Goal: Transaction & Acquisition: Book appointment/travel/reservation

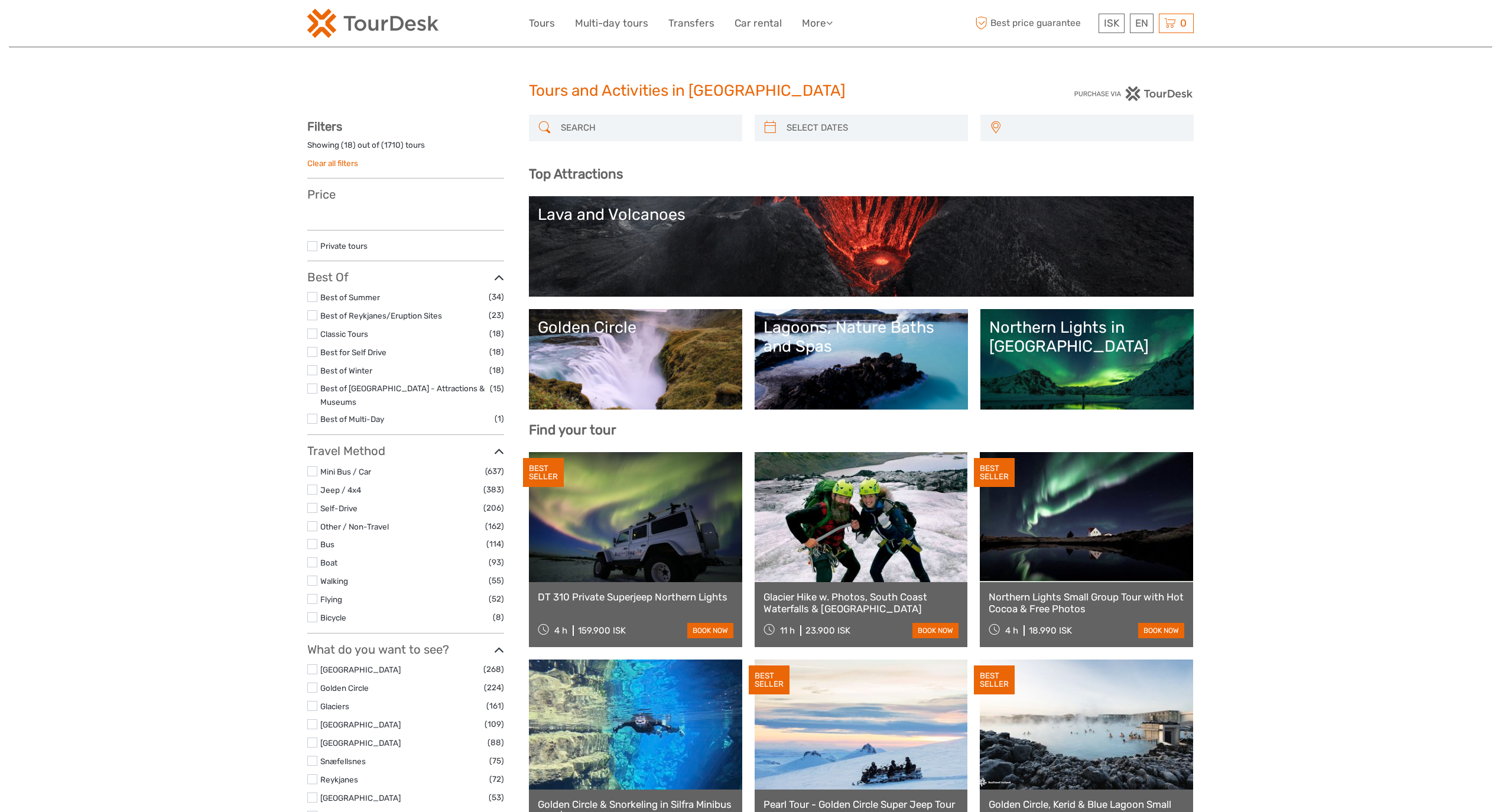
select select
click at [645, 123] on input "search" at bounding box center [646, 128] width 180 height 21
paste input "Snorkeling Silfra Tour with Pick up"
type input "Snorkeling Silfra Tour with Pick up"
select select
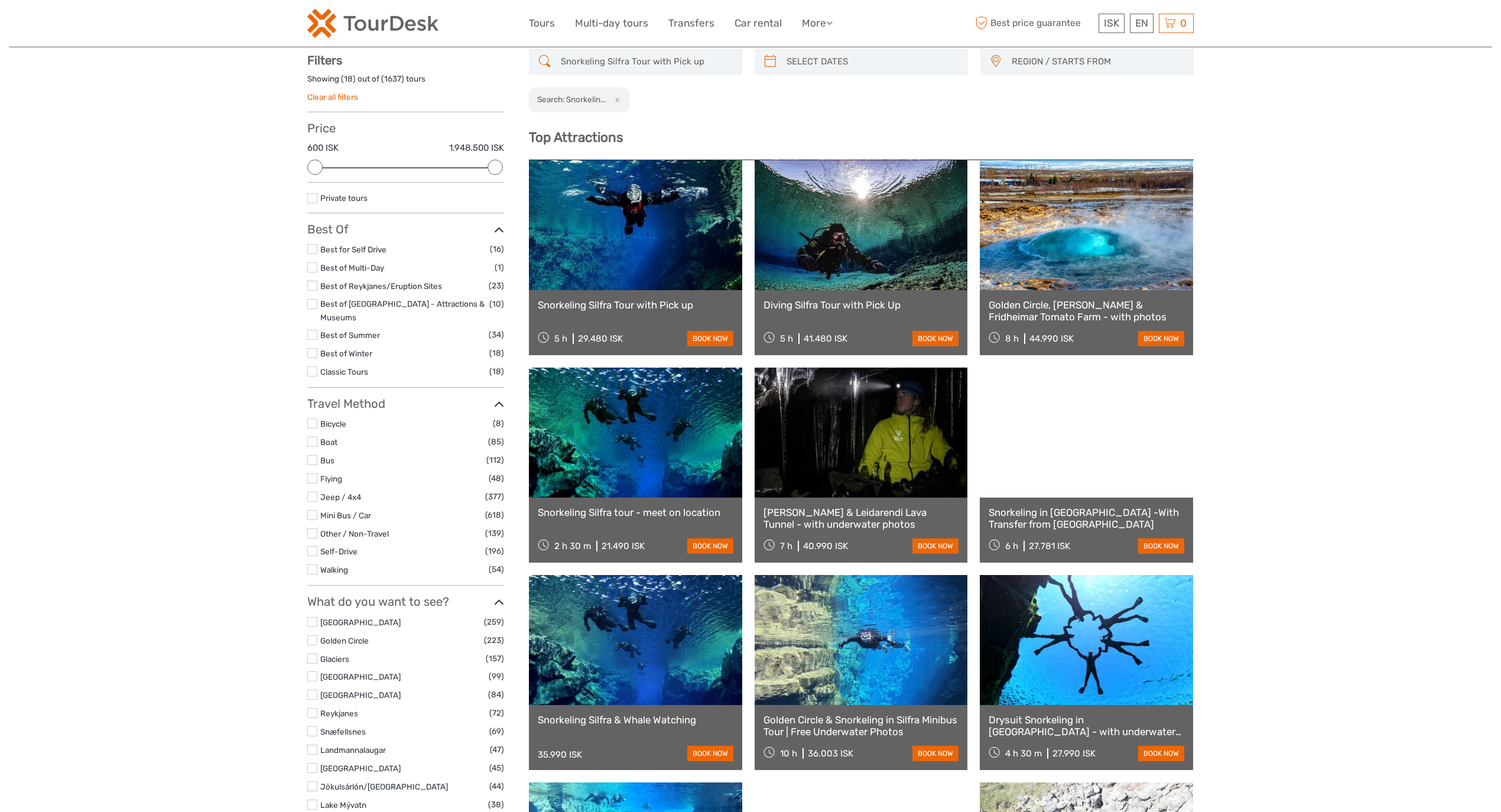
scroll to position [67, 0]
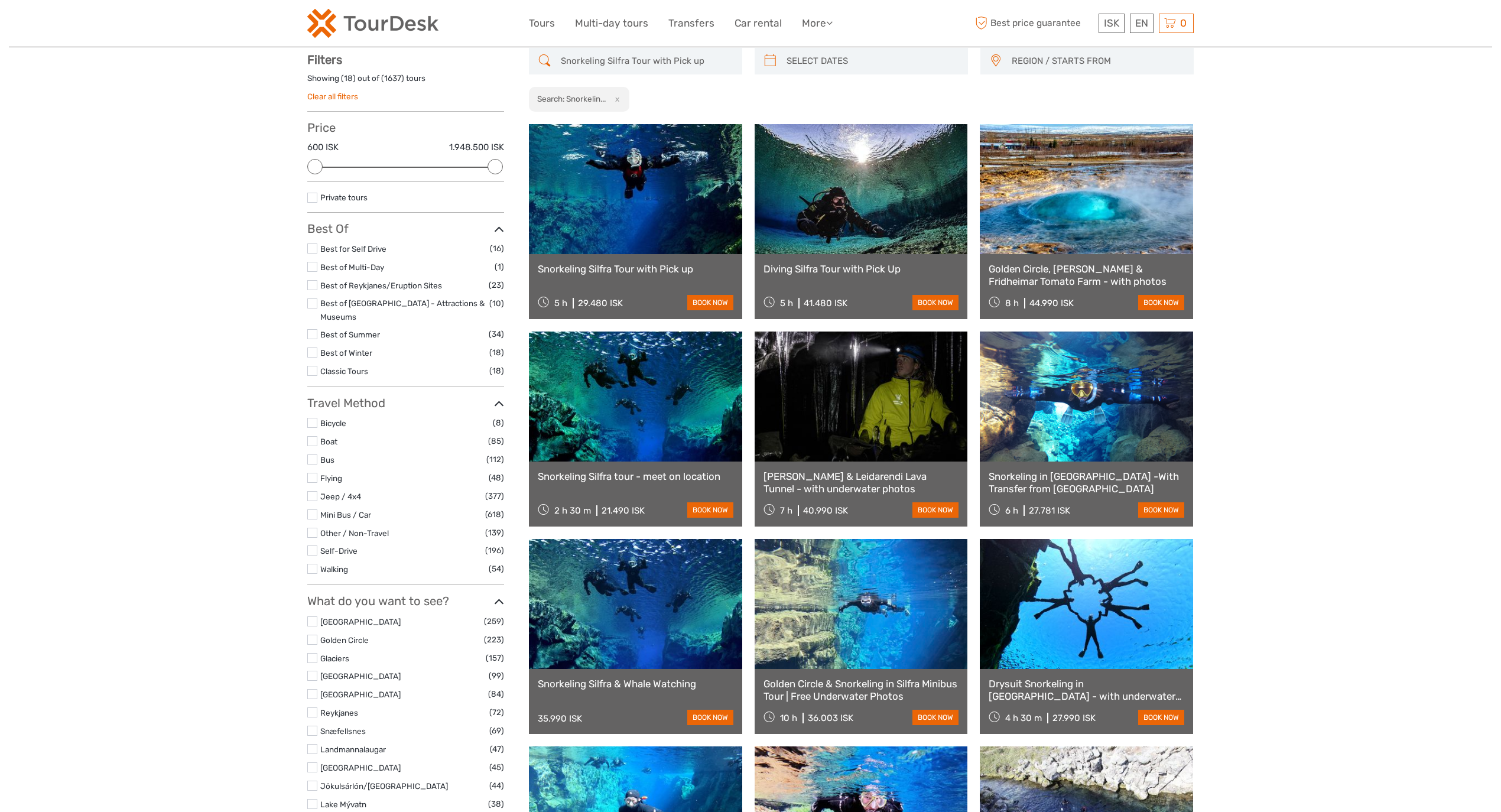
type input "Snorkeling Silfra Tour with Pick up"
click at [630, 273] on link "Snorkeling Silfra Tour with Pick up" at bounding box center [635, 269] width 196 height 12
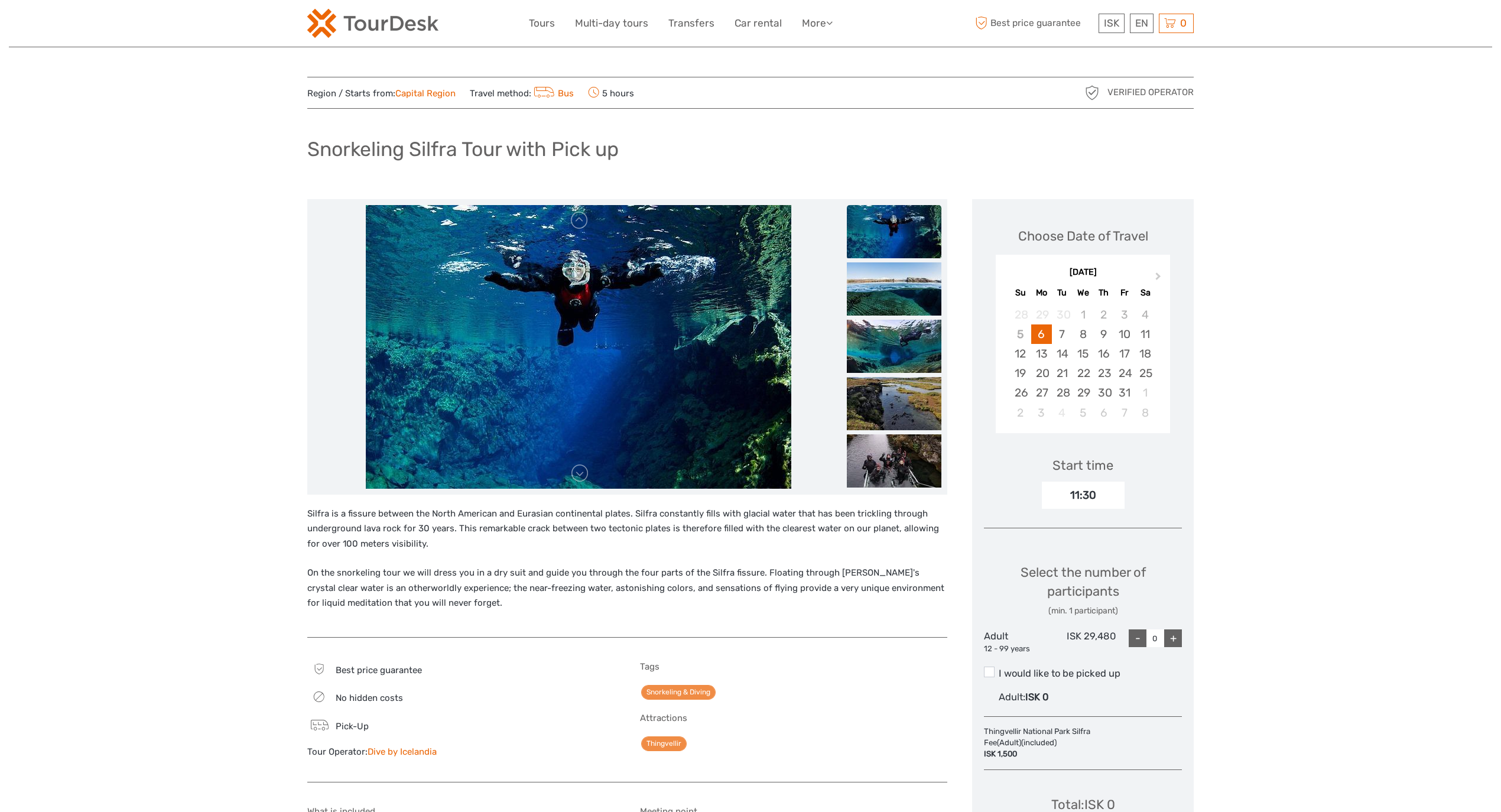
click at [1181, 644] on div "+" at bounding box center [1173, 638] width 18 height 18
type input "3"
click at [1089, 480] on div "Start time 11:30" at bounding box center [1082, 474] width 198 height 68
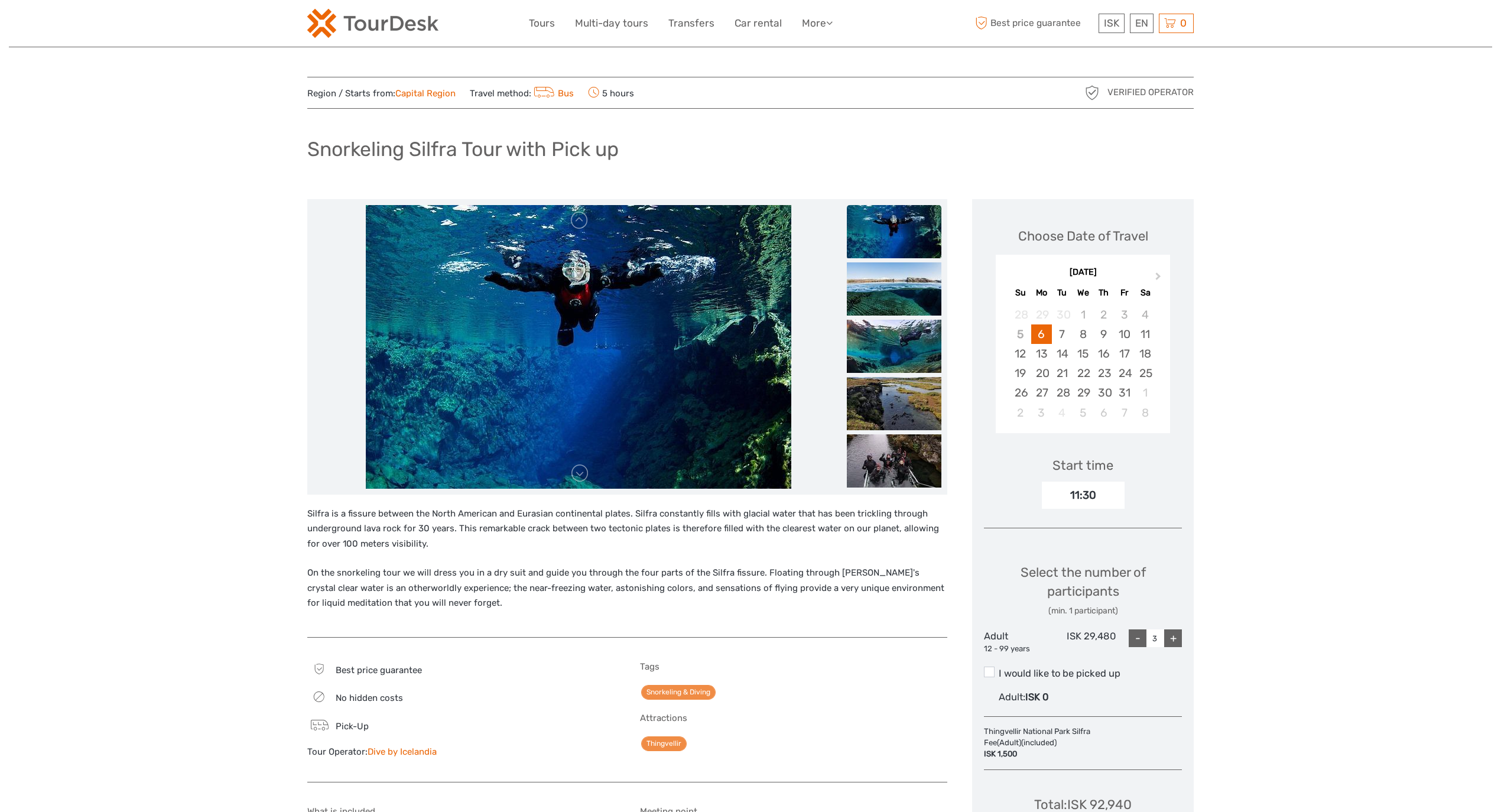
click at [1100, 492] on div "11:30" at bounding box center [1083, 495] width 83 height 27
drag, startPoint x: 277, startPoint y: 162, endPoint x: 688, endPoint y: 163, distance: 411.0
copy h1 "Snorkeling Silfra Tour with Pick up"
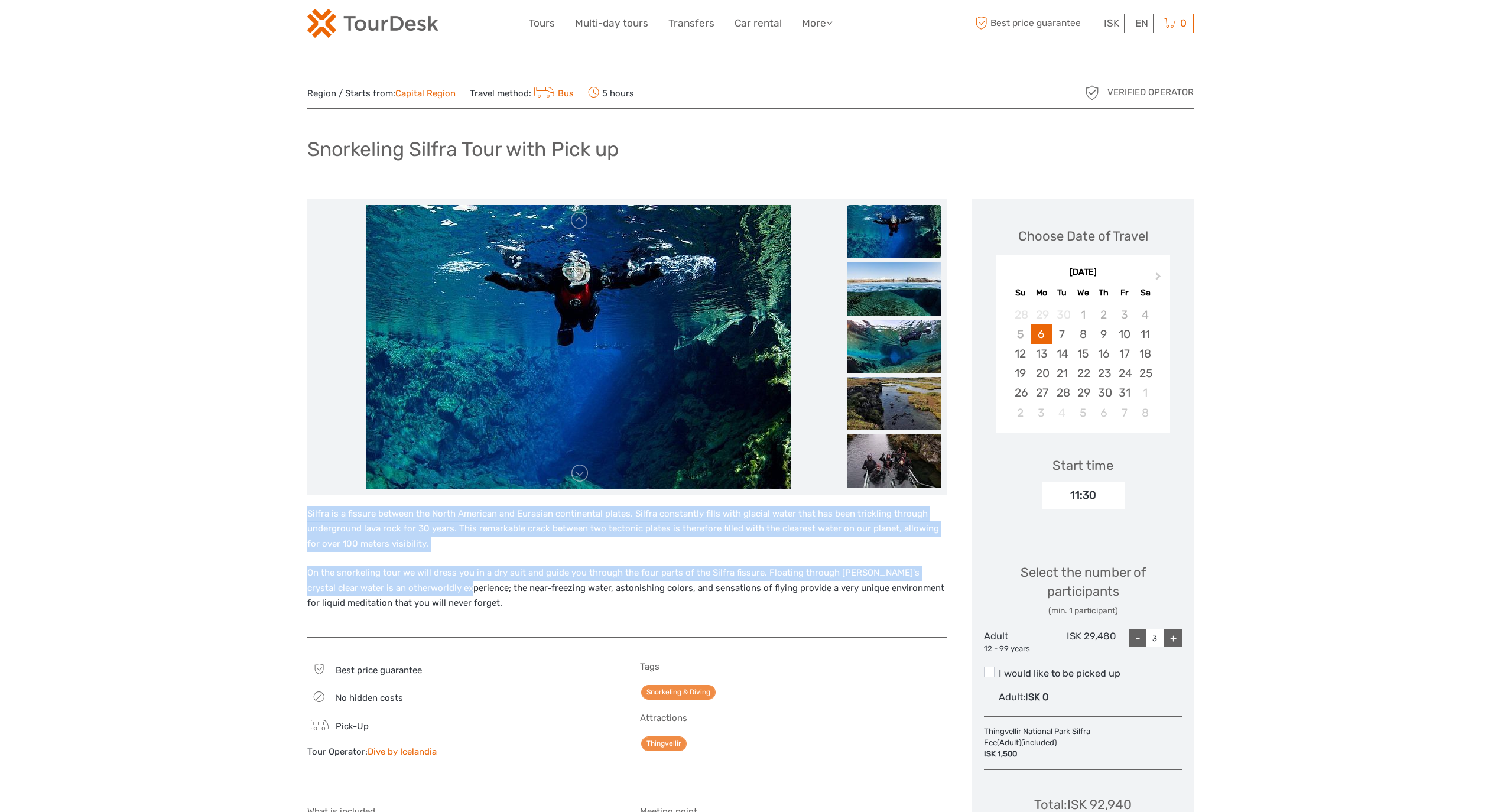
drag, startPoint x: 417, startPoint y: 592, endPoint x: 268, endPoint y: 495, distance: 177.8
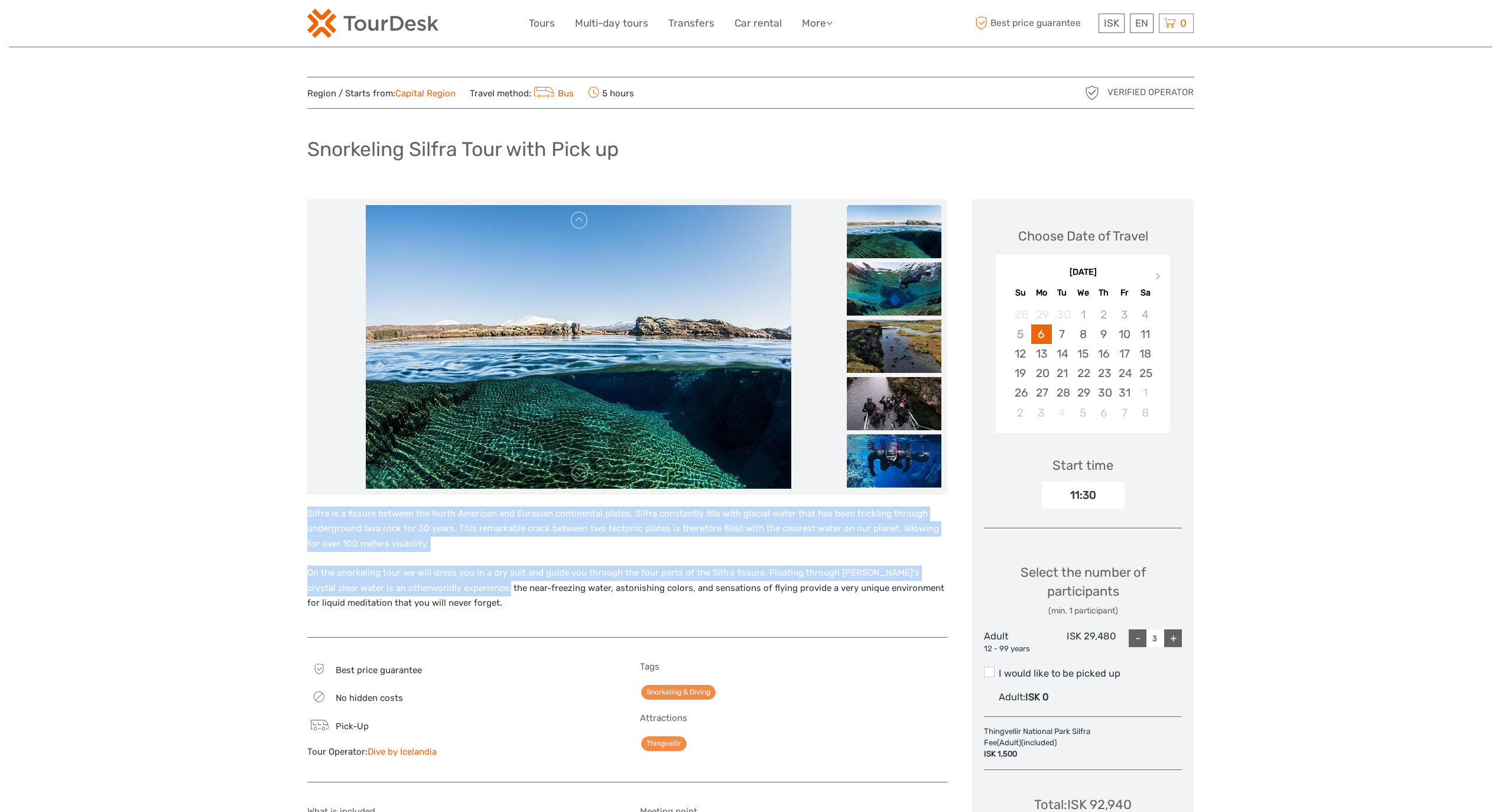
drag, startPoint x: 310, startPoint y: 513, endPoint x: 451, endPoint y: 588, distance: 159.7
click at [451, 588] on div "Silfra is a fissure between the North American and Eurasian continental plates.…" at bounding box center [627, 565] width 640 height 119
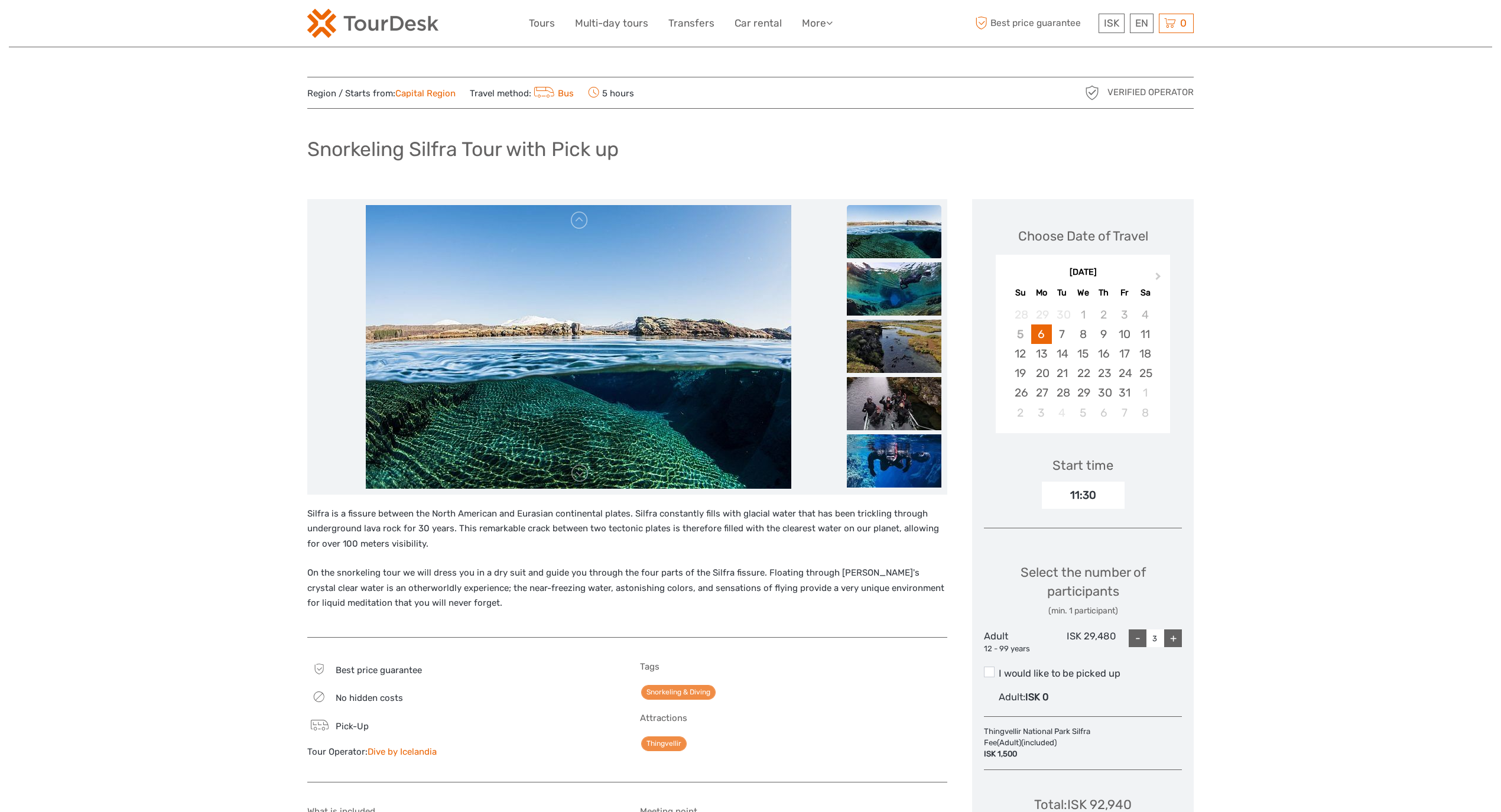
click at [453, 600] on p "On the snorkeling tour we will dress you in a dry suit and guide you through th…" at bounding box center [627, 588] width 640 height 46
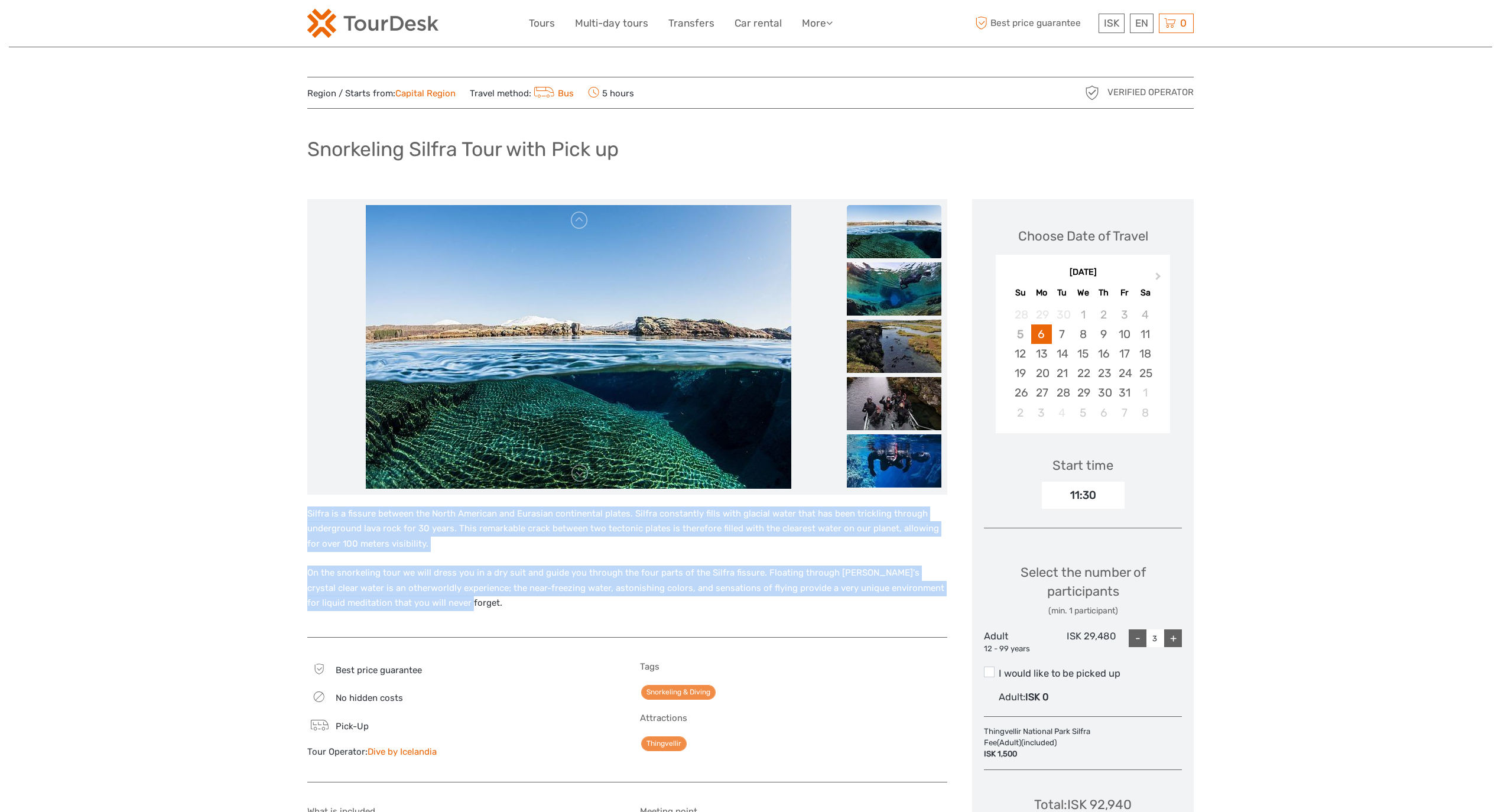
drag, startPoint x: 438, startPoint y: 612, endPoint x: 279, endPoint y: 494, distance: 198.0
click at [455, 584] on p "On the snorkeling tour we will dress you in a dry suit and guide you through th…" at bounding box center [627, 588] width 640 height 46
click at [438, 615] on div "Silfra is a fissure between the North American and Eurasian continental plates.…" at bounding box center [627, 565] width 640 height 119
drag, startPoint x: 426, startPoint y: 610, endPoint x: 277, endPoint y: 515, distance: 176.7
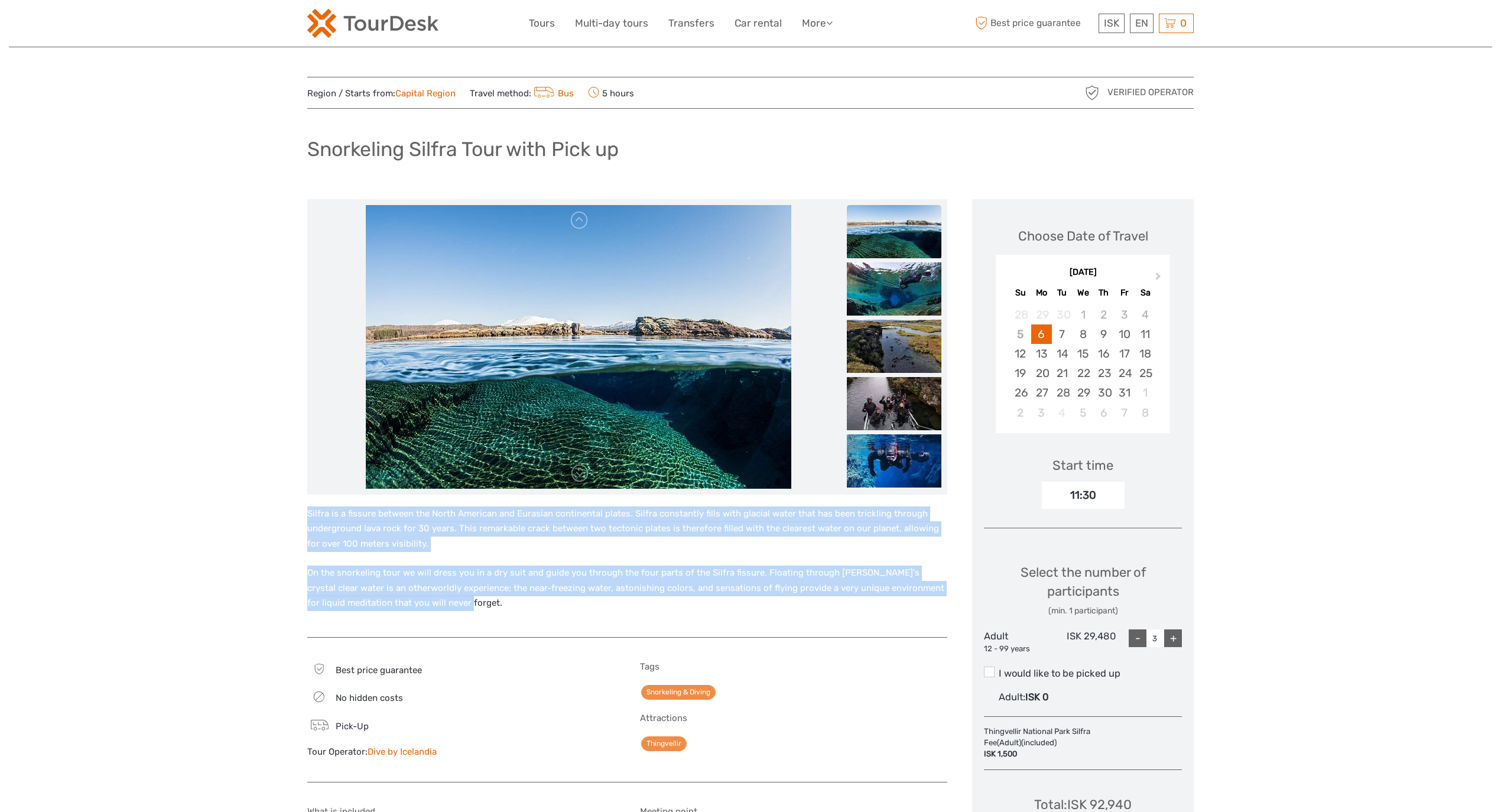
click at [457, 609] on p "On the snorkeling tour we will dress you in a dry suit and guide you through th…" at bounding box center [627, 588] width 640 height 46
drag, startPoint x: 431, startPoint y: 611, endPoint x: 286, endPoint y: 516, distance: 173.3
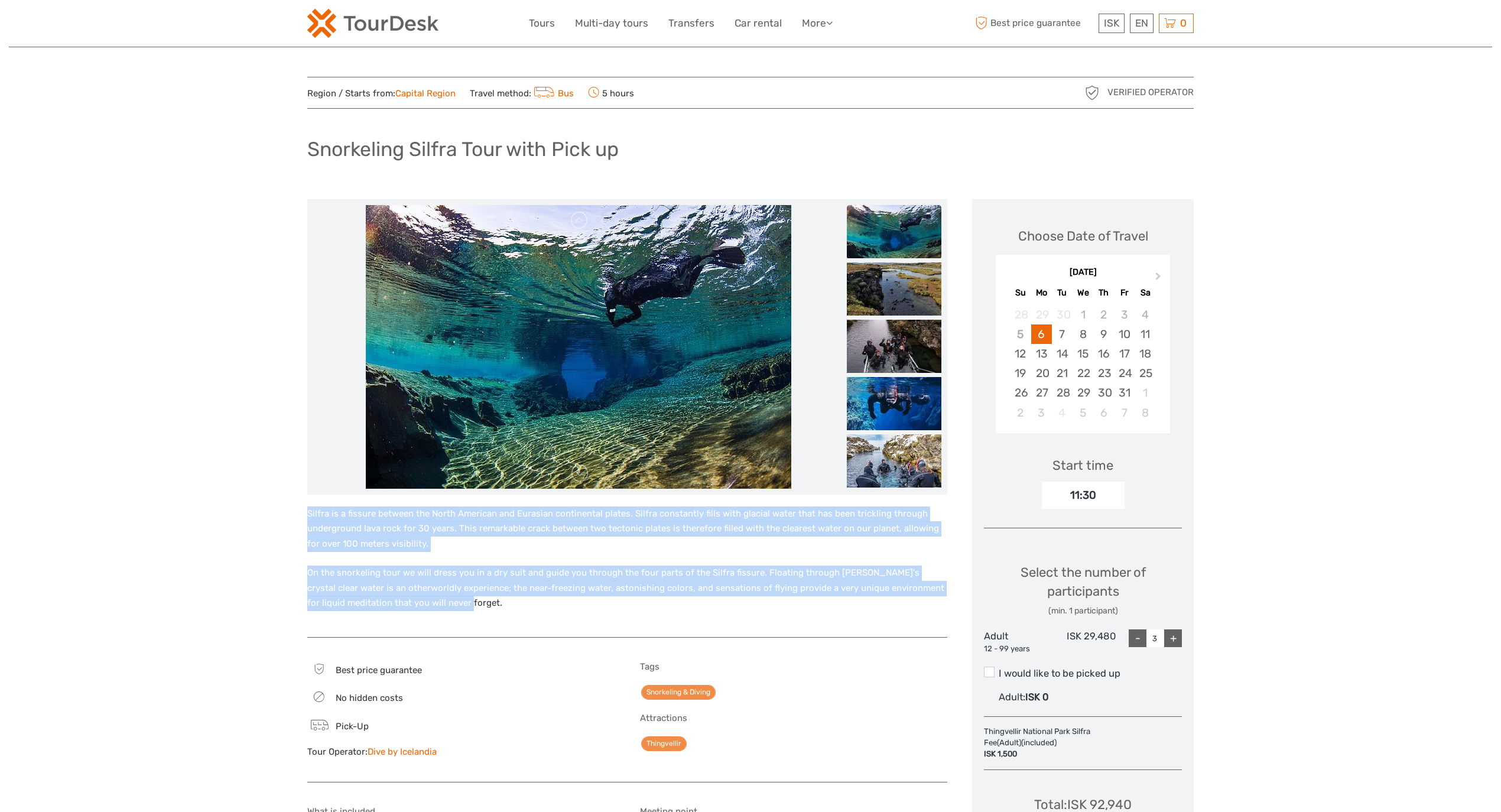
click at [438, 604] on p "On the snorkeling tour we will dress you in a dry suit and guide you through th…" at bounding box center [627, 588] width 640 height 46
drag, startPoint x: 436, startPoint y: 605, endPoint x: 240, endPoint y: 504, distance: 220.5
click at [459, 590] on p "On the snorkeling tour we will dress you in a dry suit and guide you through th…" at bounding box center [627, 588] width 640 height 46
drag, startPoint x: 417, startPoint y: 610, endPoint x: 262, endPoint y: 511, distance: 183.9
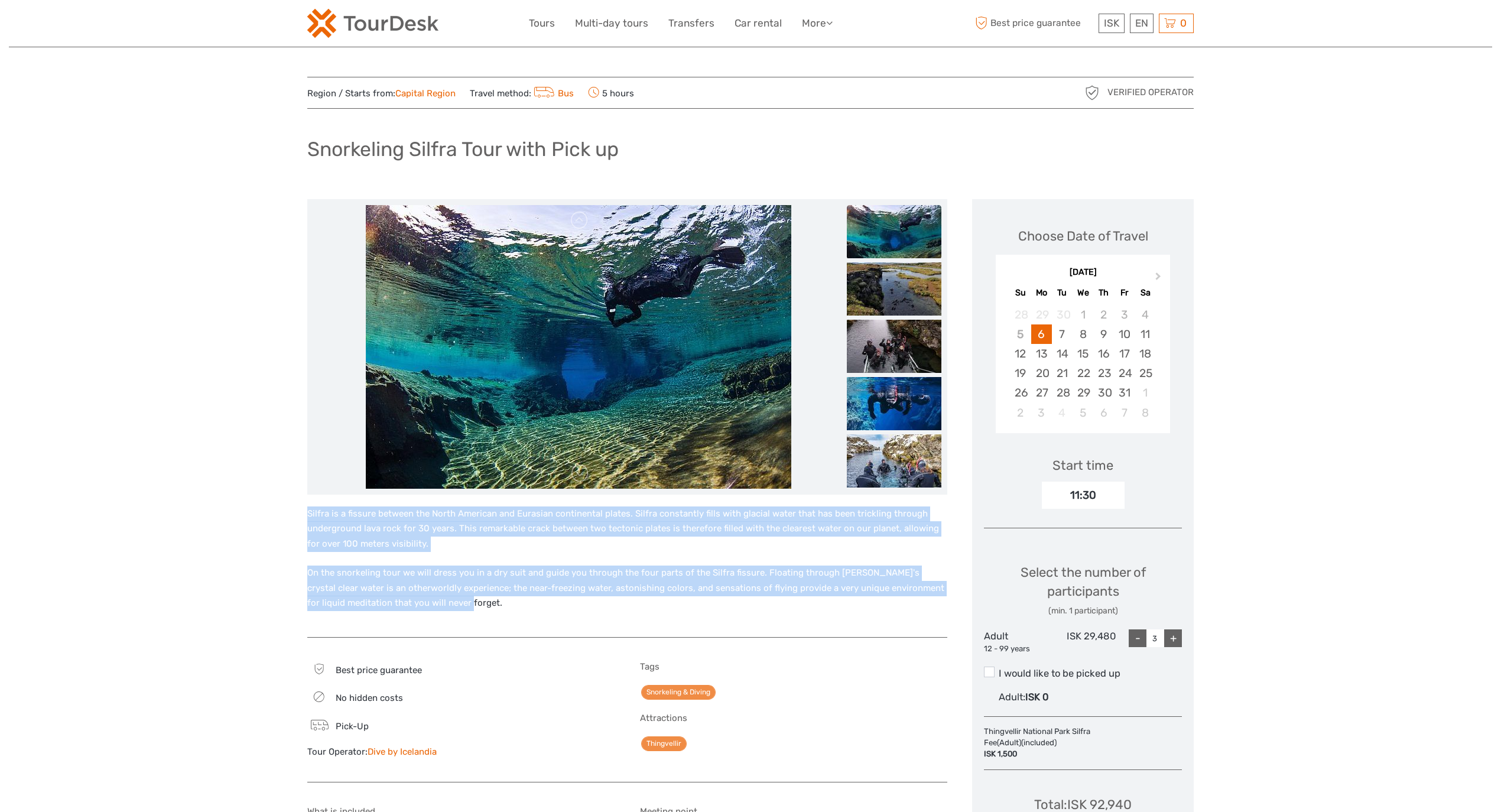
click at [450, 599] on p "On the snorkeling tour we will dress you in a dry suit and guide you through th…" at bounding box center [627, 588] width 640 height 46
drag, startPoint x: 440, startPoint y: 610, endPoint x: 273, endPoint y: 514, distance: 192.6
click at [532, 23] on link "Tours" at bounding box center [542, 23] width 26 height 17
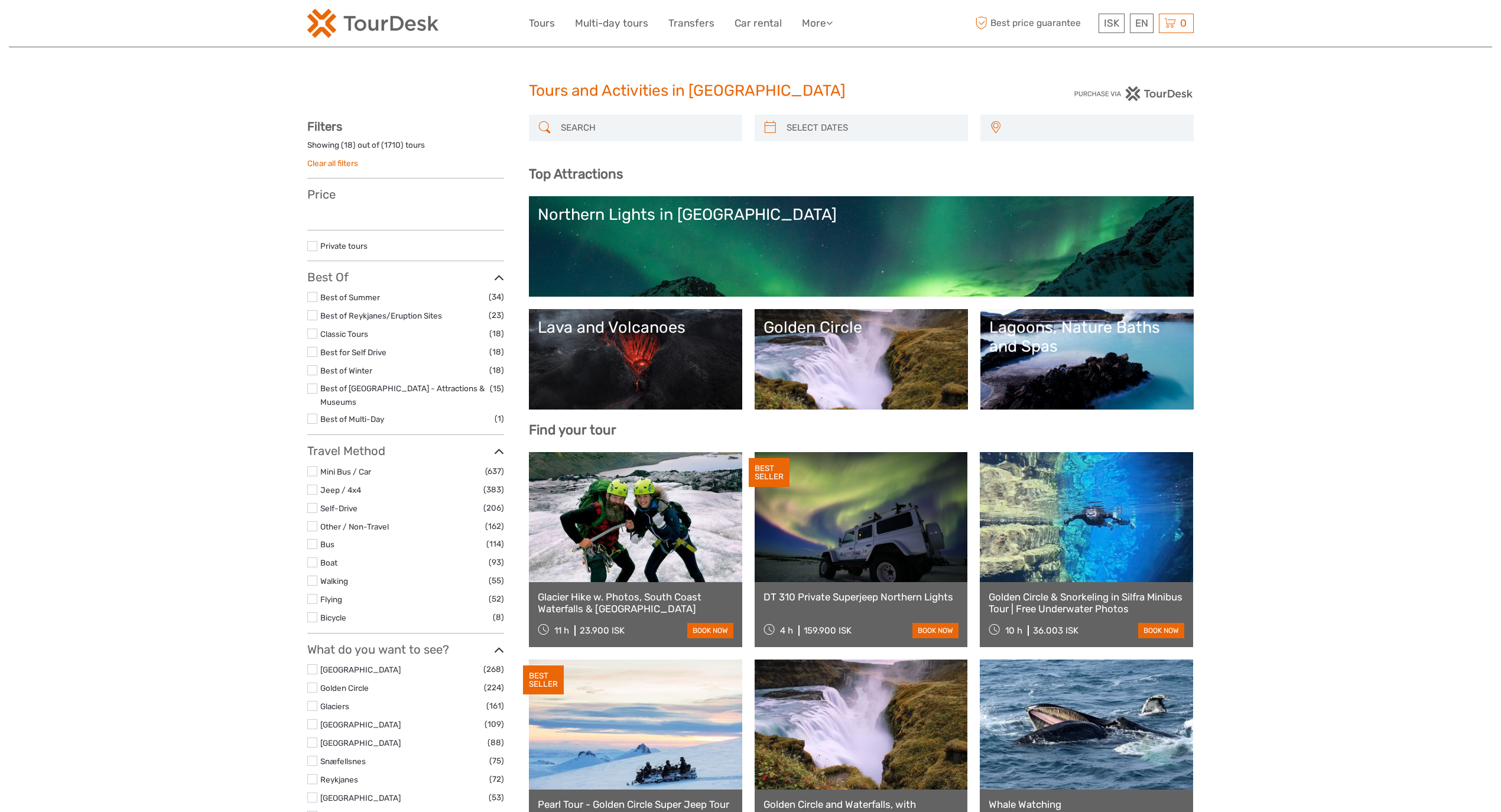
select select
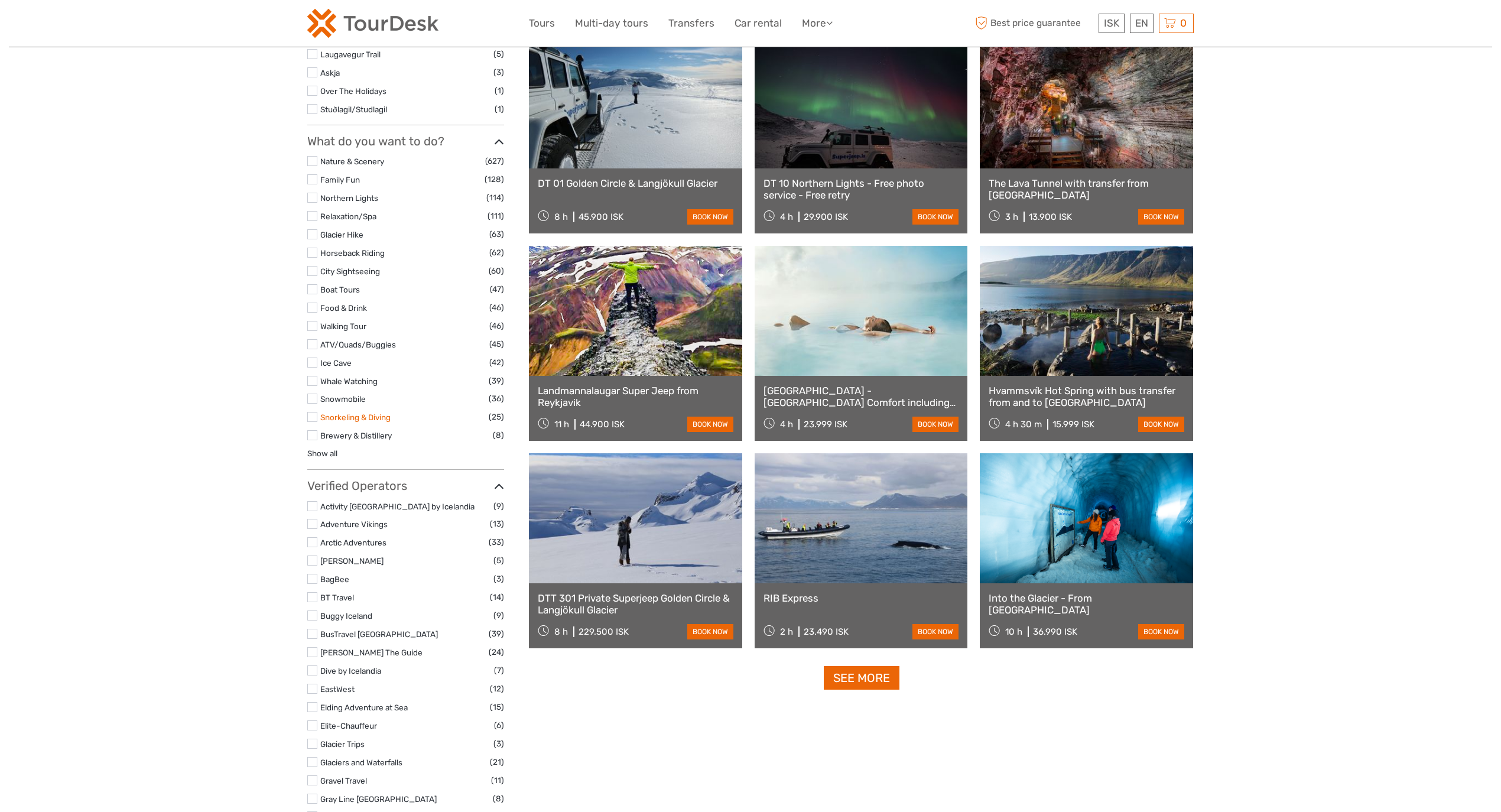
click at [382, 412] on link "Snorkeling & Diving" at bounding box center [356, 417] width 70 height 9
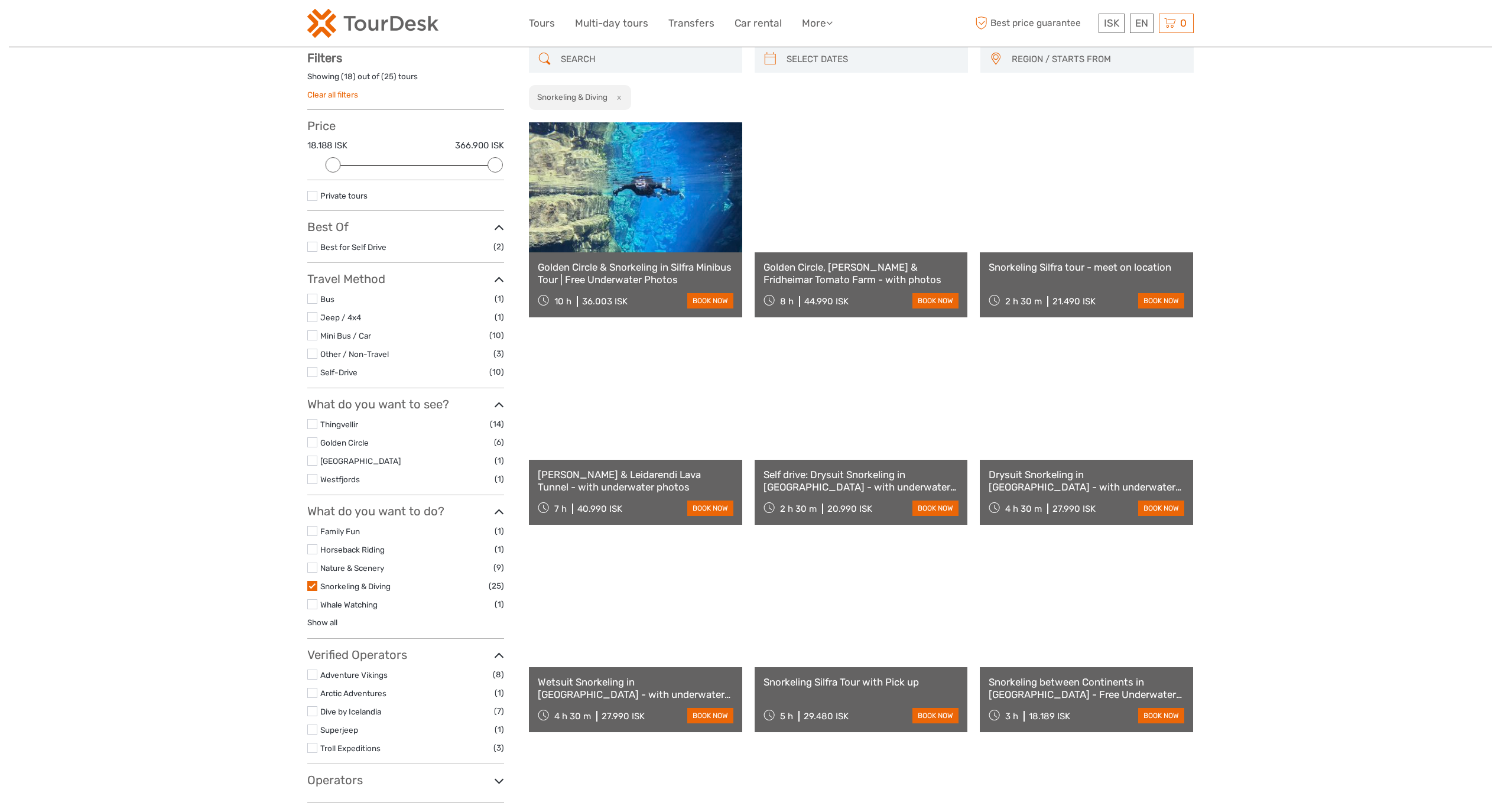
scroll to position [67, 0]
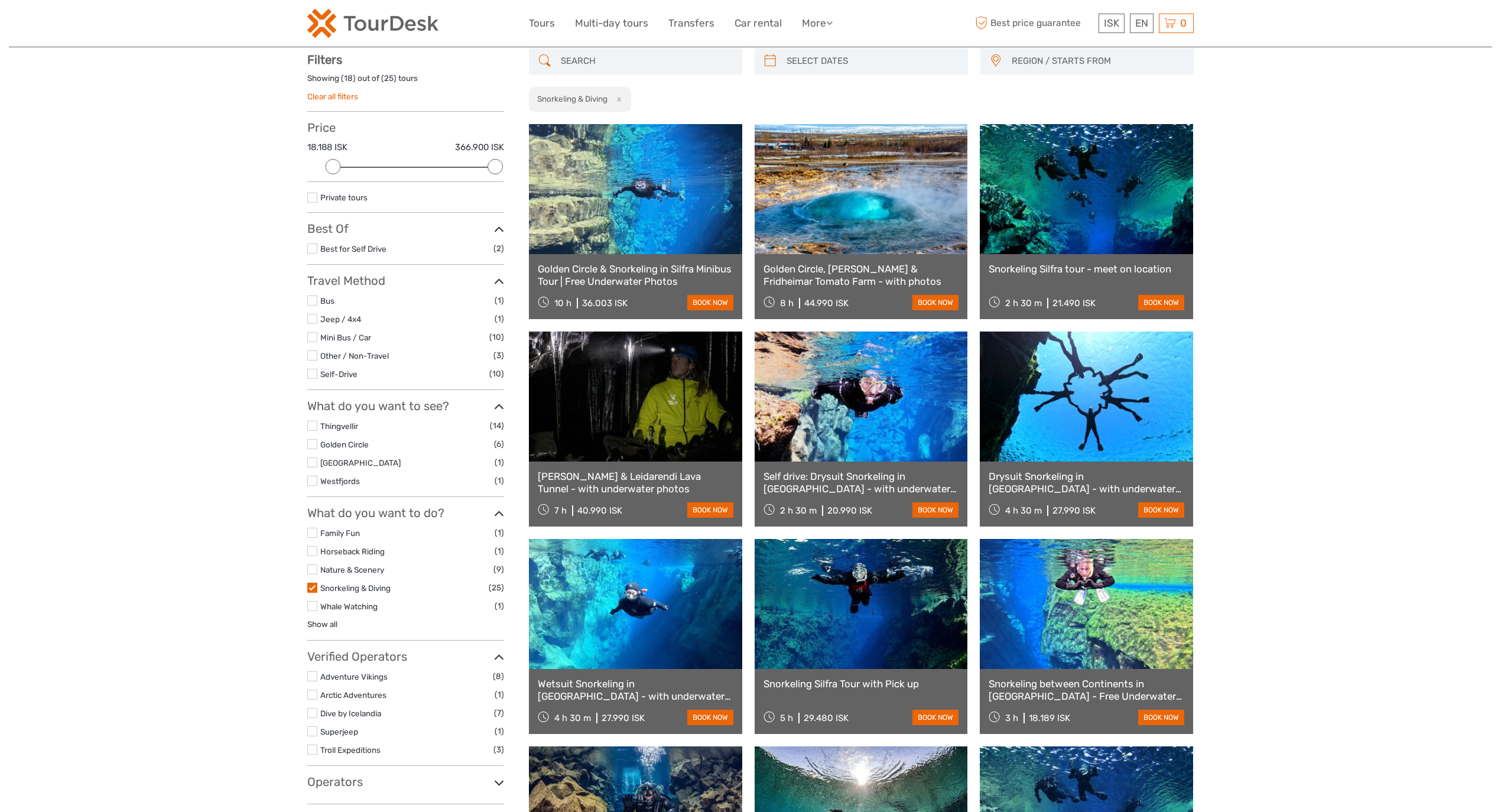
click at [1074, 65] on span "REGION / STARTS FROM" at bounding box center [1097, 61] width 181 height 20
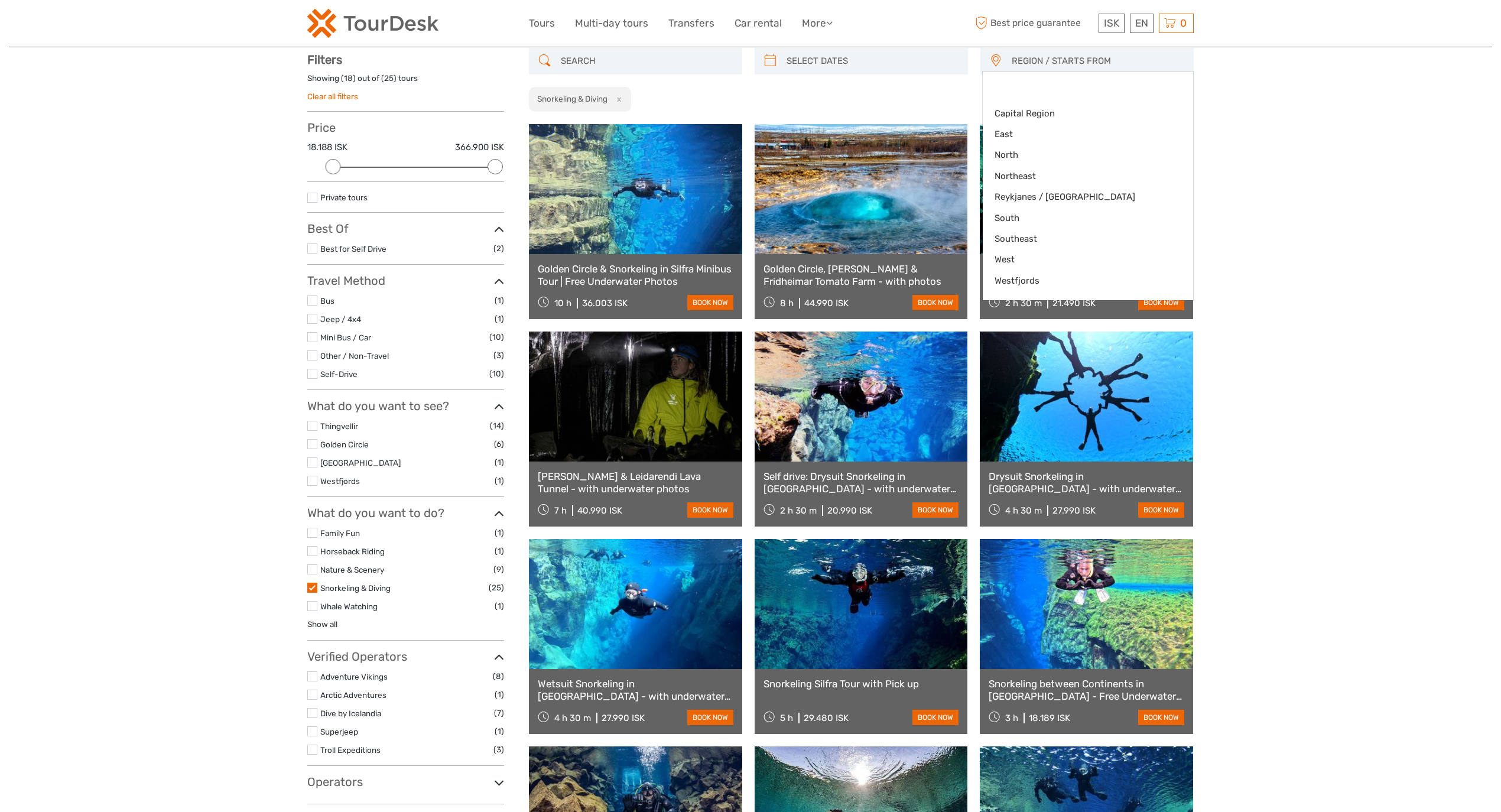
click at [858, 106] on div "REGION / STARTS FROM [GEOGRAPHIC_DATA] East North Northeast [GEOGRAPHIC_DATA] /…" at bounding box center [861, 80] width 665 height 65
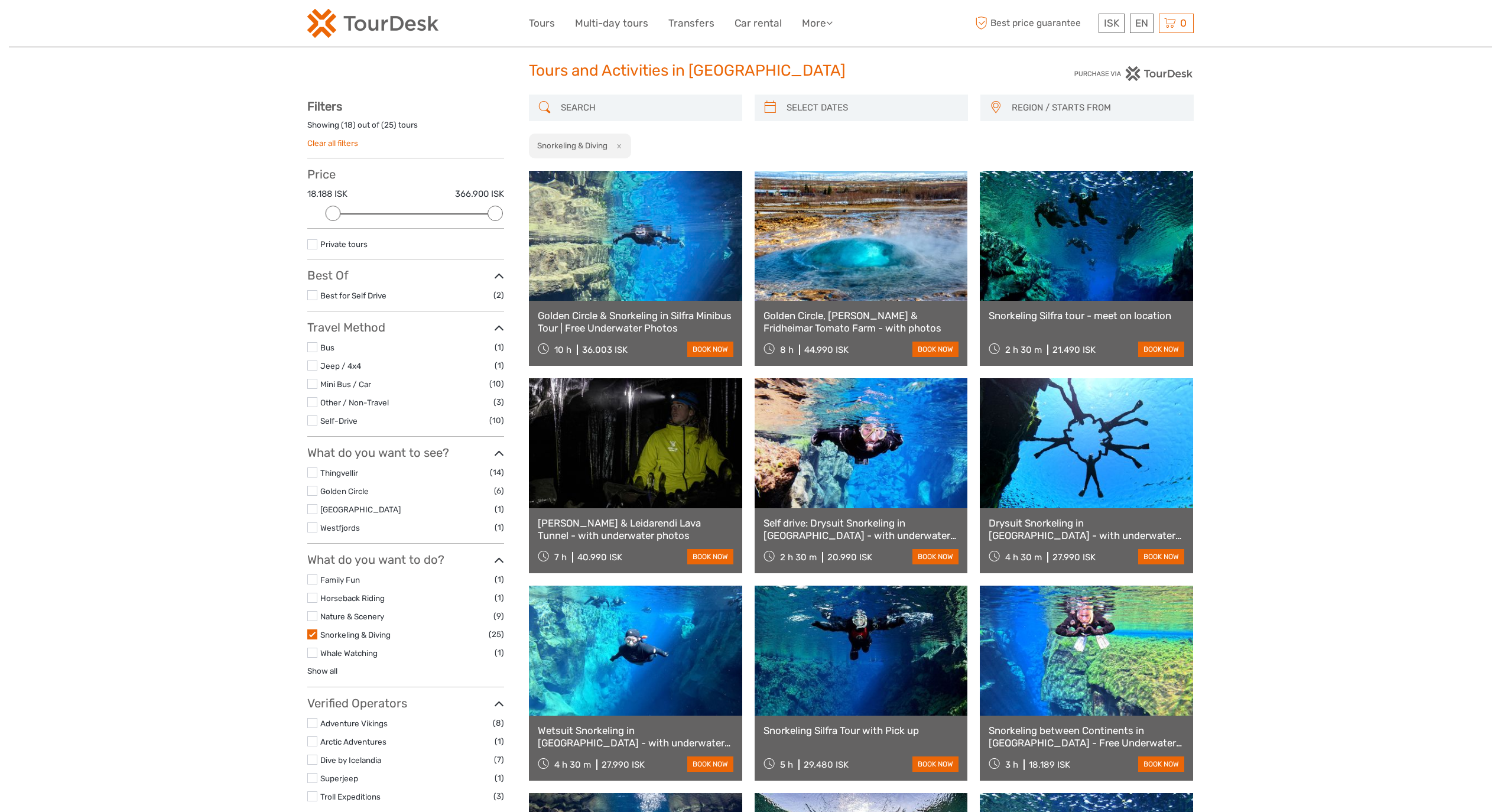
scroll to position [0, 0]
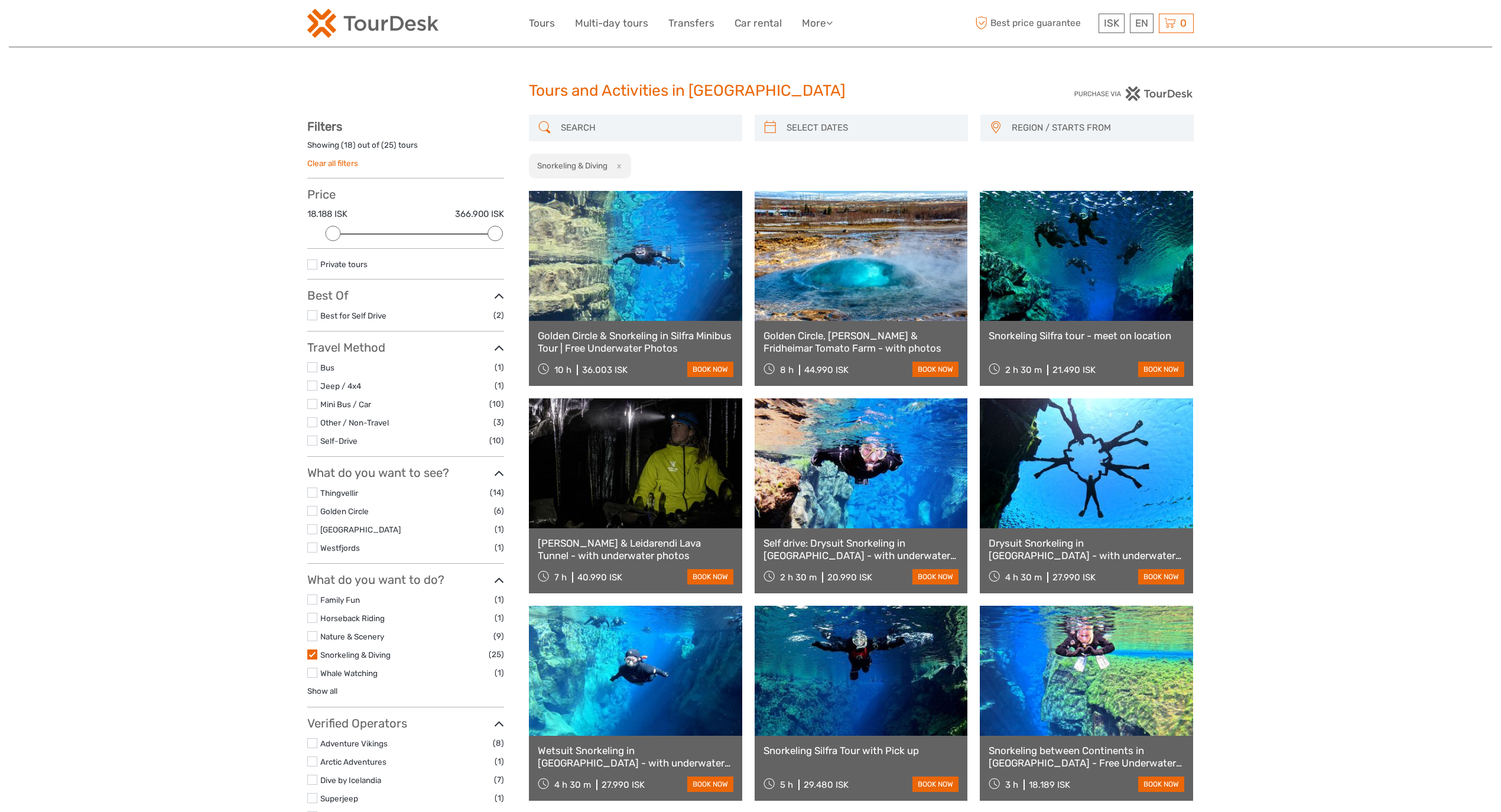
type input "05/10/2025"
click at [839, 131] on input "search" at bounding box center [872, 128] width 180 height 21
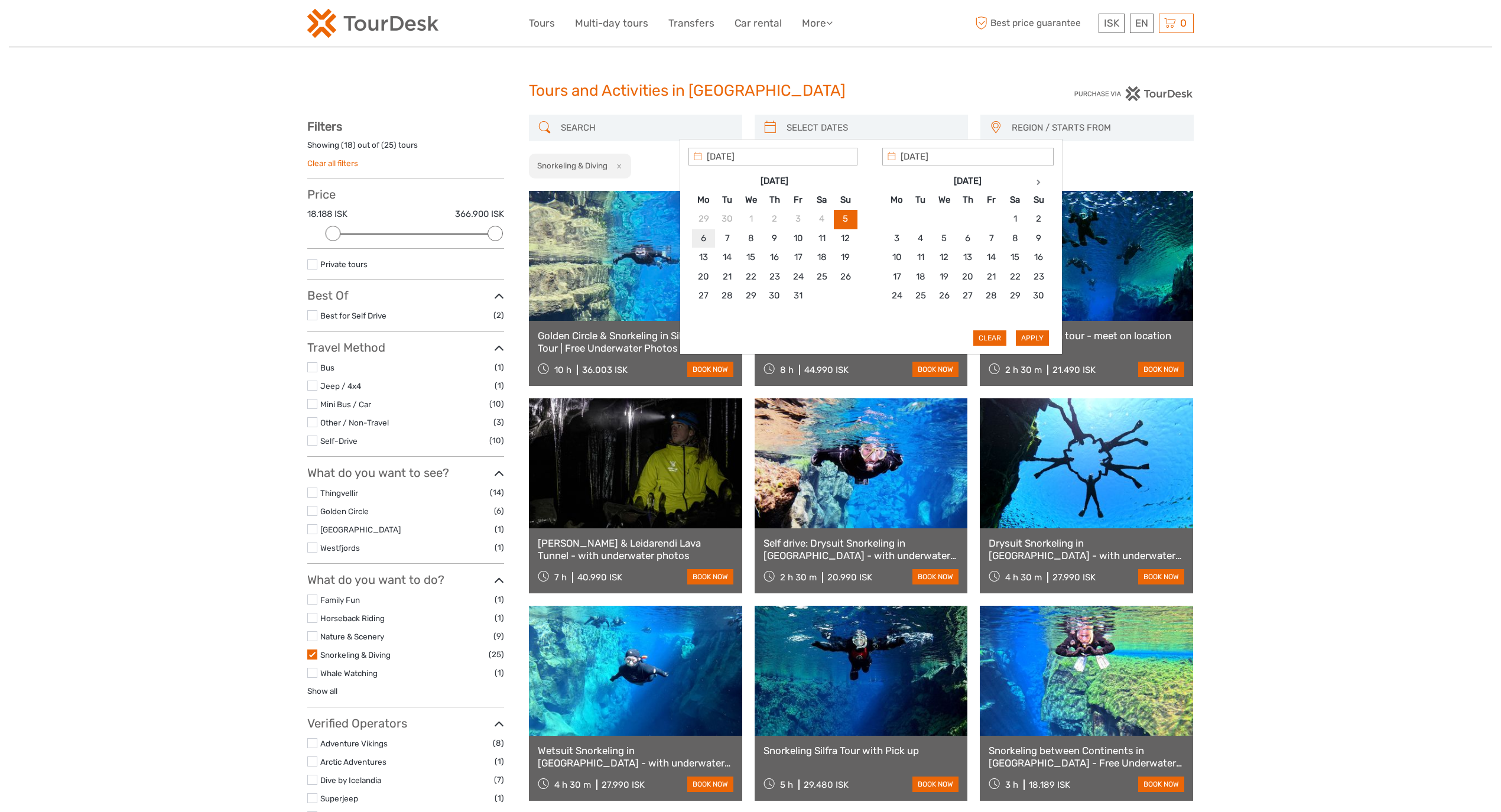
type input "06/10/2025"
click at [1039, 339] on button "Apply" at bounding box center [1032, 338] width 33 height 16
type input "06/10/2025 - 06/10/2025"
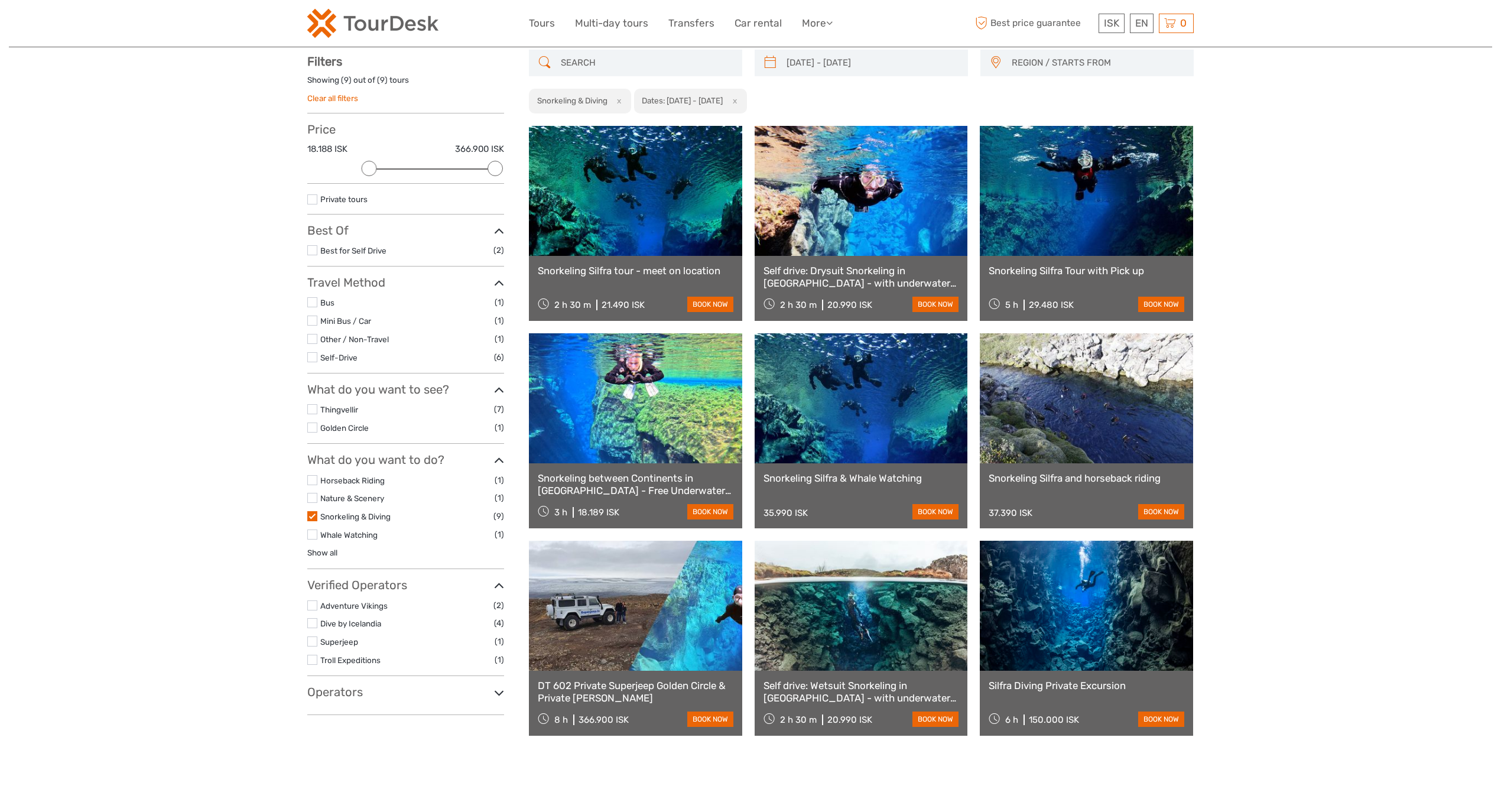
scroll to position [67, 0]
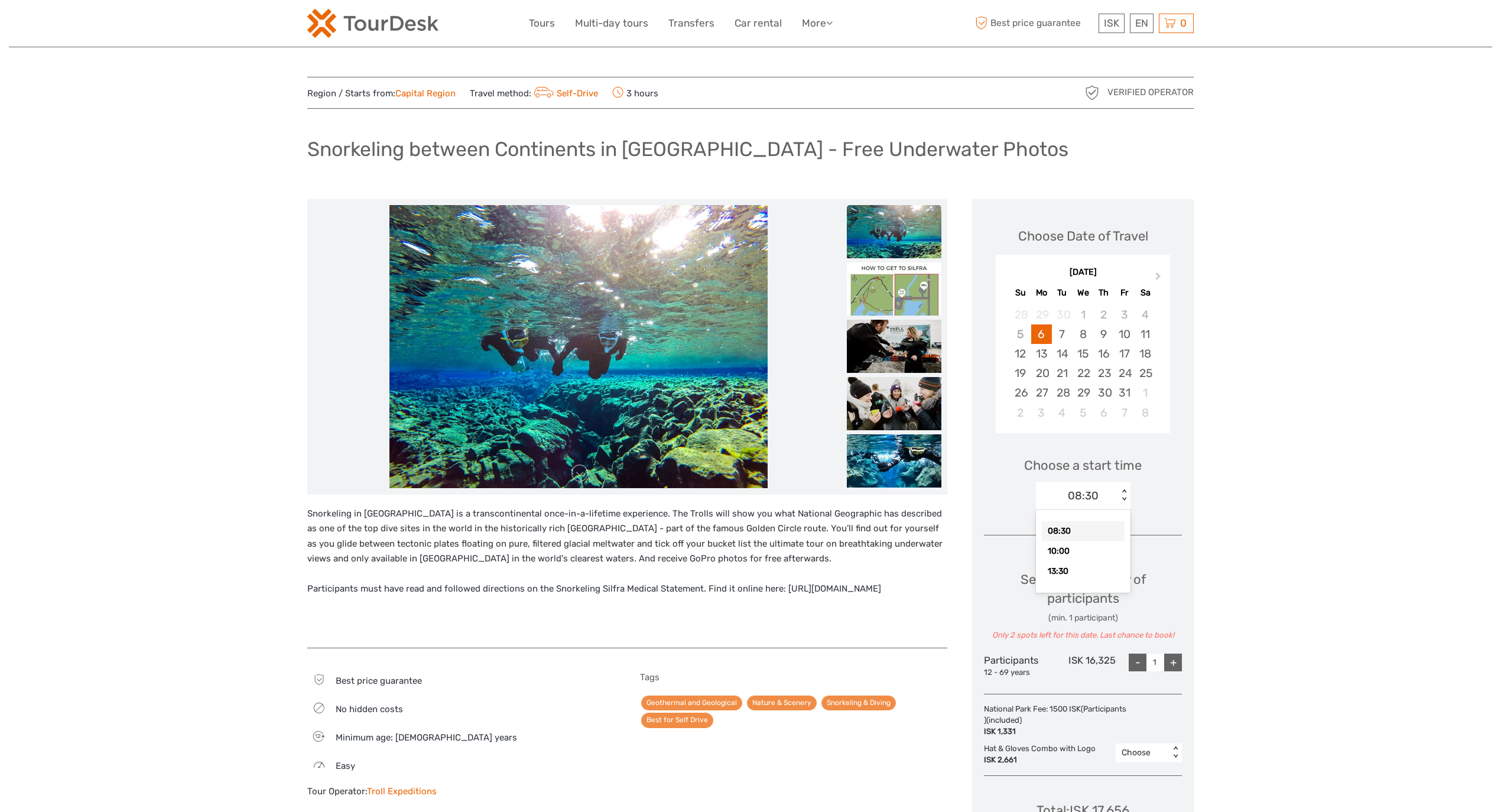
click at [1123, 504] on div "08:30 < >" at bounding box center [1083, 495] width 95 height 28
click at [1089, 556] on div "10:00" at bounding box center [1083, 551] width 83 height 20
click at [1181, 665] on div "+" at bounding box center [1173, 662] width 18 height 18
click at [1092, 497] on div "10:00" at bounding box center [1083, 496] width 29 height 16
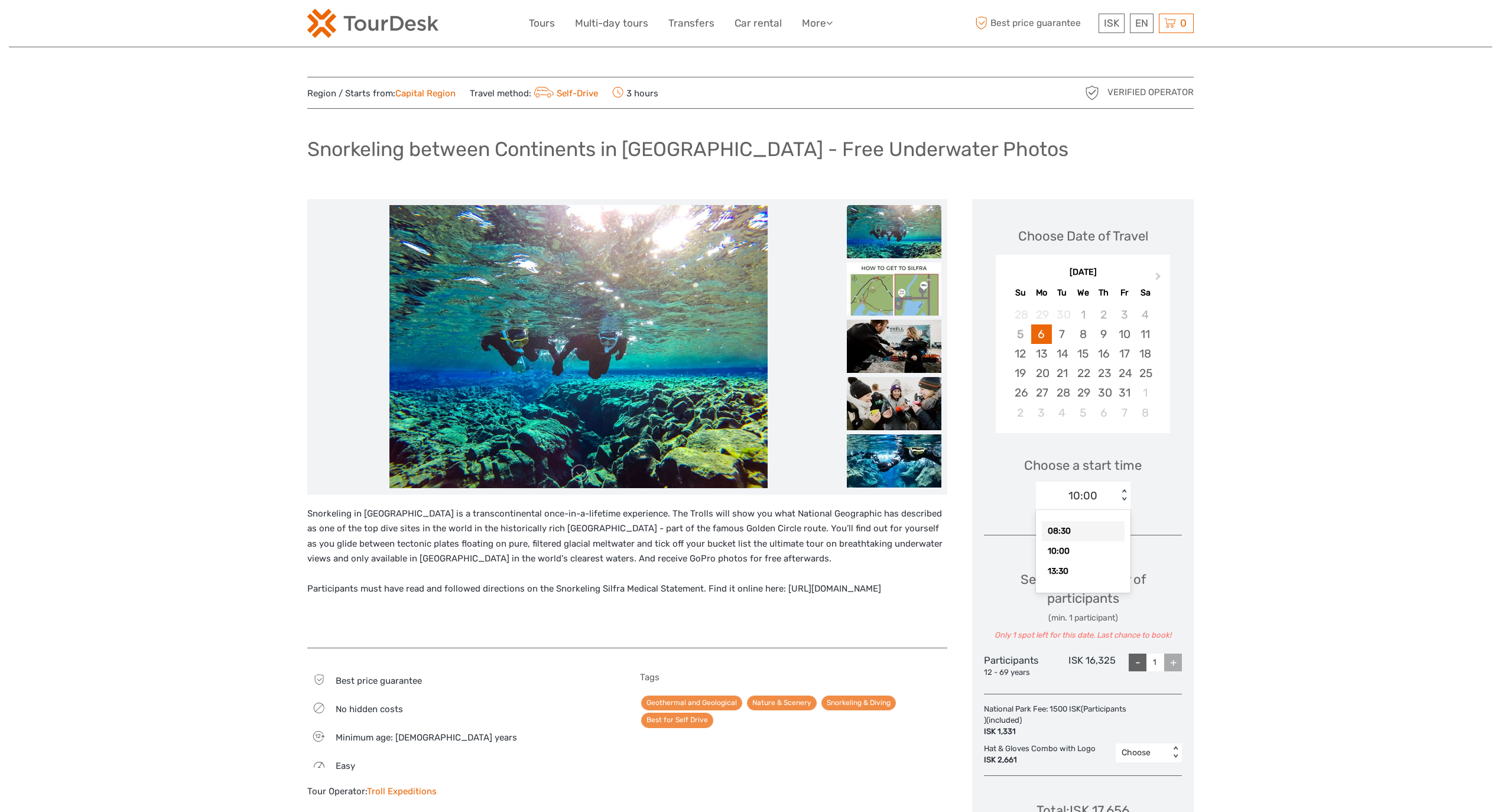
click at [1087, 532] on div "08:30" at bounding box center [1083, 531] width 83 height 20
click at [1095, 511] on div "Choose a start time option 08:30, selected. Select is focused , press Down to o…" at bounding box center [1082, 478] width 198 height 76
click at [1097, 495] on div "08:30" at bounding box center [1083, 496] width 31 height 16
click at [1083, 574] on div "13:30" at bounding box center [1083, 571] width 83 height 20
click at [1130, 499] on div "13:30 < >" at bounding box center [1083, 495] width 95 height 28
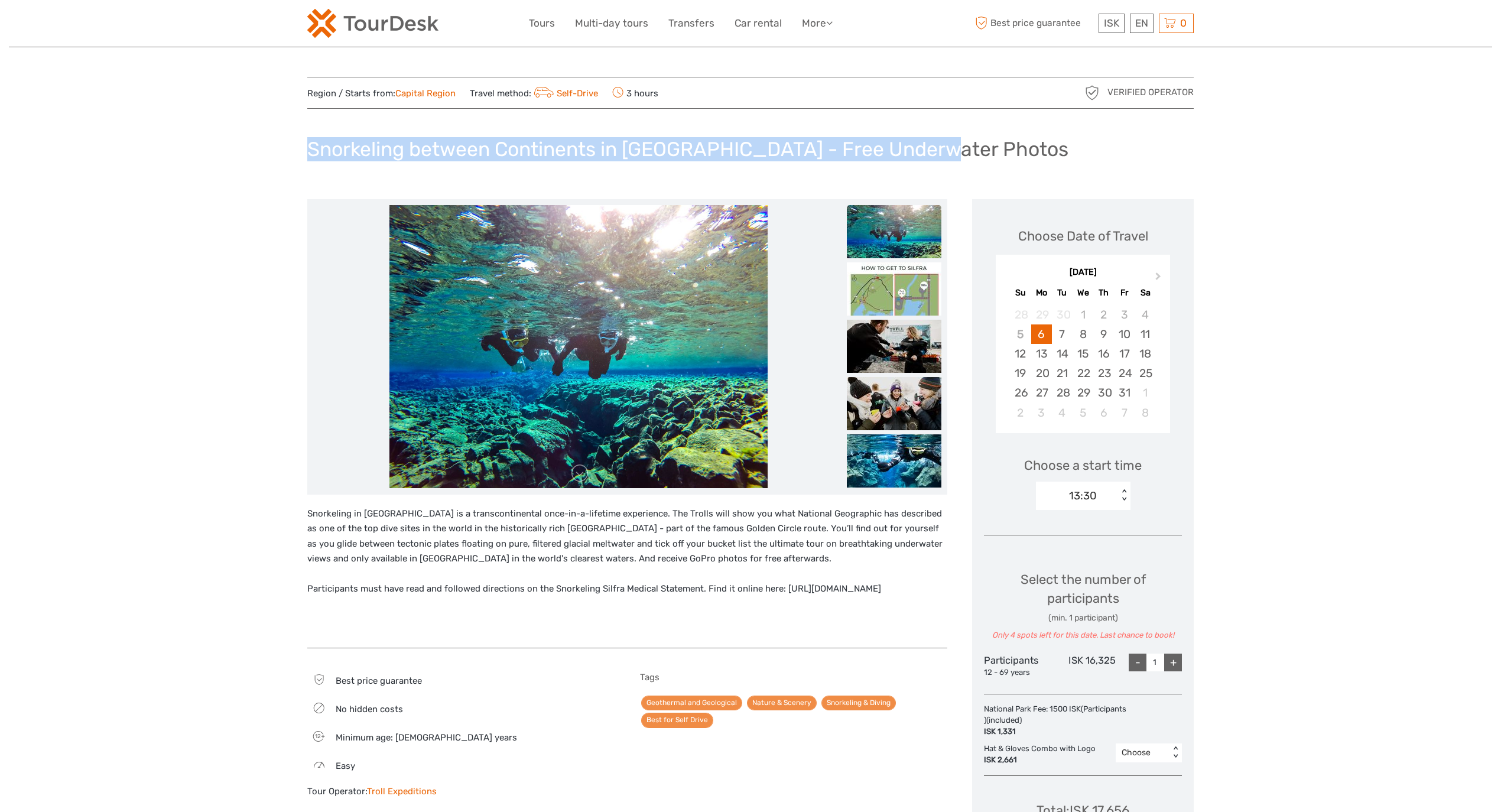
drag, startPoint x: 523, startPoint y: 134, endPoint x: 731, endPoint y: 0, distance: 247.4
copy h1 "Snorkeling between Continents in Silfra - Free Underwater Photos"
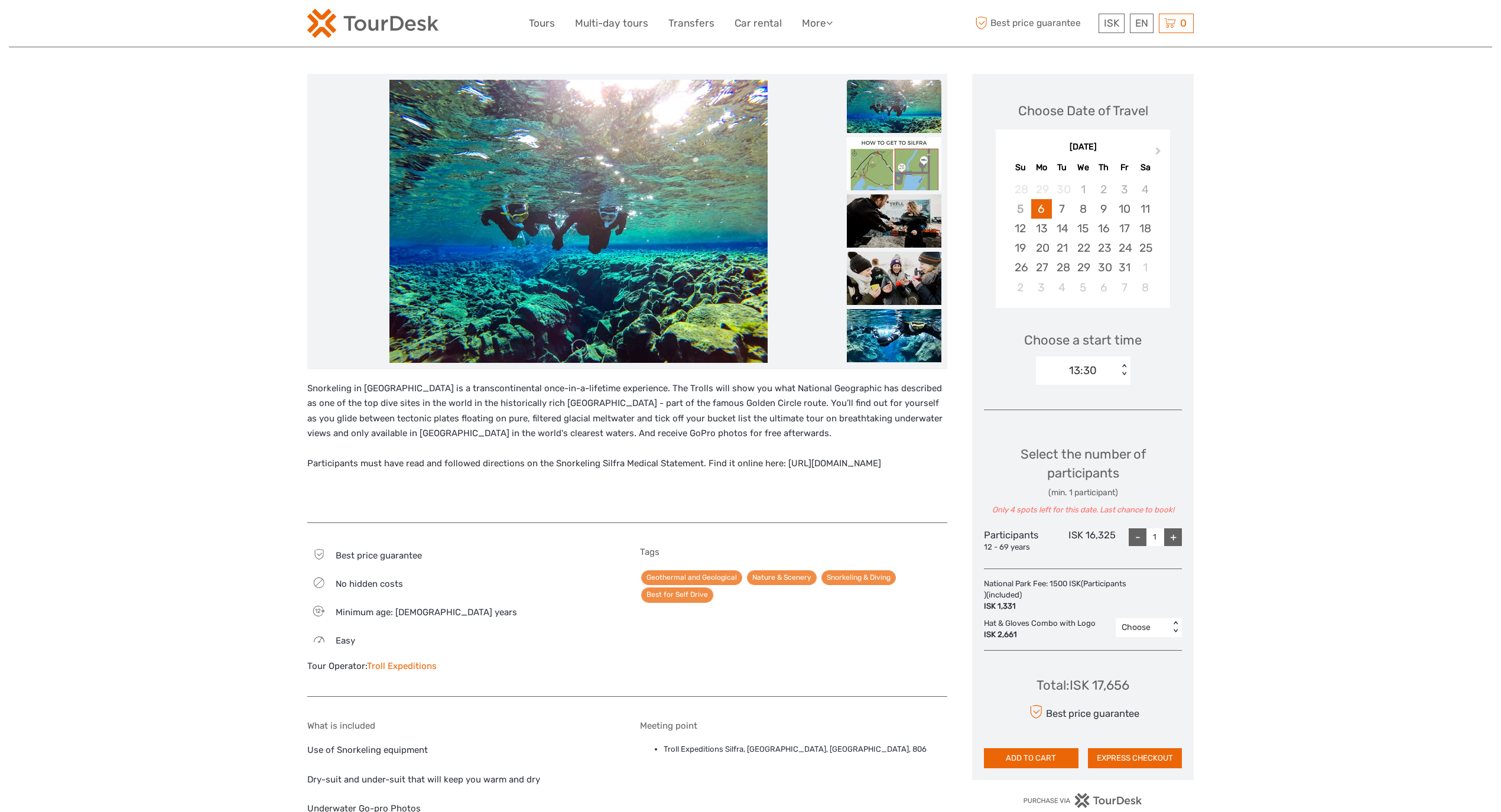
scroll to position [262, 0]
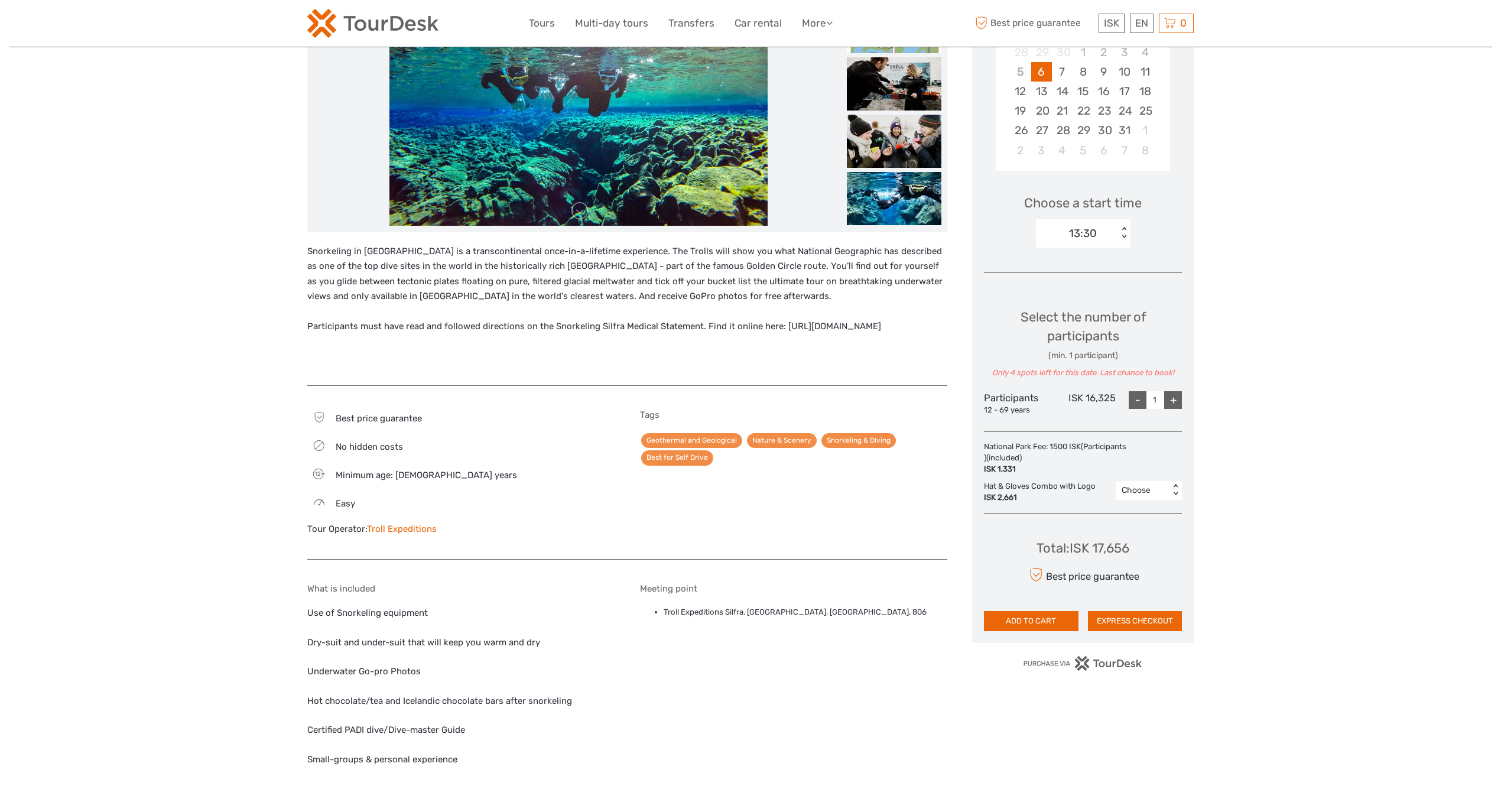
click at [1170, 405] on div "+" at bounding box center [1173, 400] width 18 height 18
type input "2"
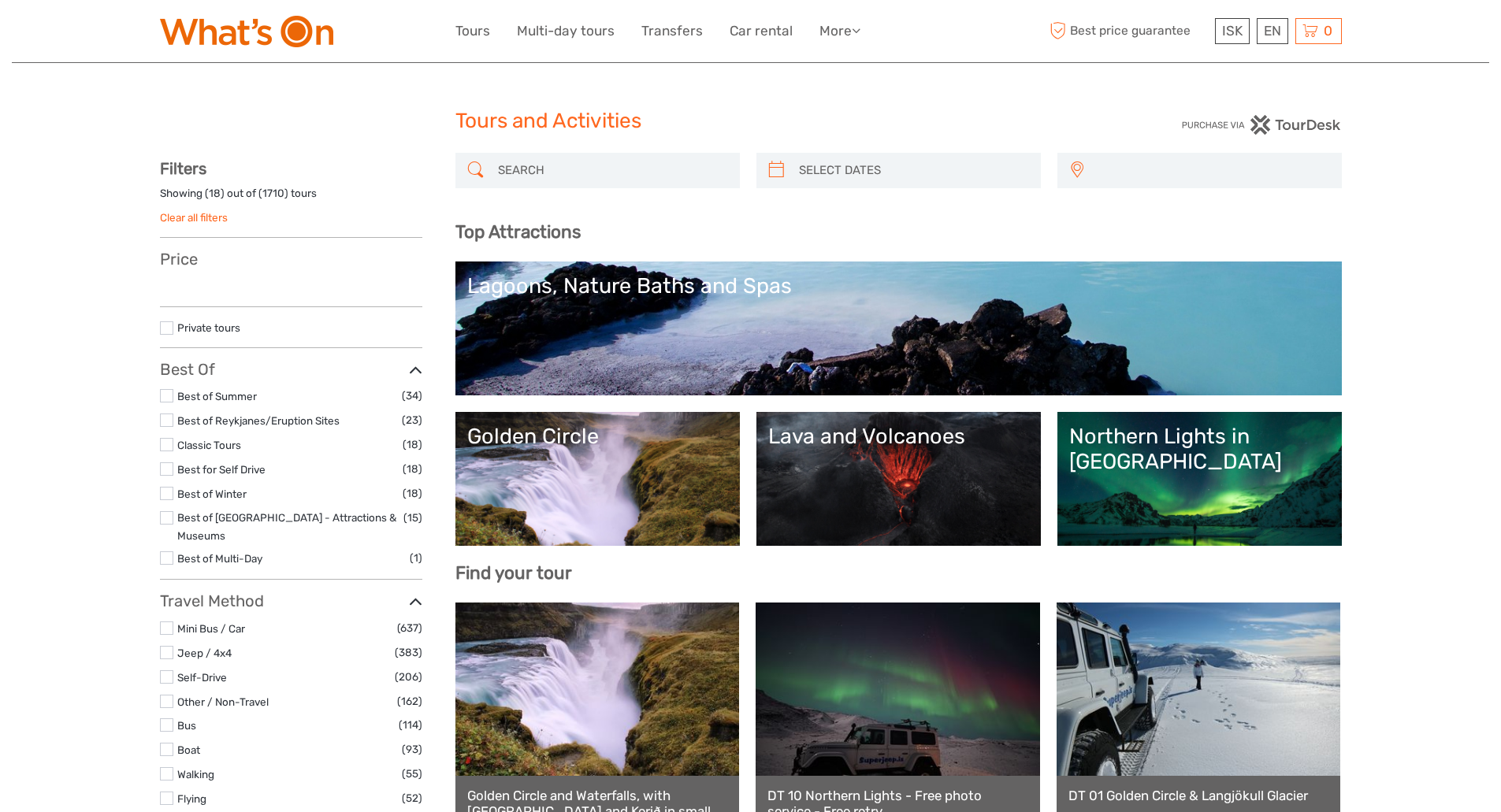
select select
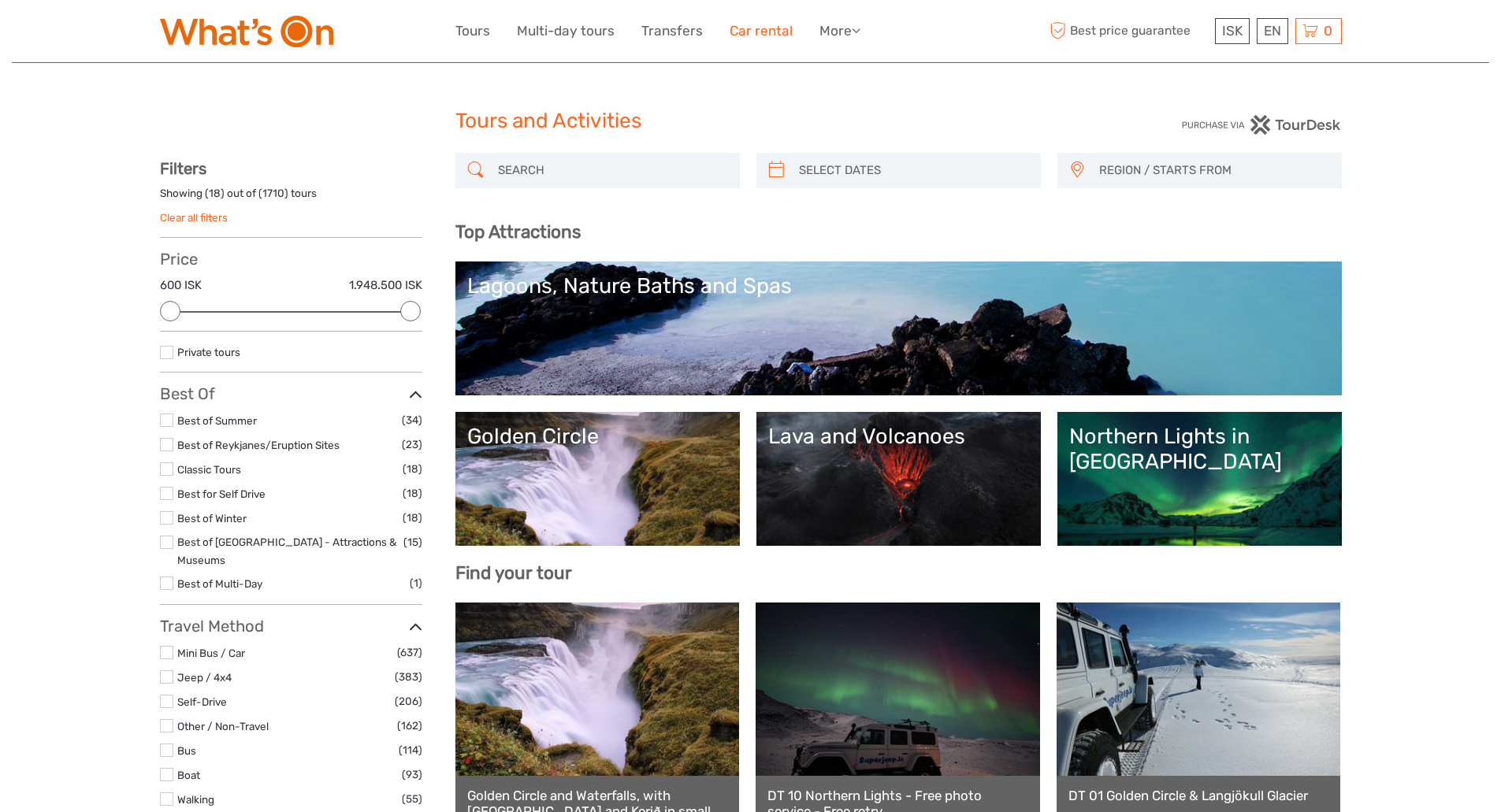
click at [757, 24] on link "Car rental" at bounding box center [761, 31] width 63 height 23
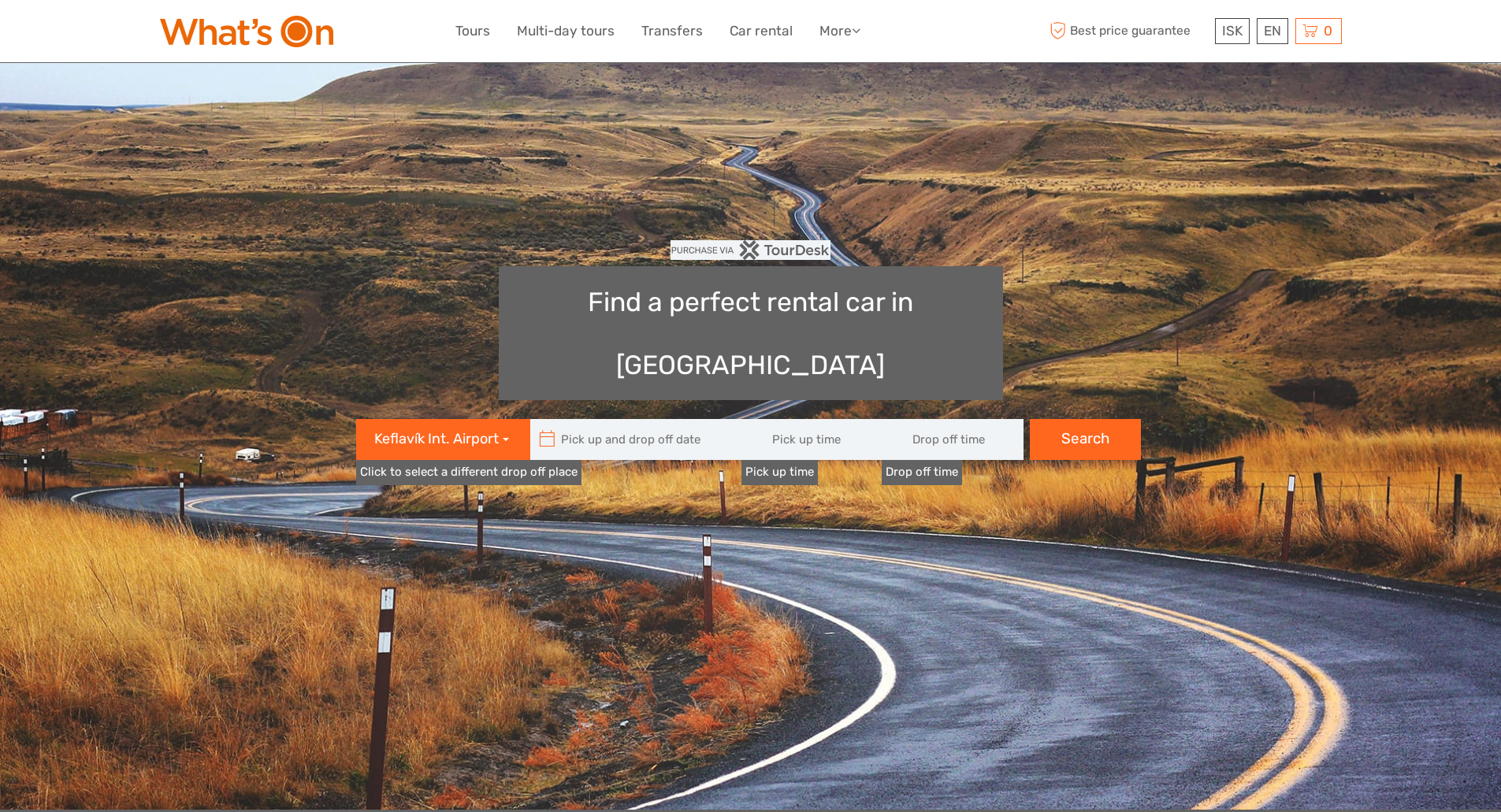
type input "08:00"
type input "06/10/2025"
type input "07/10/2025"
click at [600, 419] on input "text" at bounding box center [637, 439] width 213 height 41
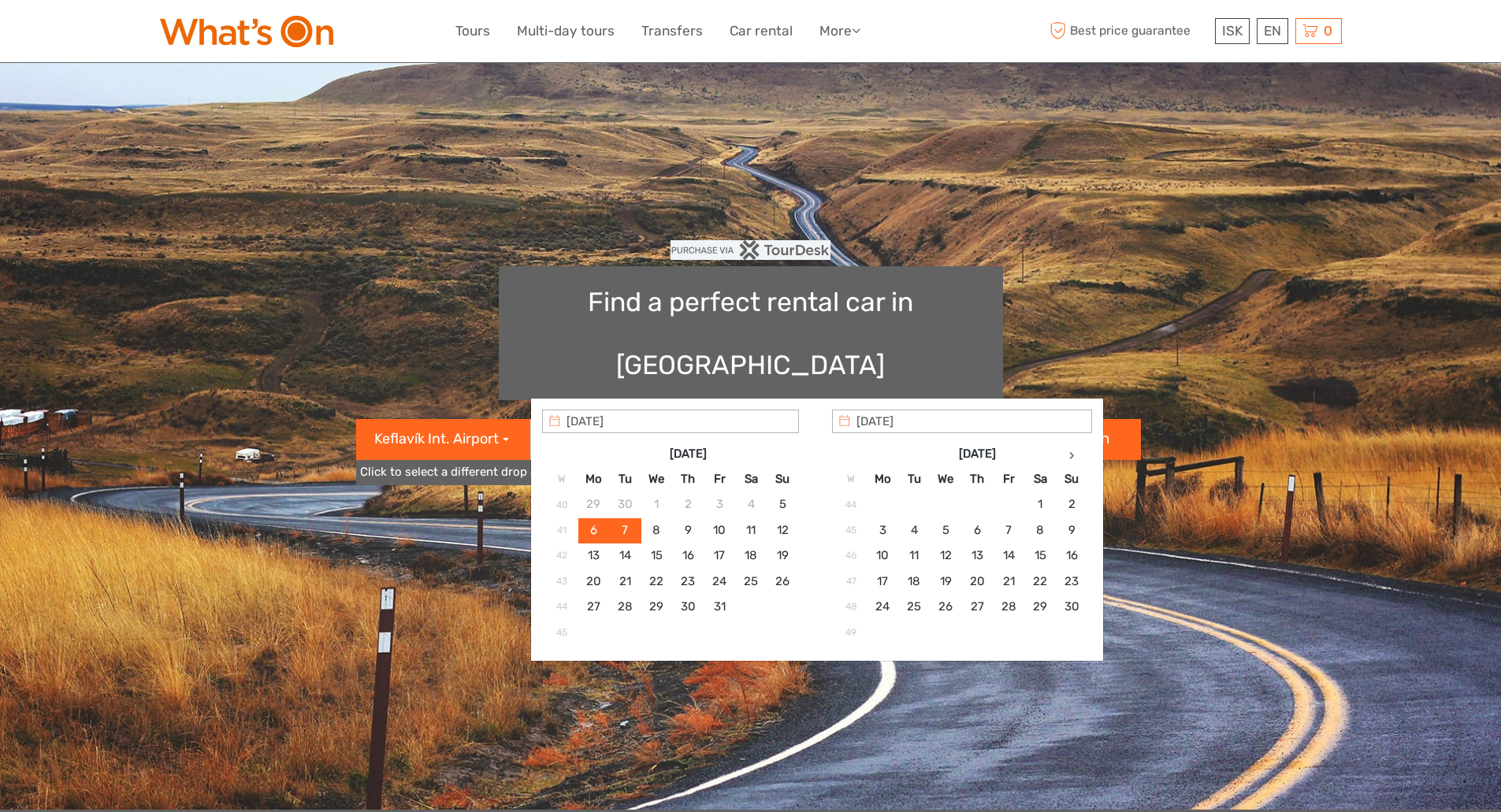
type input "06/10/2025 - 07/10/2025"
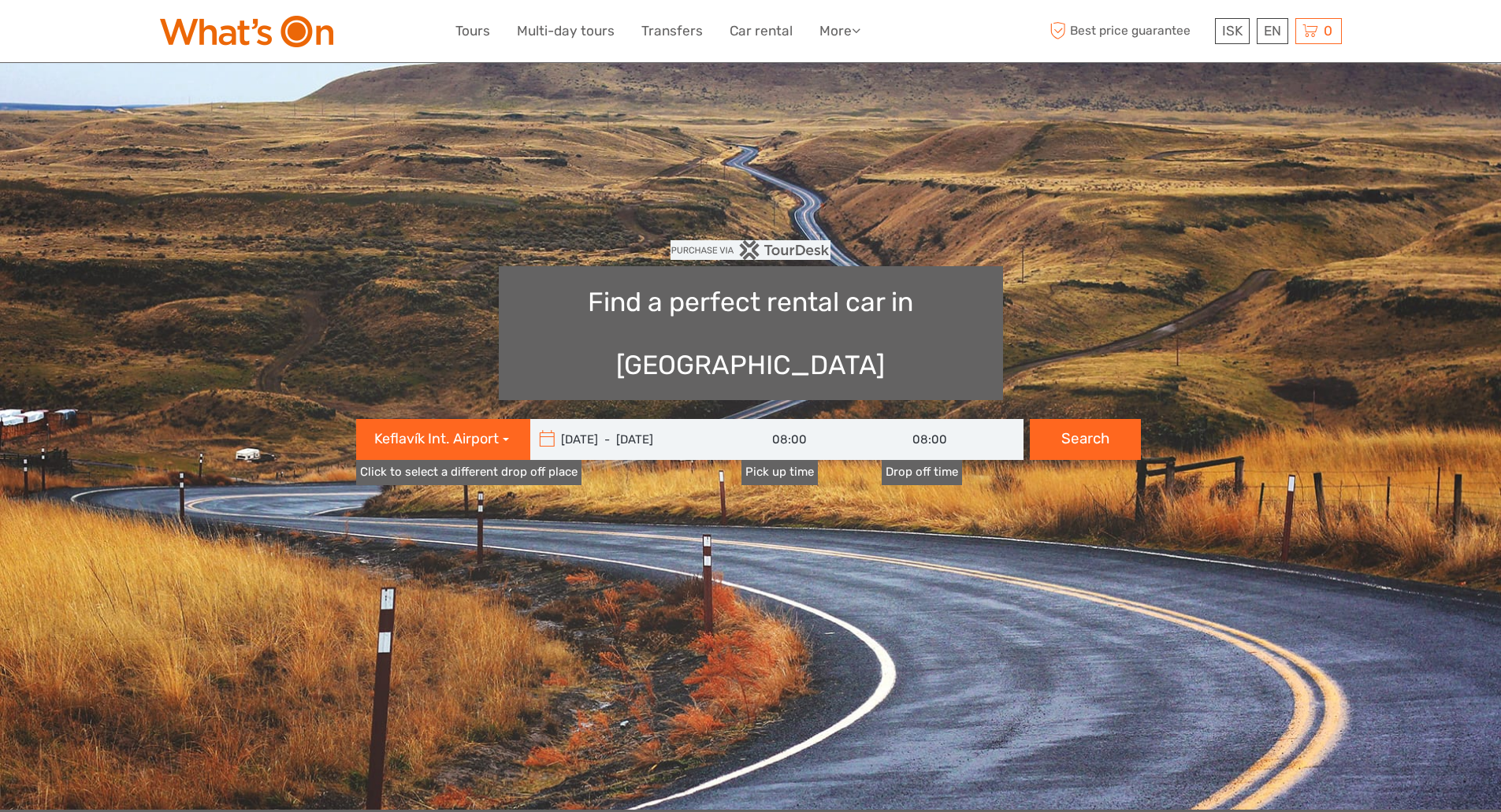
click at [461, 429] on span "Keflavík Int. Airport" at bounding box center [436, 440] width 124 height 21
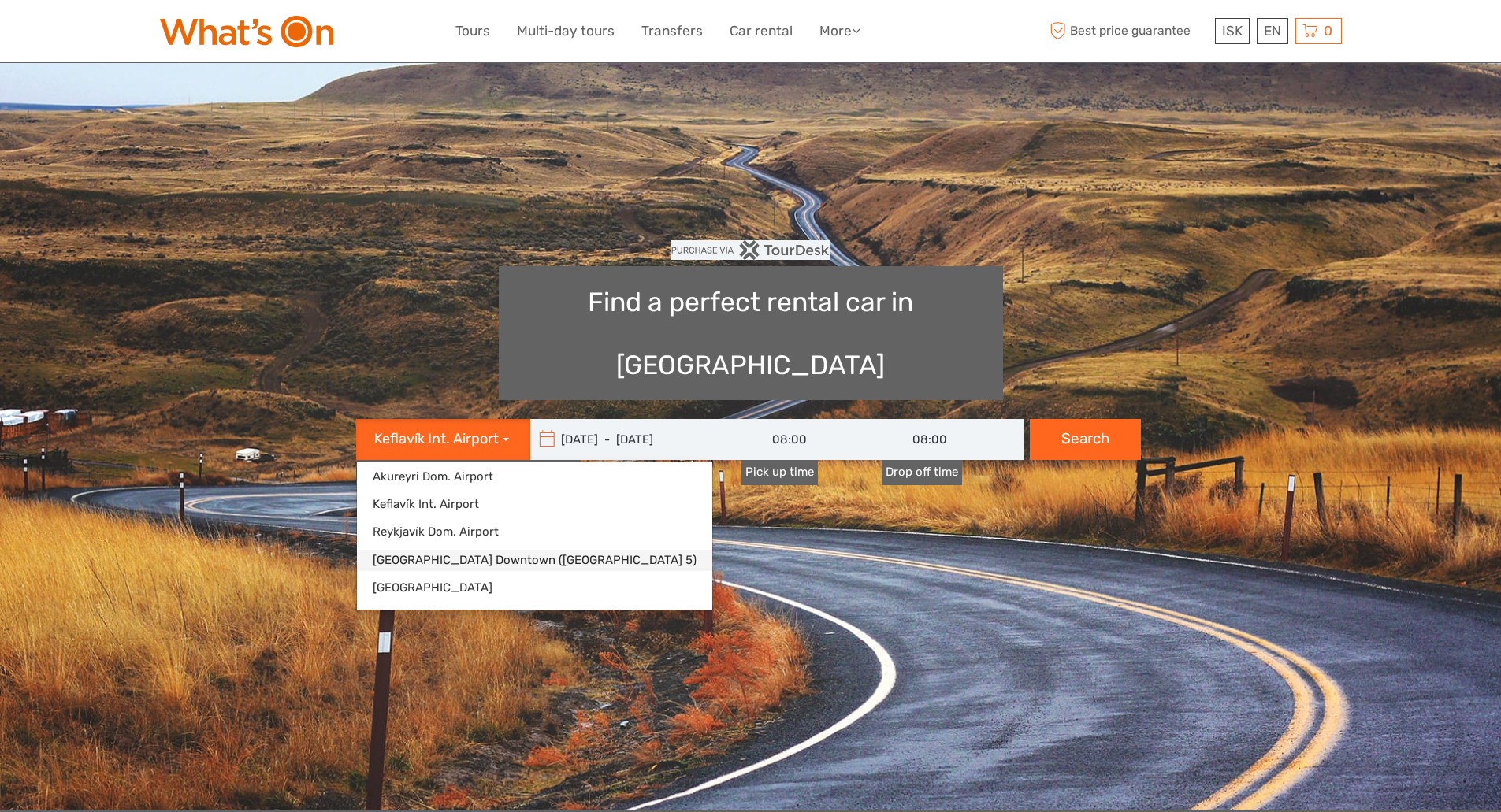
click at [476, 549] on link "Reykjavík Downtown (Flugvallarvegur 5)" at bounding box center [534, 560] width 356 height 21
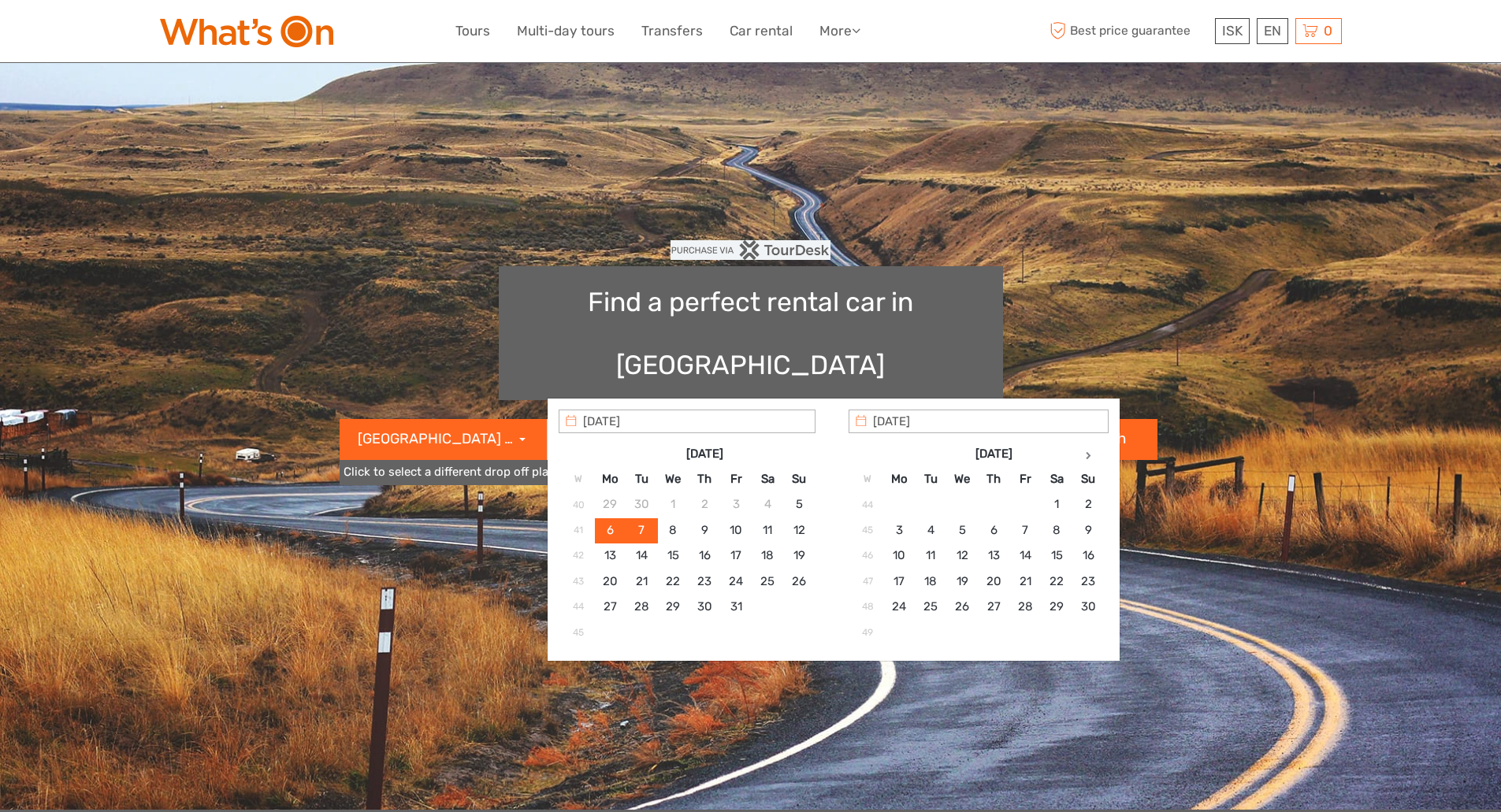
type input "06/10/2025"
click at [822, 419] on input "08:00" at bounding box center [828, 439] width 142 height 41
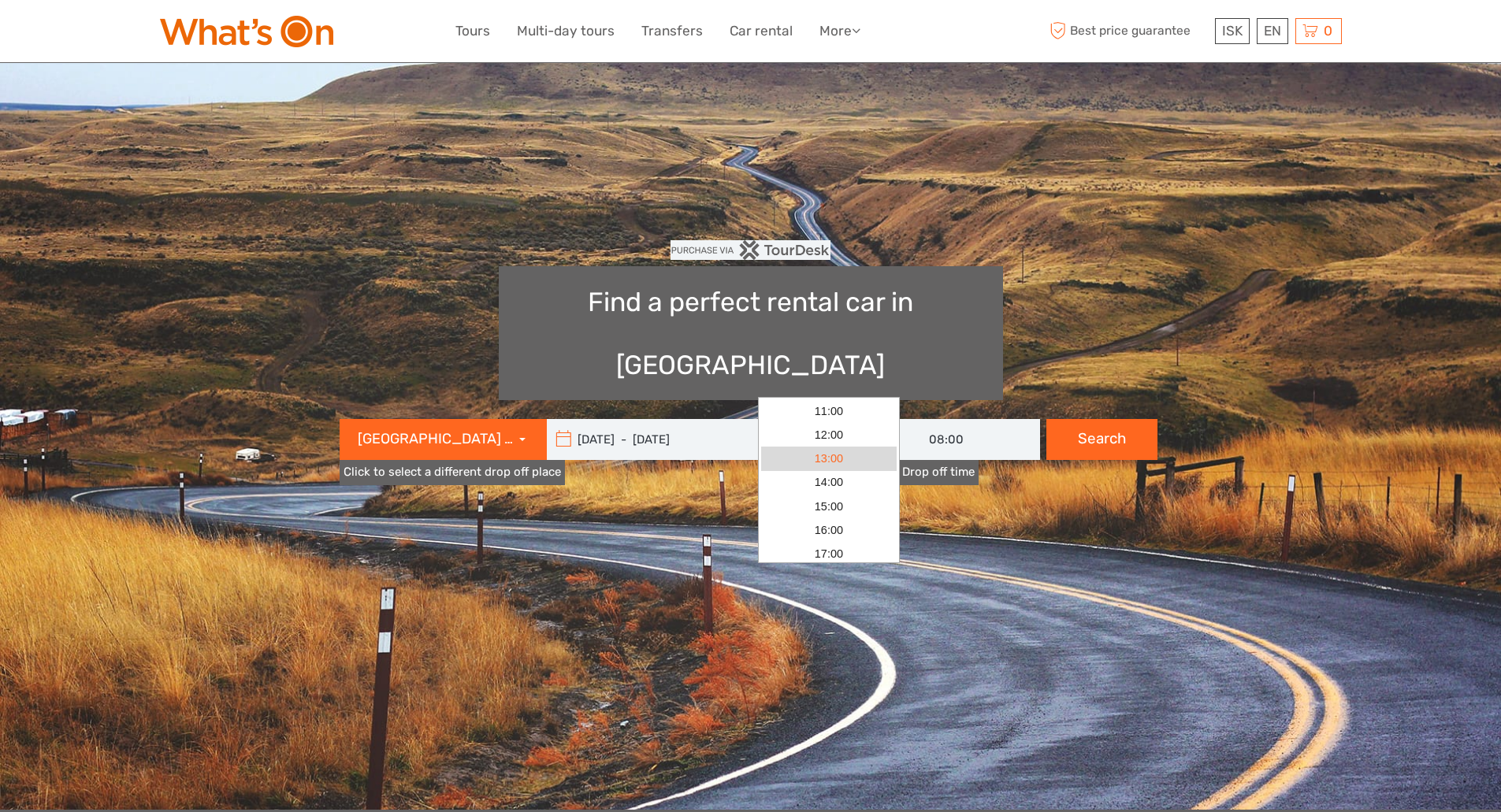
scroll to position [131, 0]
click at [847, 519] on link "10:00" at bounding box center [829, 517] width 136 height 23
type input "10:00"
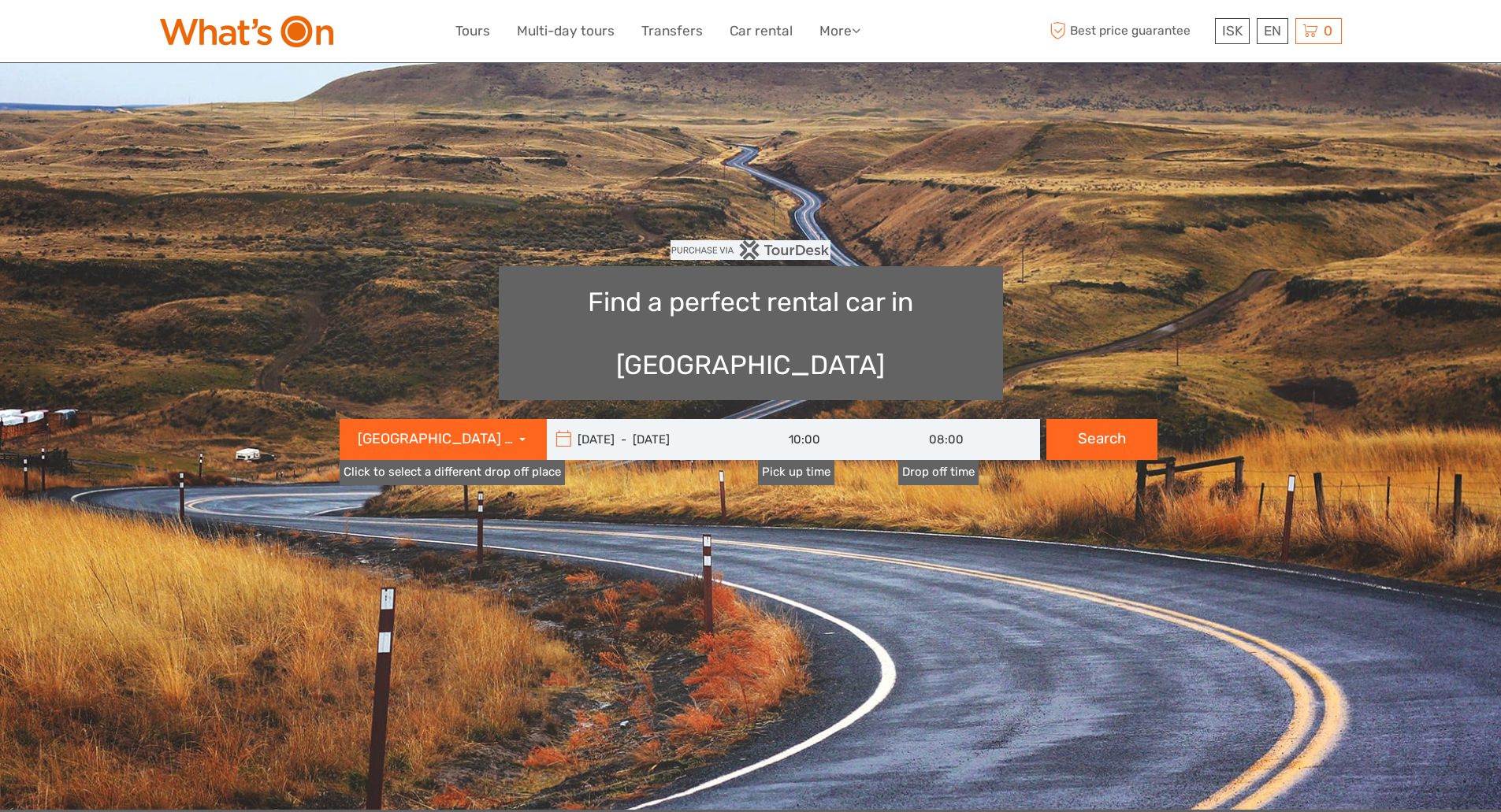
click at [971, 419] on input "08:00" at bounding box center [969, 439] width 142 height 41
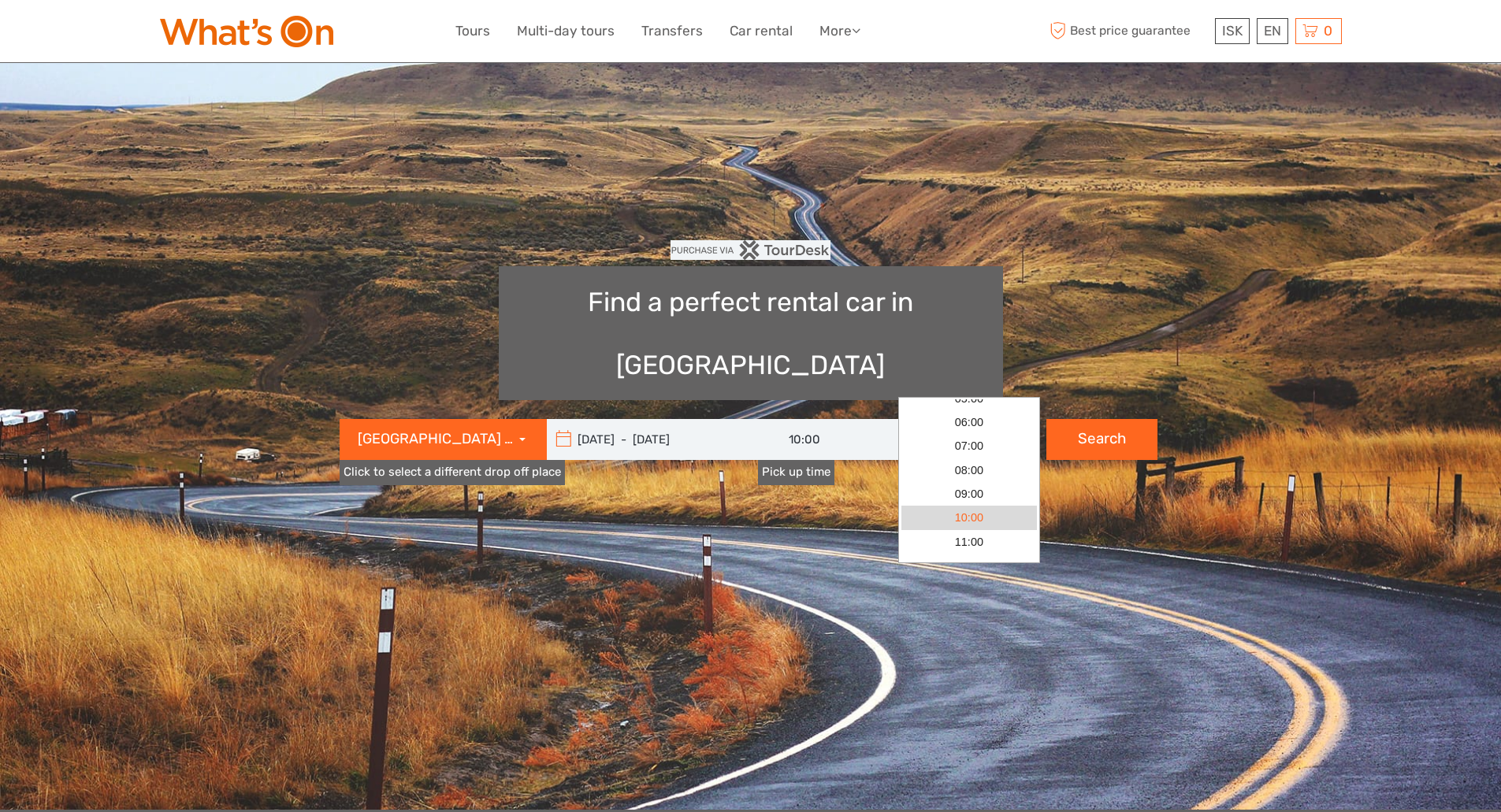
click at [977, 515] on link "10:00" at bounding box center [969, 517] width 136 height 23
type input "10:00"
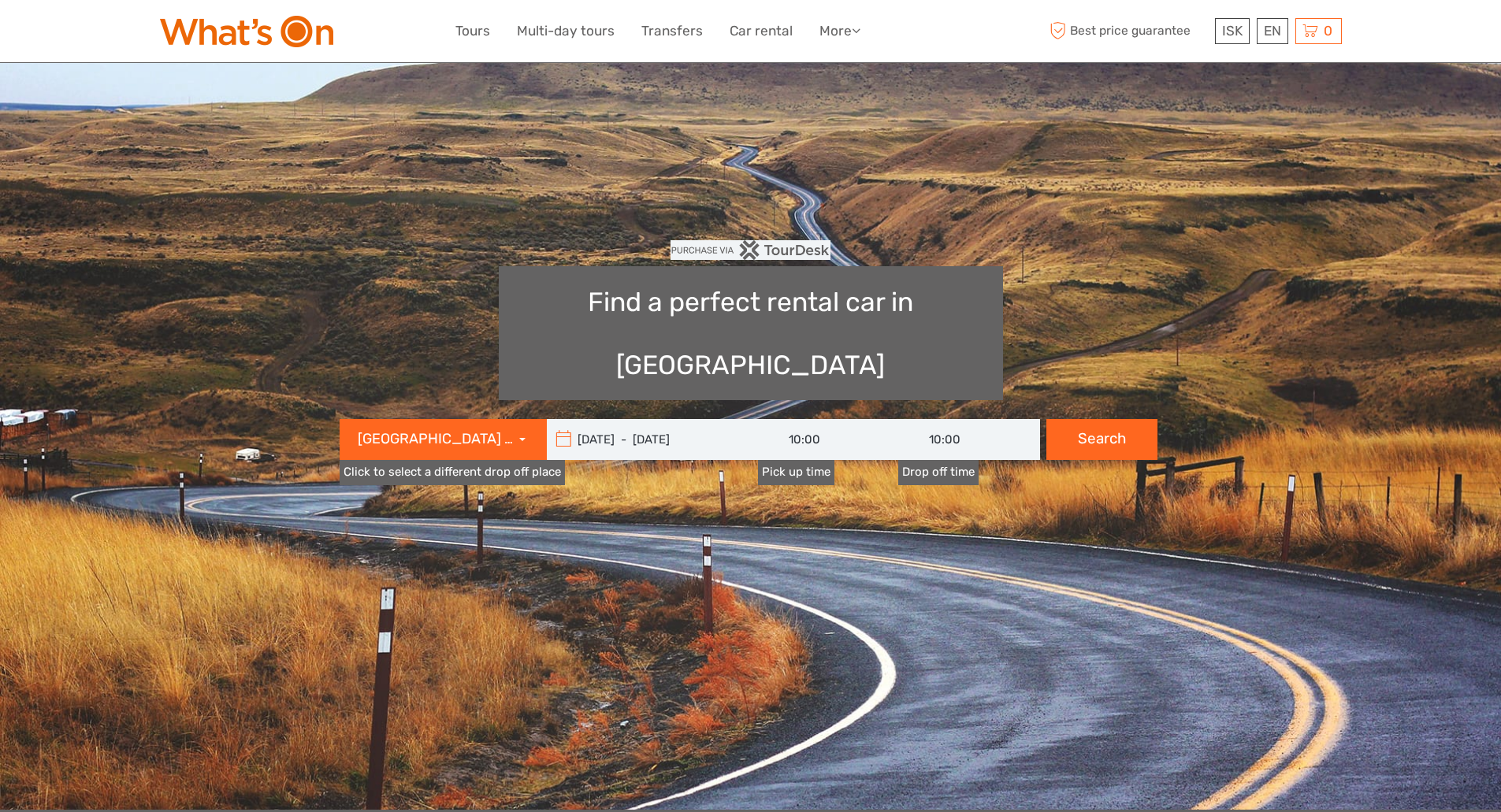
click at [1117, 419] on button "Search" at bounding box center [1102, 439] width 111 height 41
type input "10:00"
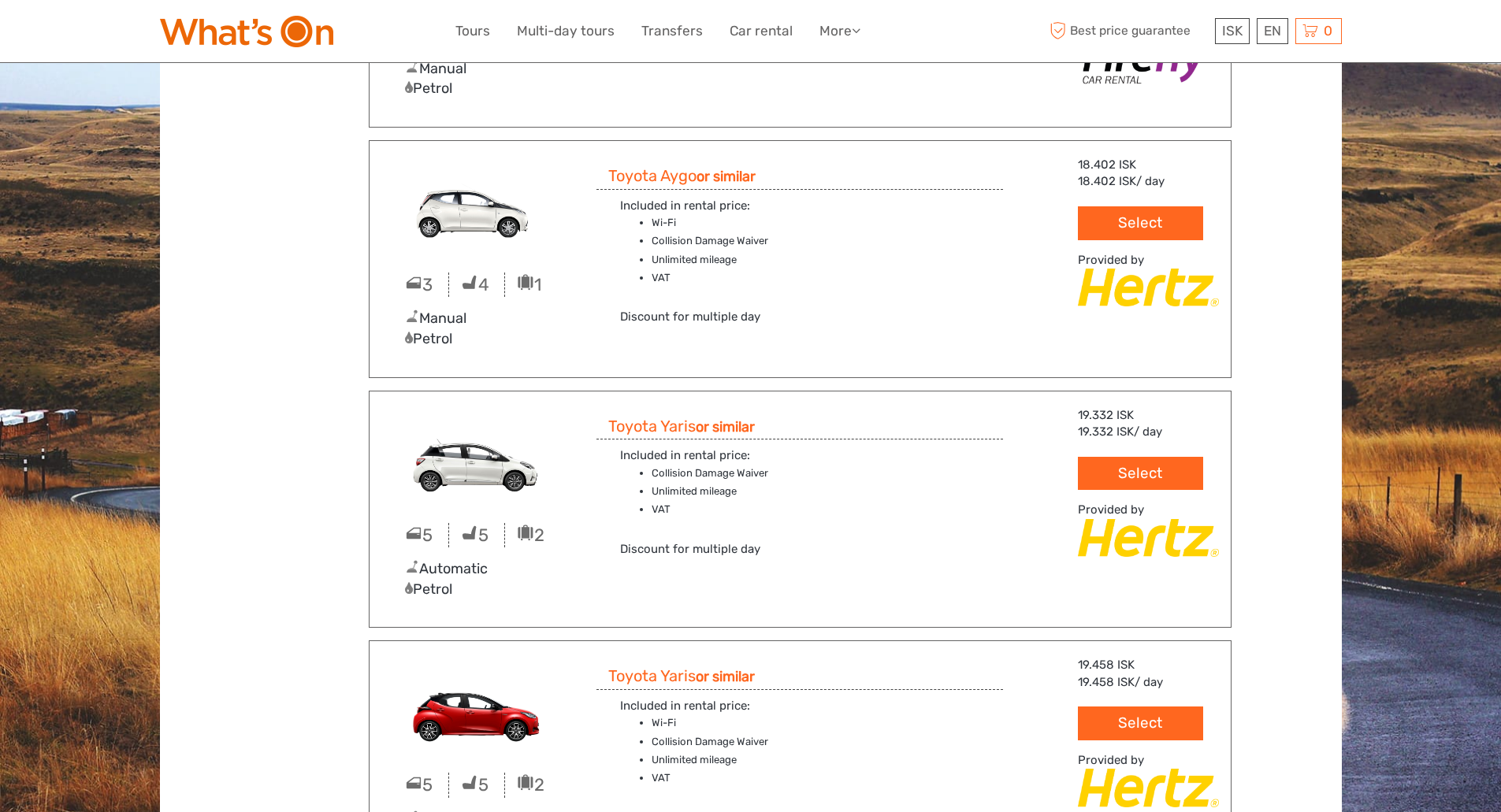
scroll to position [1181, 0]
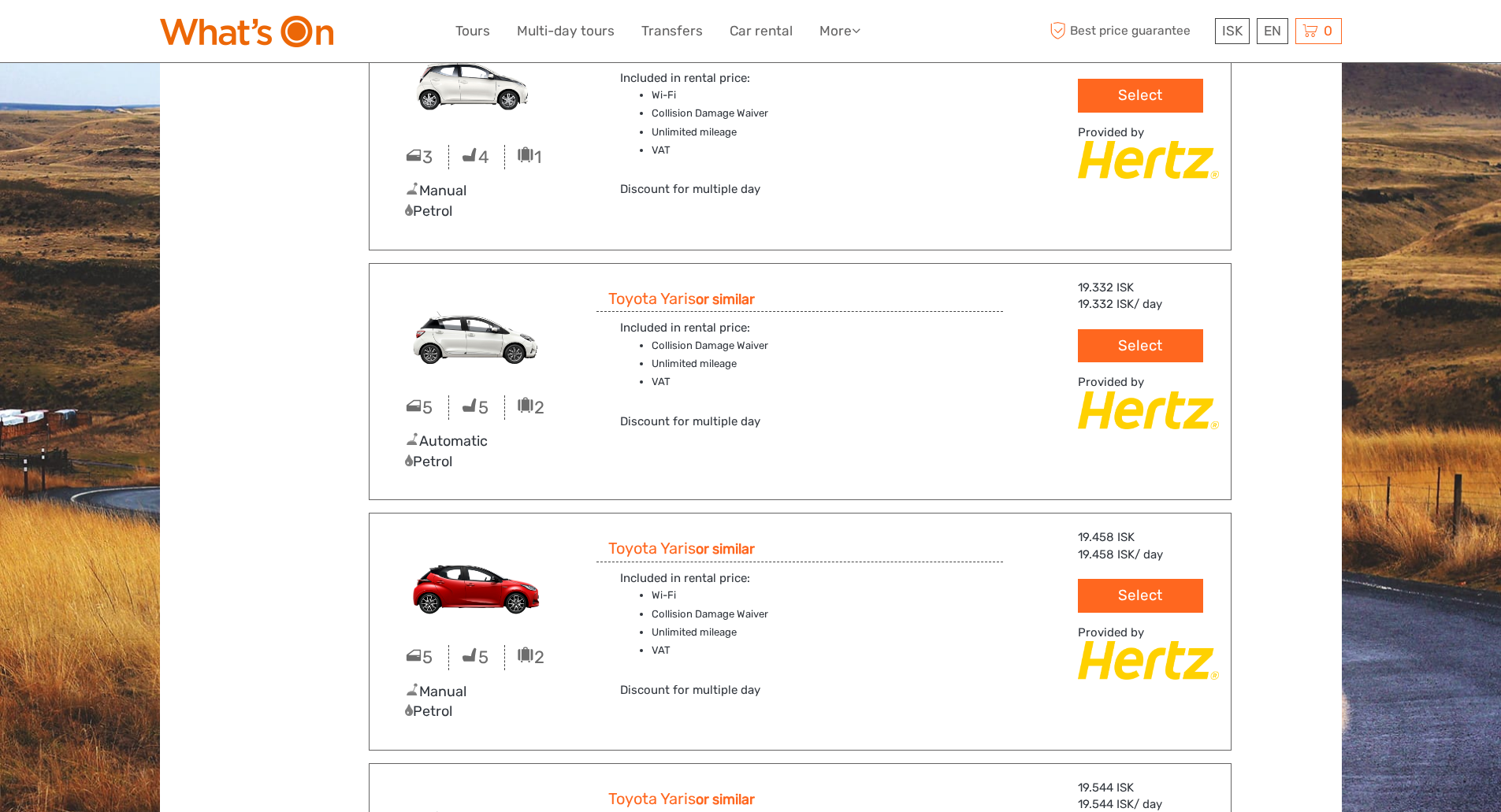
click at [1152, 349] on button "Select" at bounding box center [1139, 346] width 124 height 34
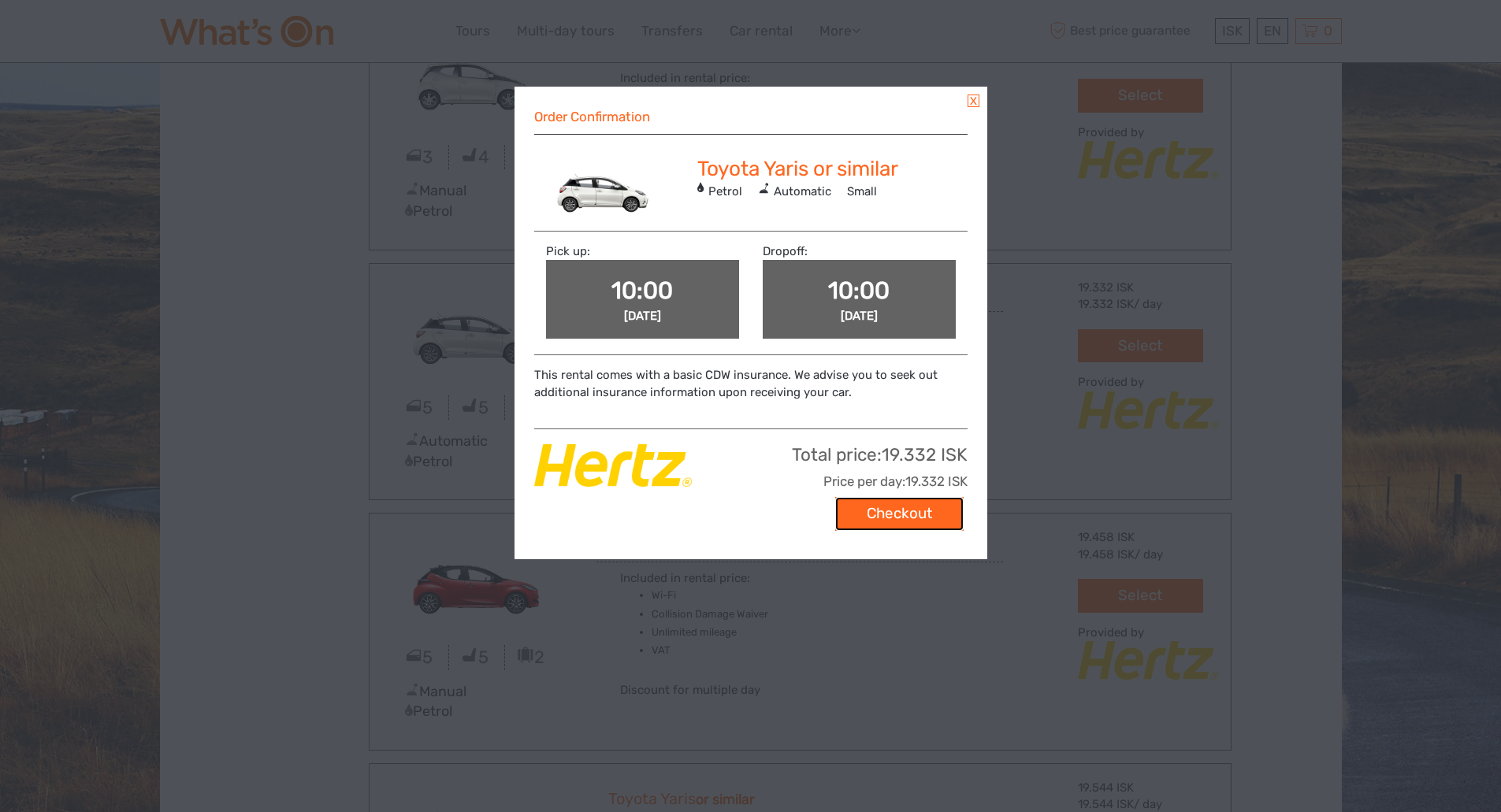
click at [911, 510] on button "Checkout" at bounding box center [899, 514] width 129 height 34
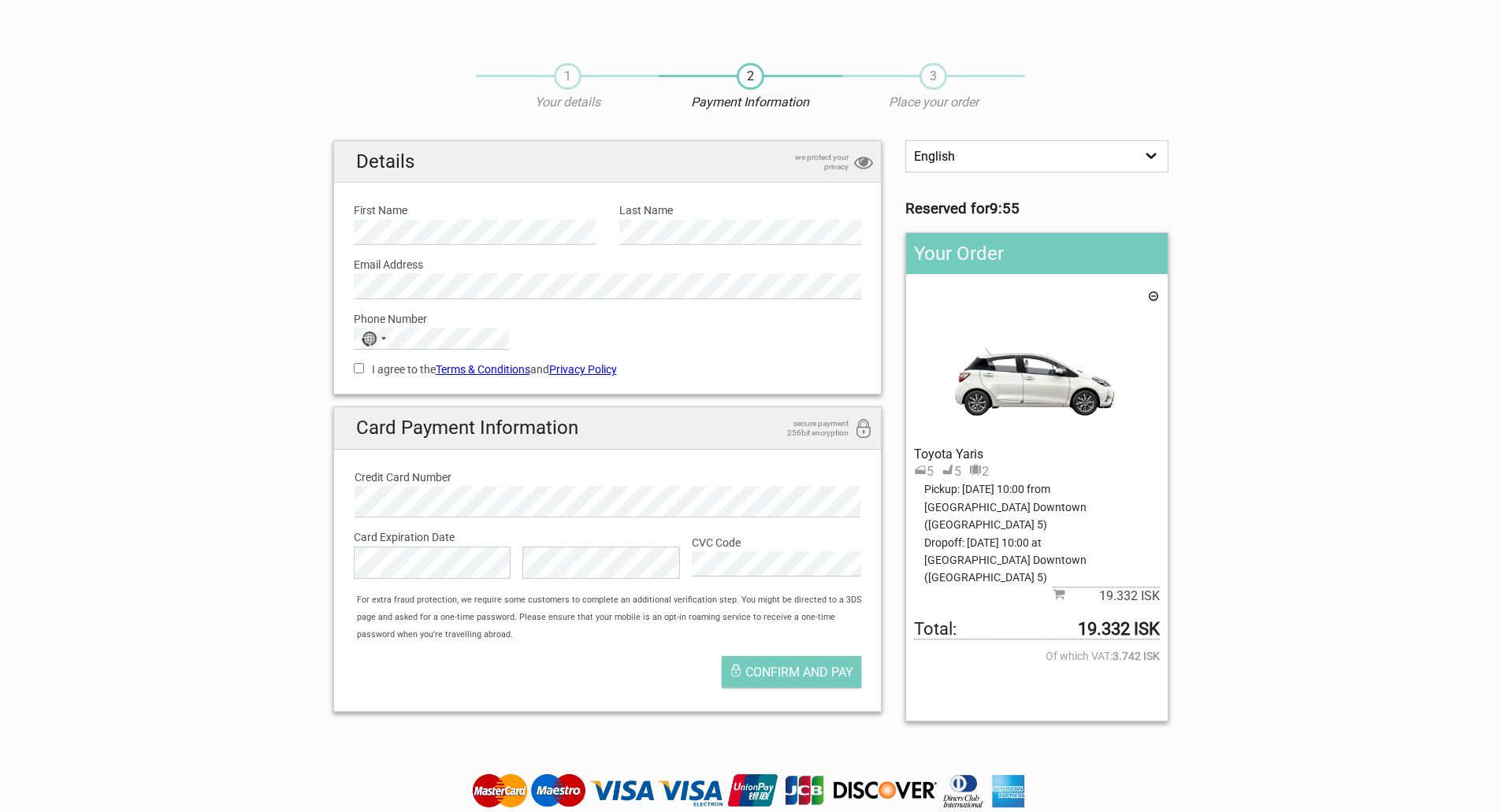
click at [434, 250] on div "Email Address Please provide us with a valid email address." at bounding box center [607, 272] width 531 height 55
click at [359, 370] on input "I agree to the Terms & Conditions and Privacy Policy" at bounding box center [359, 369] width 10 height 10
checkbox input "true"
click at [768, 679] on span "Confirm and pay" at bounding box center [799, 672] width 108 height 15
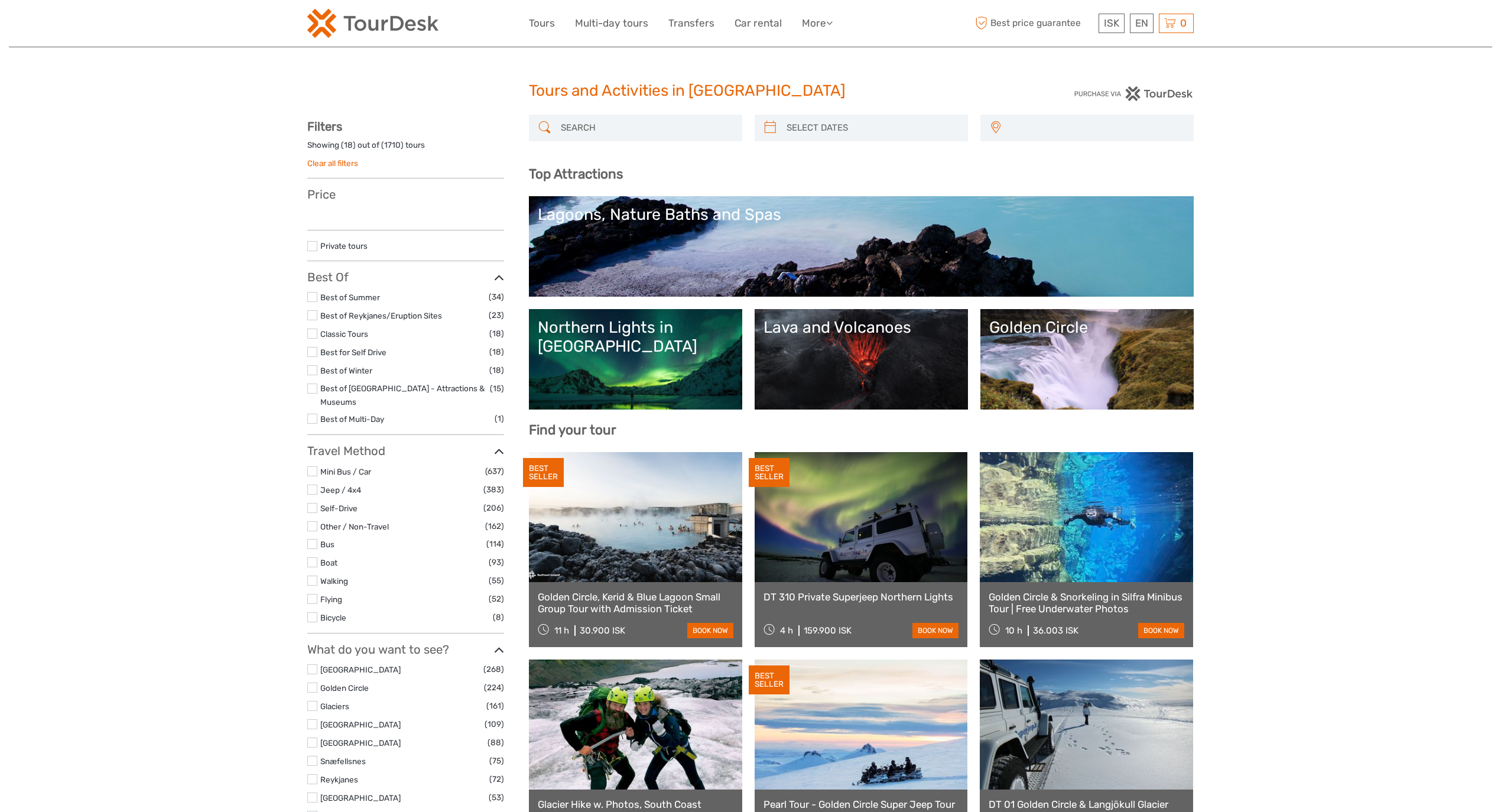
select select
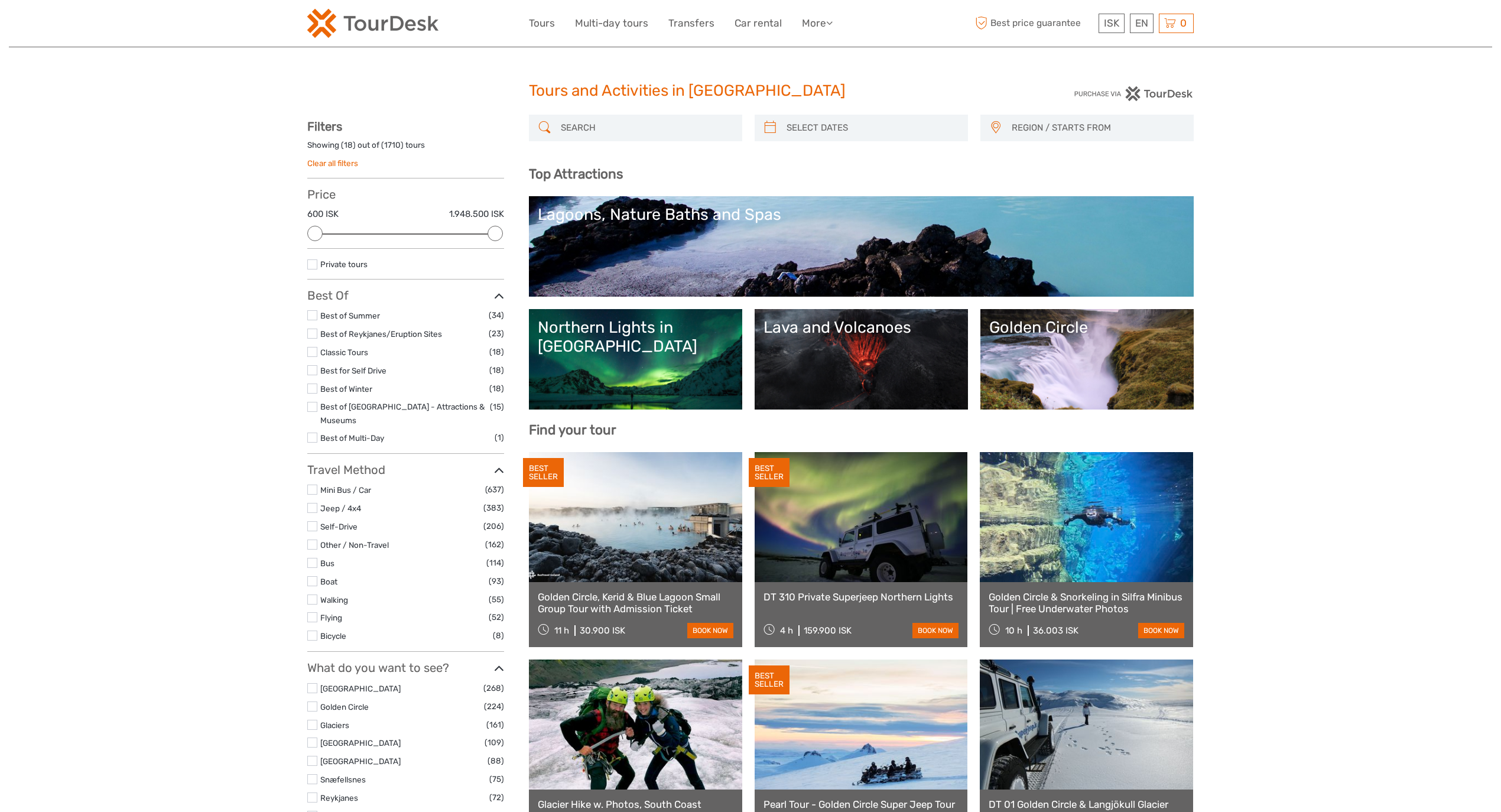
click at [601, 115] on div at bounding box center [635, 128] width 213 height 27
click at [604, 125] on input "search" at bounding box center [646, 128] width 180 height 21
paste input "Fjallsárlón - Iceberg boat tour"
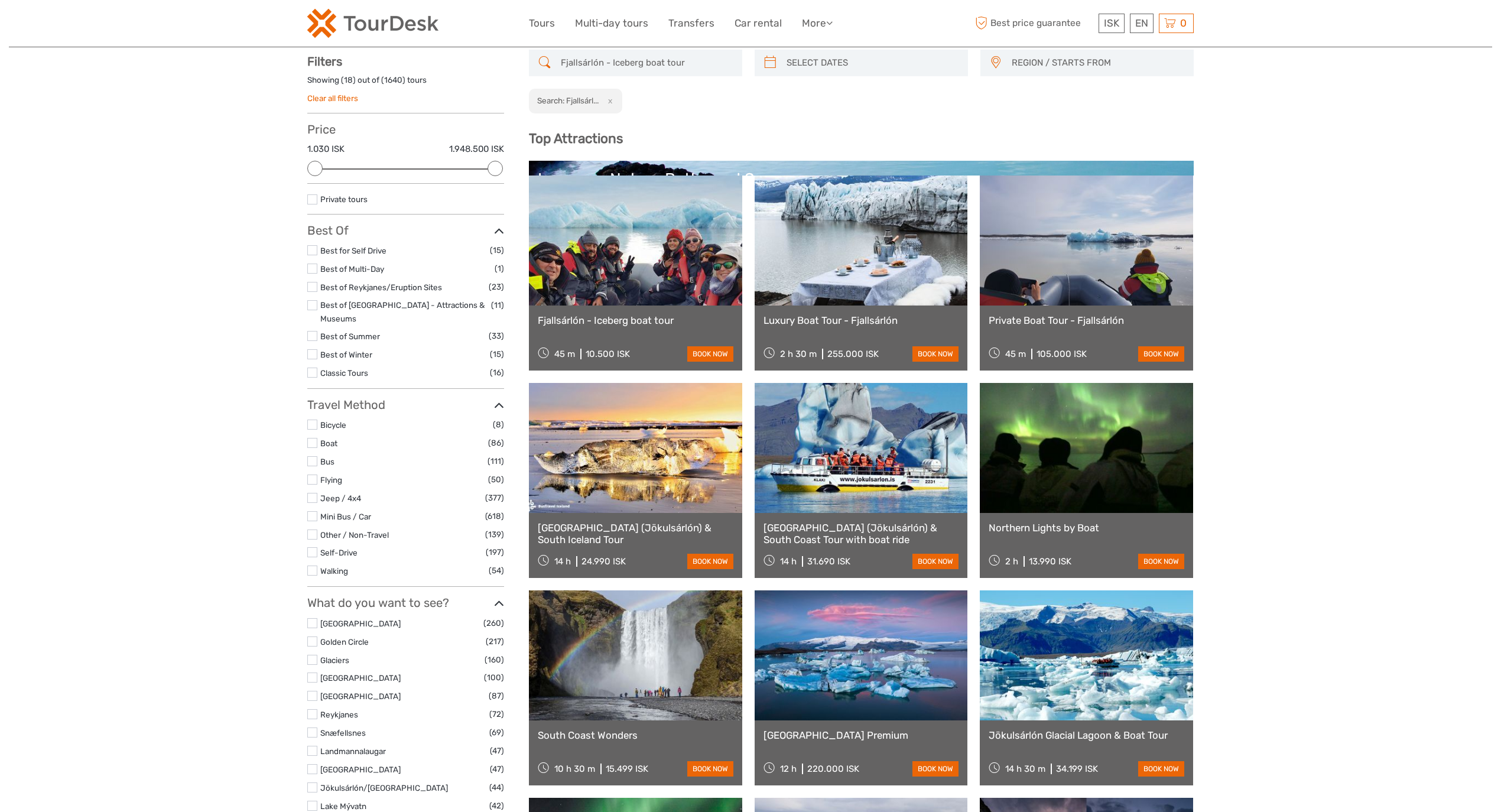
scroll to position [67, 0]
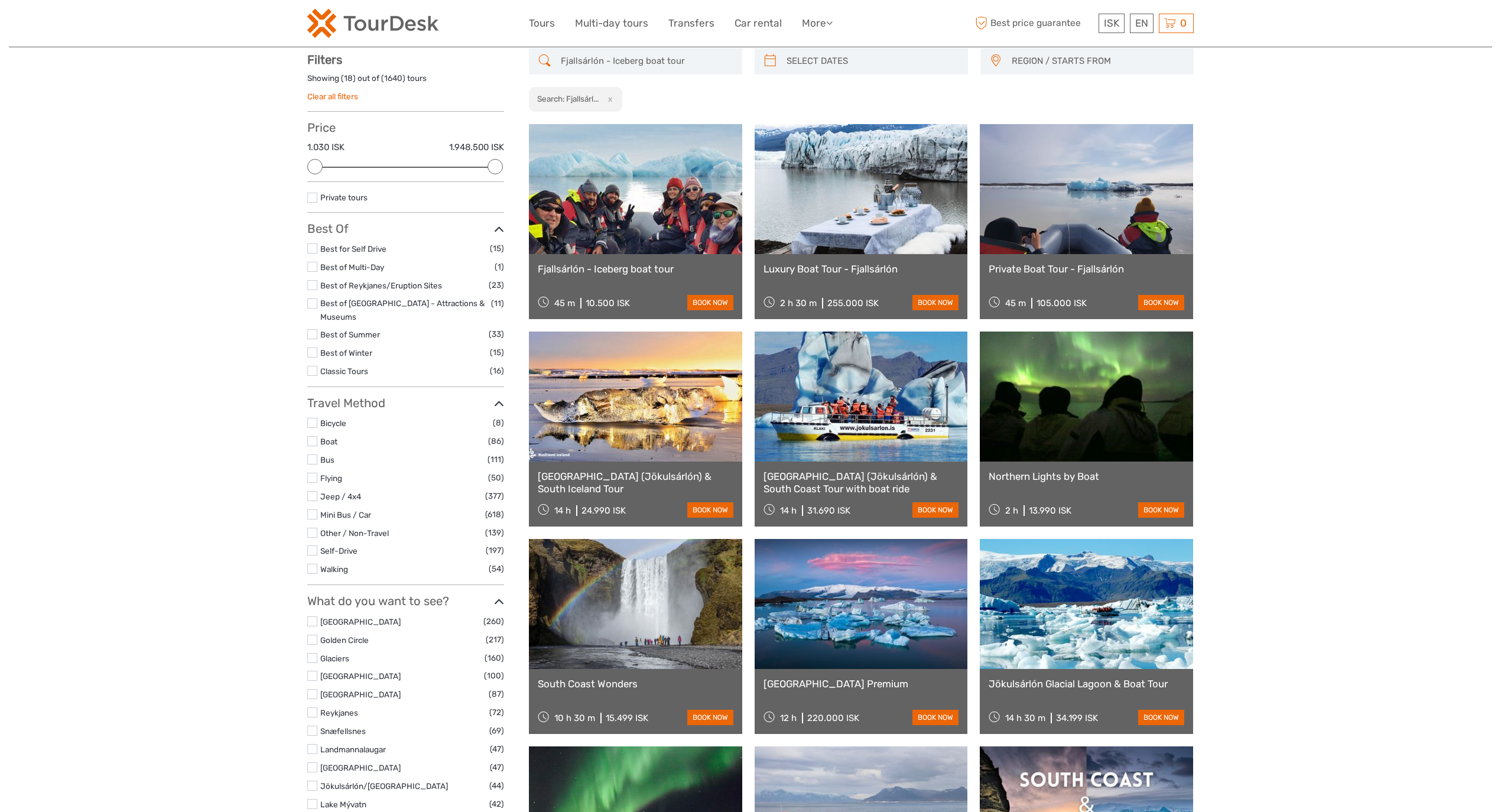
type input "Fjallsárlón - Iceberg boat tour"
click at [607, 263] on link "Fjallsárlón - Iceberg boat tour" at bounding box center [635, 269] width 196 height 12
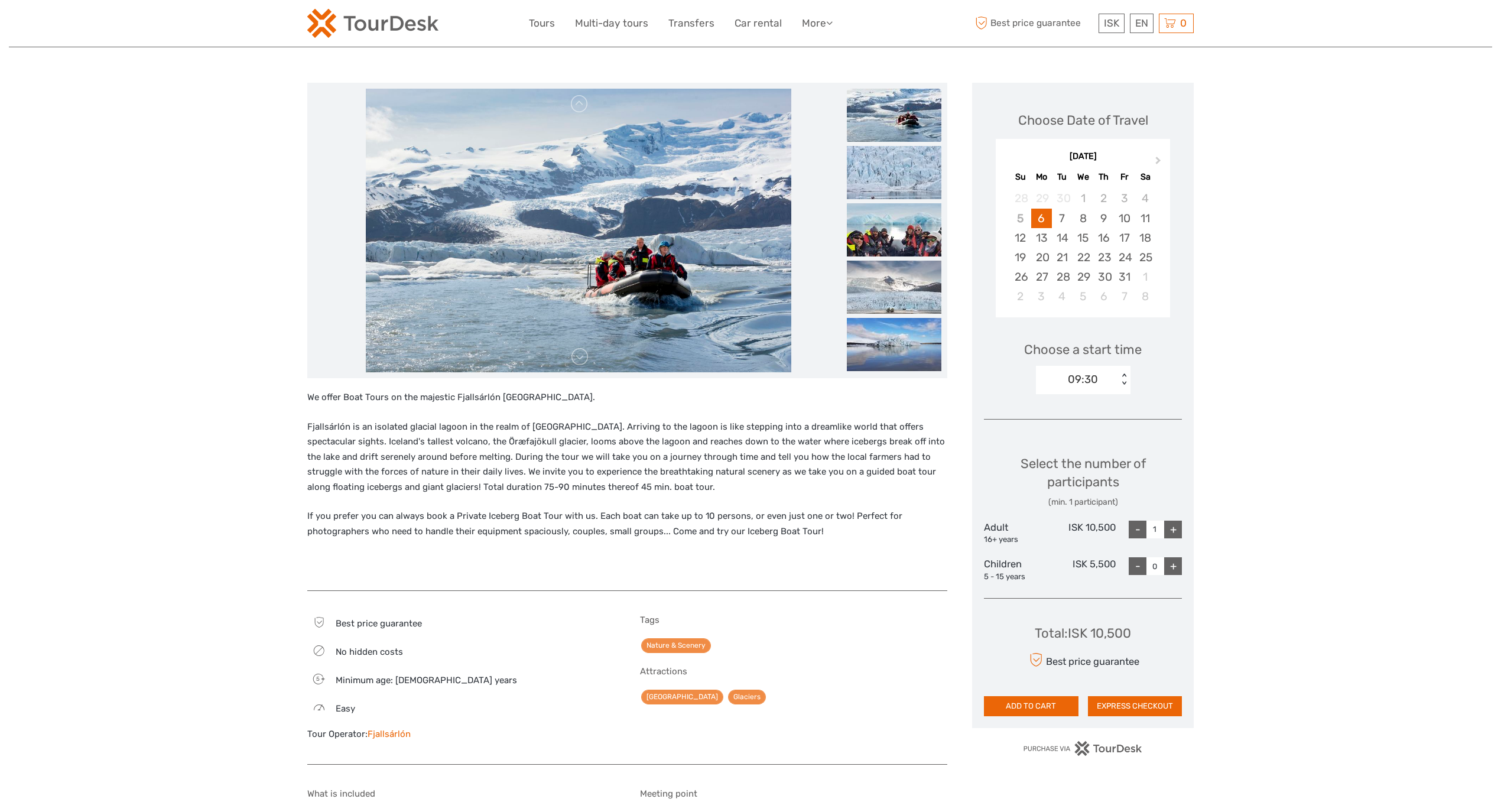
scroll to position [131, 0]
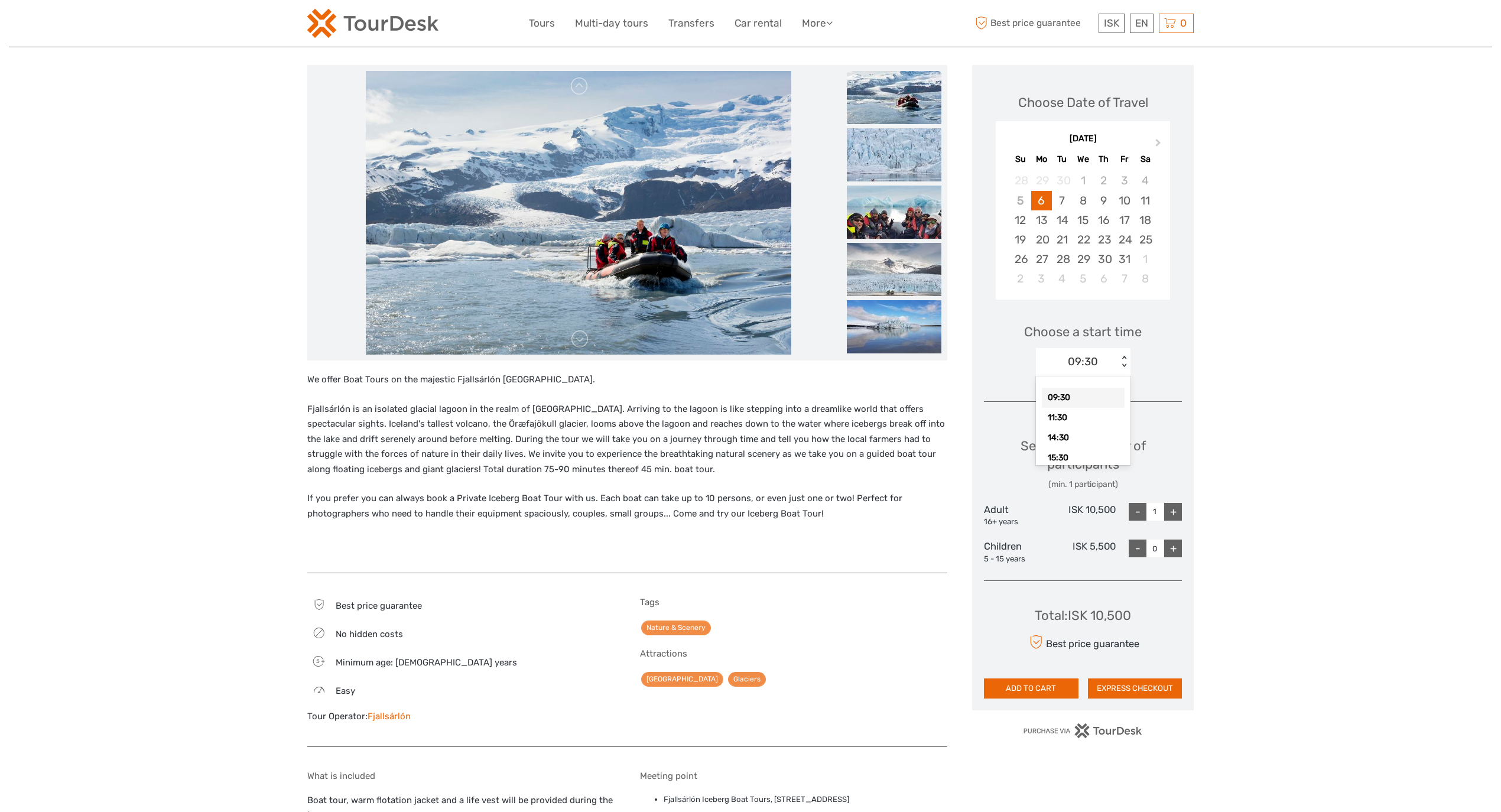
click at [1102, 372] on div "09:30 < >" at bounding box center [1083, 362] width 95 height 28
click at [1088, 408] on div "11:30" at bounding box center [1083, 417] width 83 height 20
click at [1171, 513] on div "+" at bounding box center [1173, 511] width 18 height 18
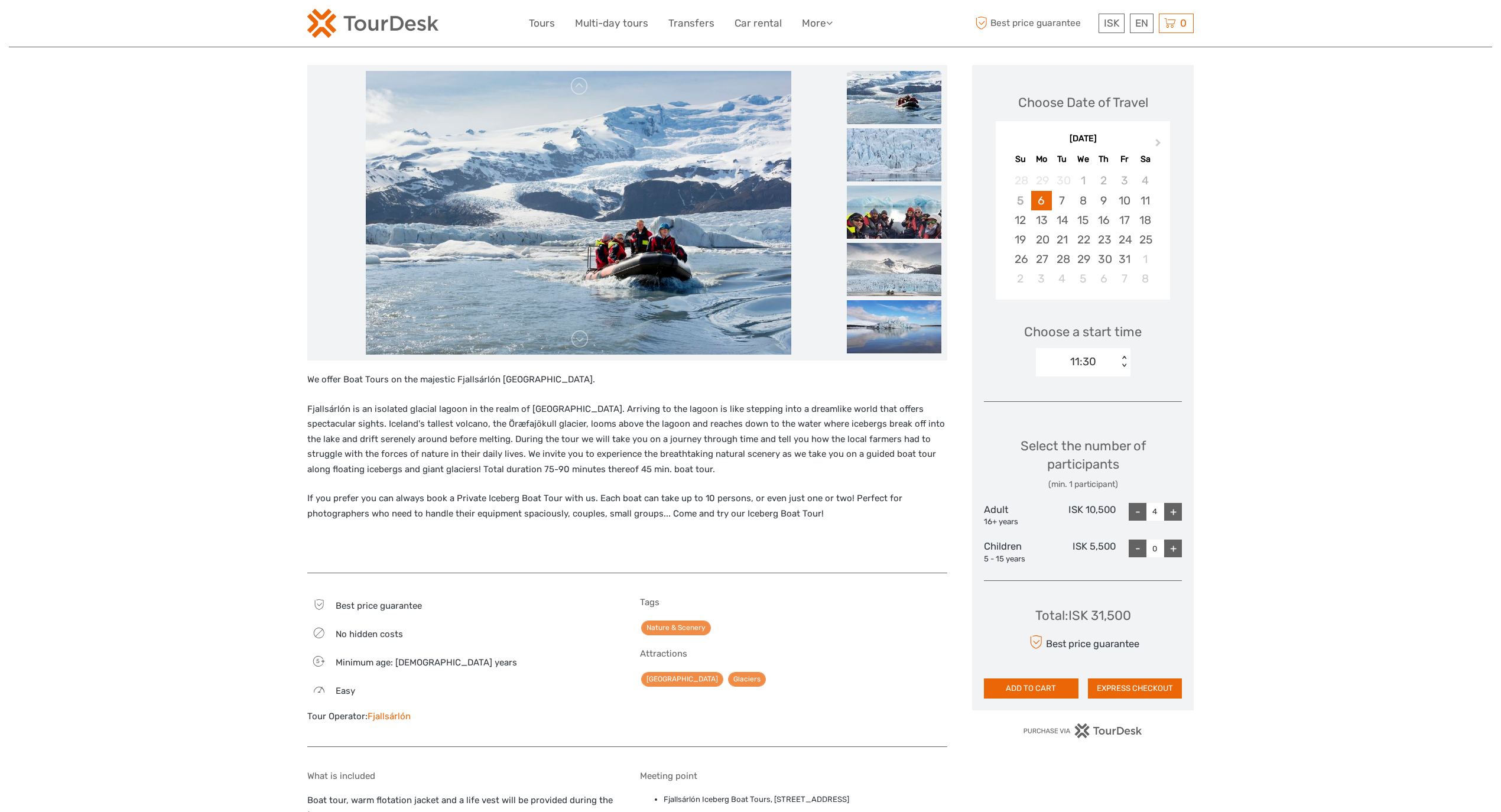
click at [1171, 513] on div "+" at bounding box center [1173, 511] width 18 height 18
click at [1112, 353] on div "11:30" at bounding box center [1077, 361] width 82 height 18
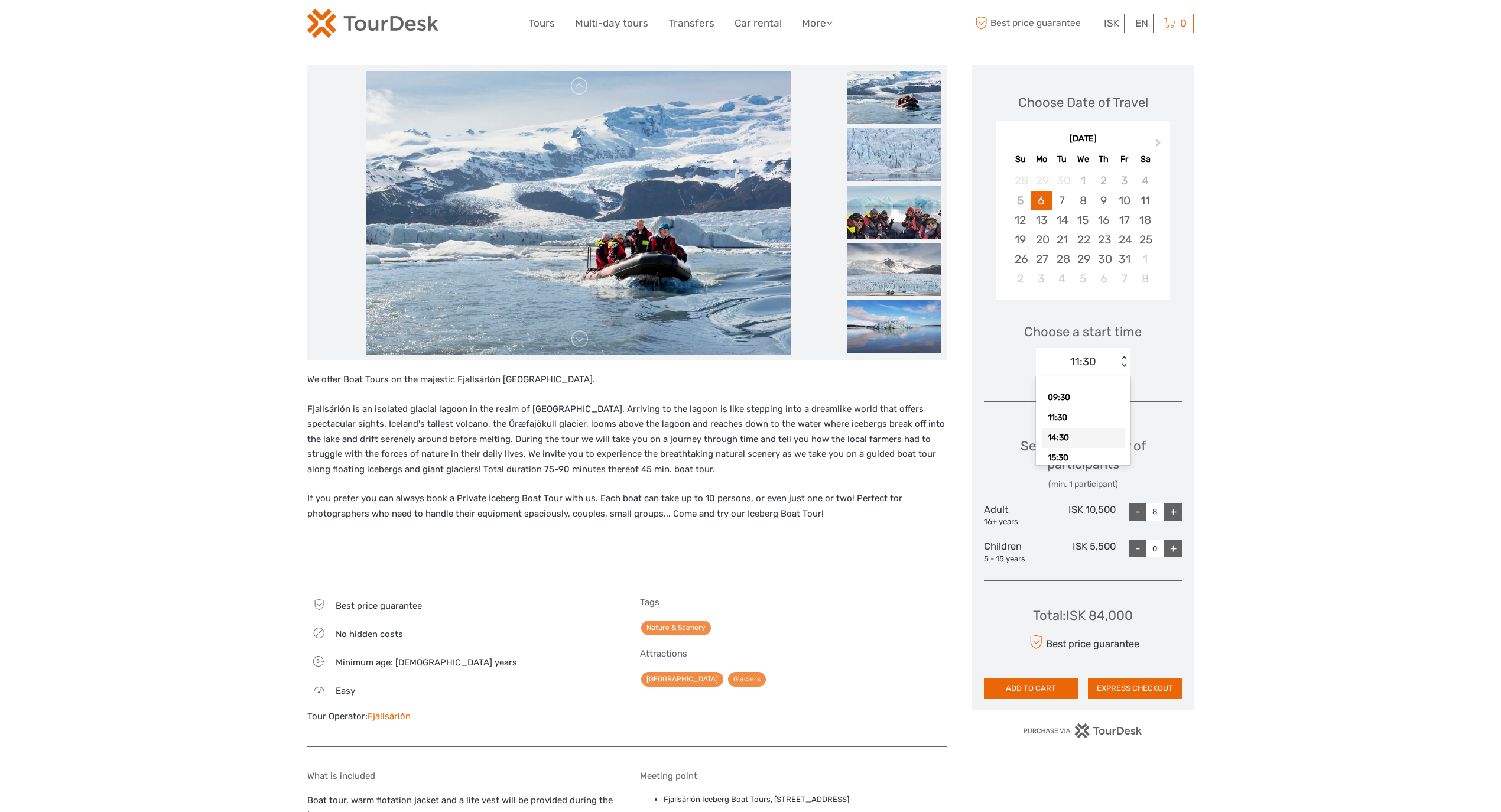
click at [1083, 436] on div "14:30" at bounding box center [1083, 438] width 83 height 20
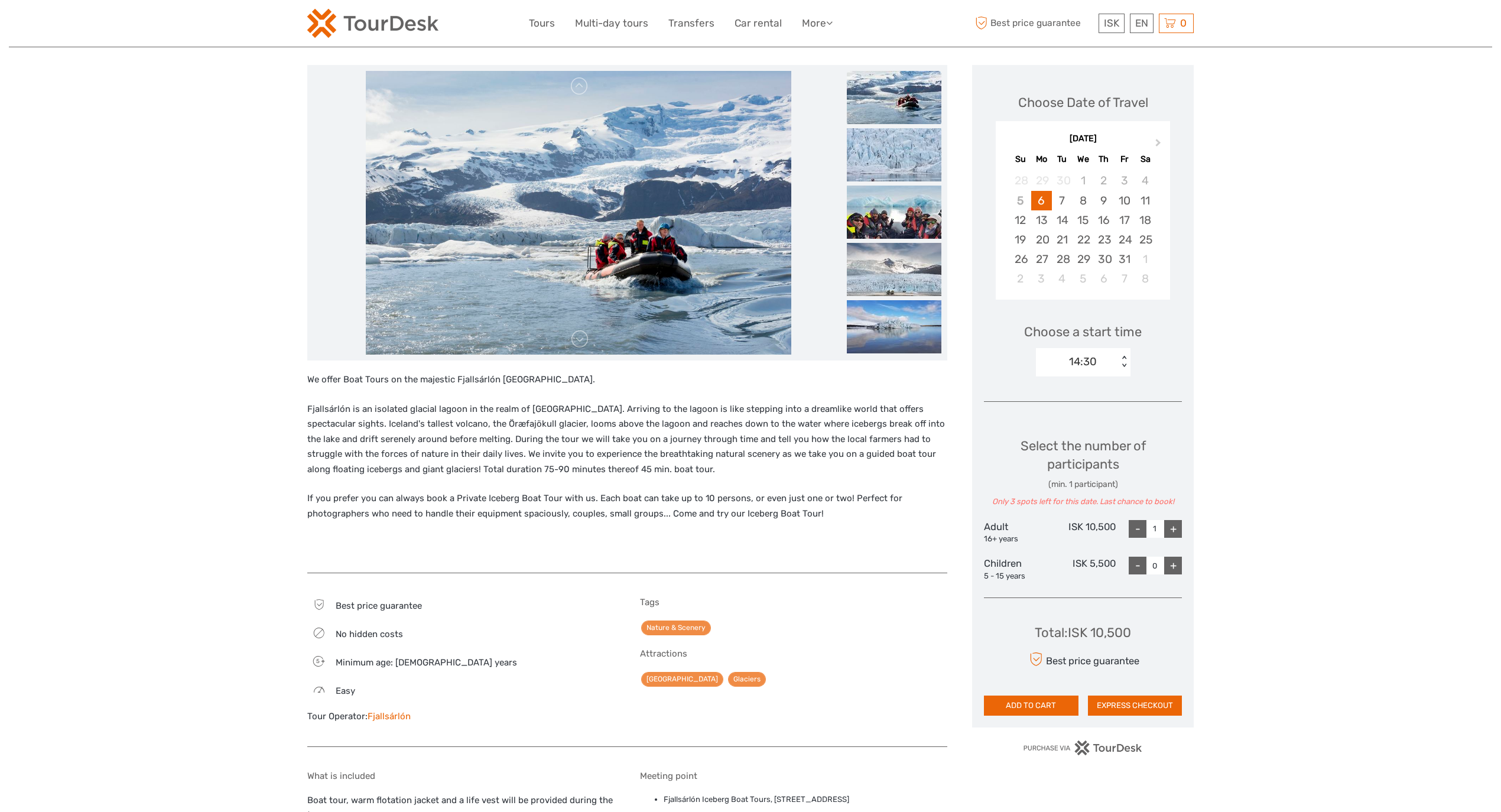
click at [1183, 524] on div "Choose Date of Travel Next Month [DATE] Su Mo Tu We Th Fr Sa 28 29 30 1 2 3 4 5…" at bounding box center [1083, 396] width 222 height 662
click at [1172, 524] on div "+" at bounding box center [1173, 528] width 18 height 18
type input "3"
click at [1172, 524] on div "+" at bounding box center [1173, 528] width 18 height 18
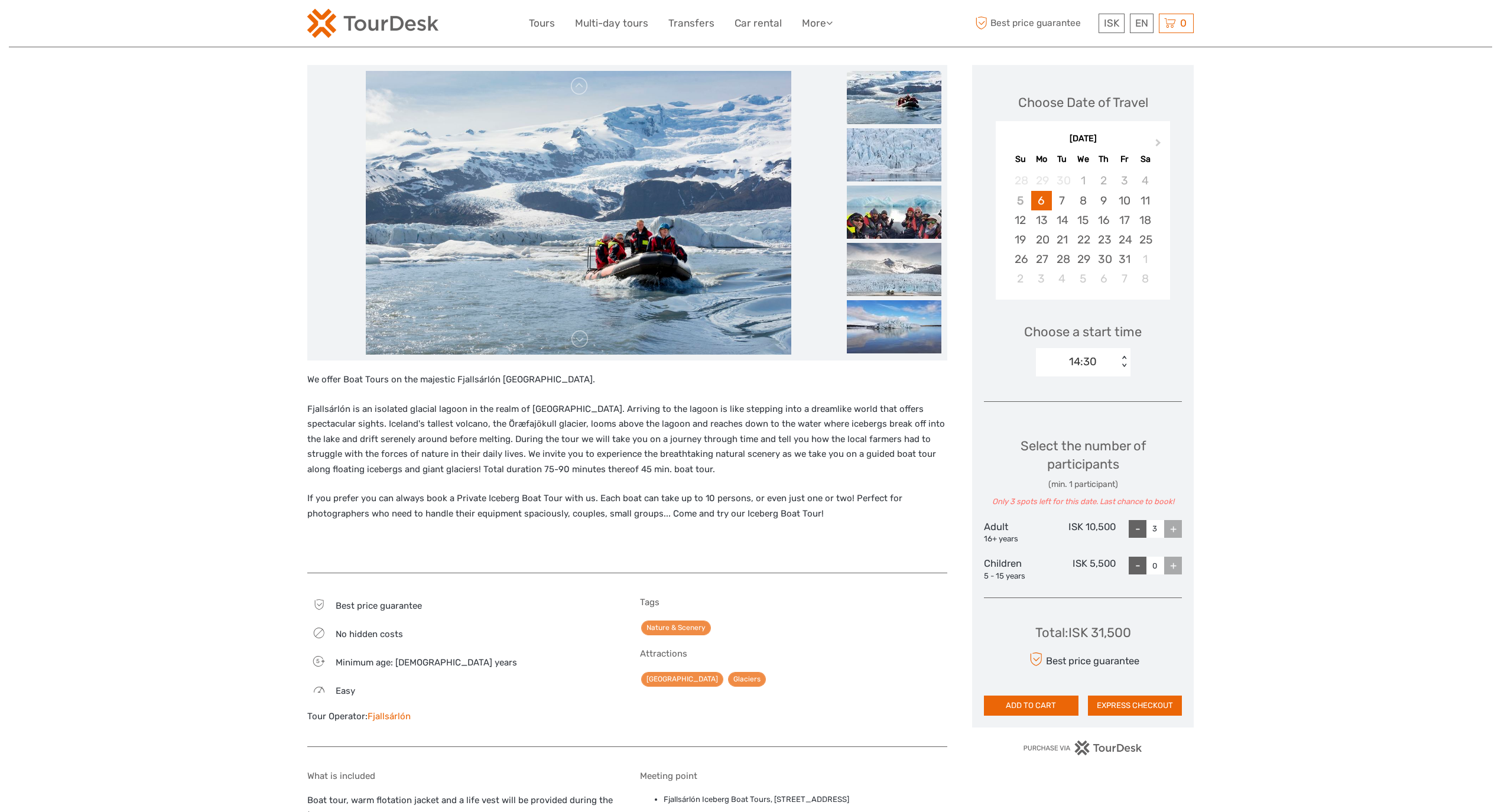
click at [1172, 524] on div "+" at bounding box center [1173, 528] width 18 height 18
click at [1093, 360] on div "14:30" at bounding box center [1083, 362] width 28 height 16
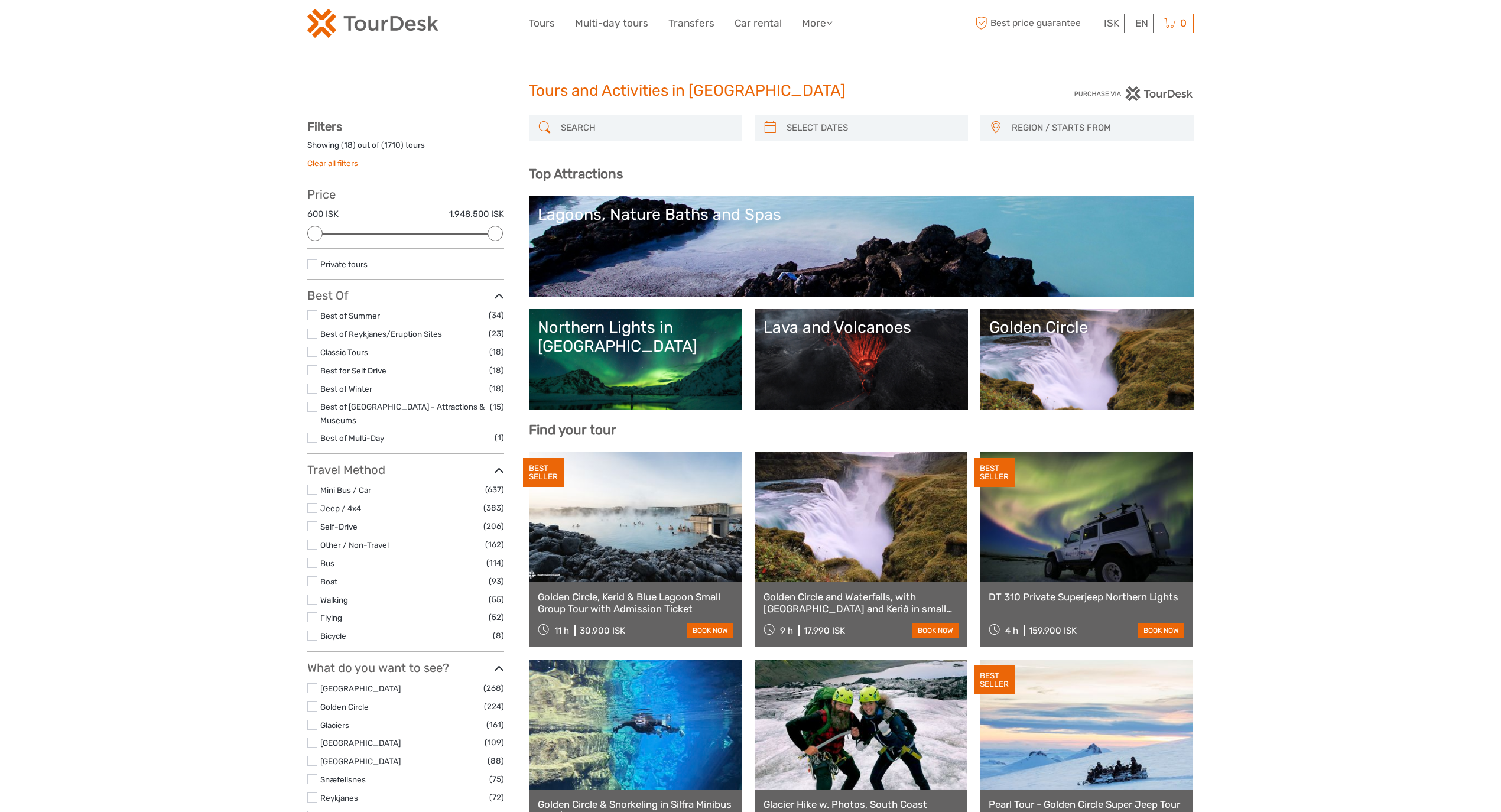
select select
click at [696, 361] on link "Northern Lights in [GEOGRAPHIC_DATA]" at bounding box center [635, 359] width 196 height 83
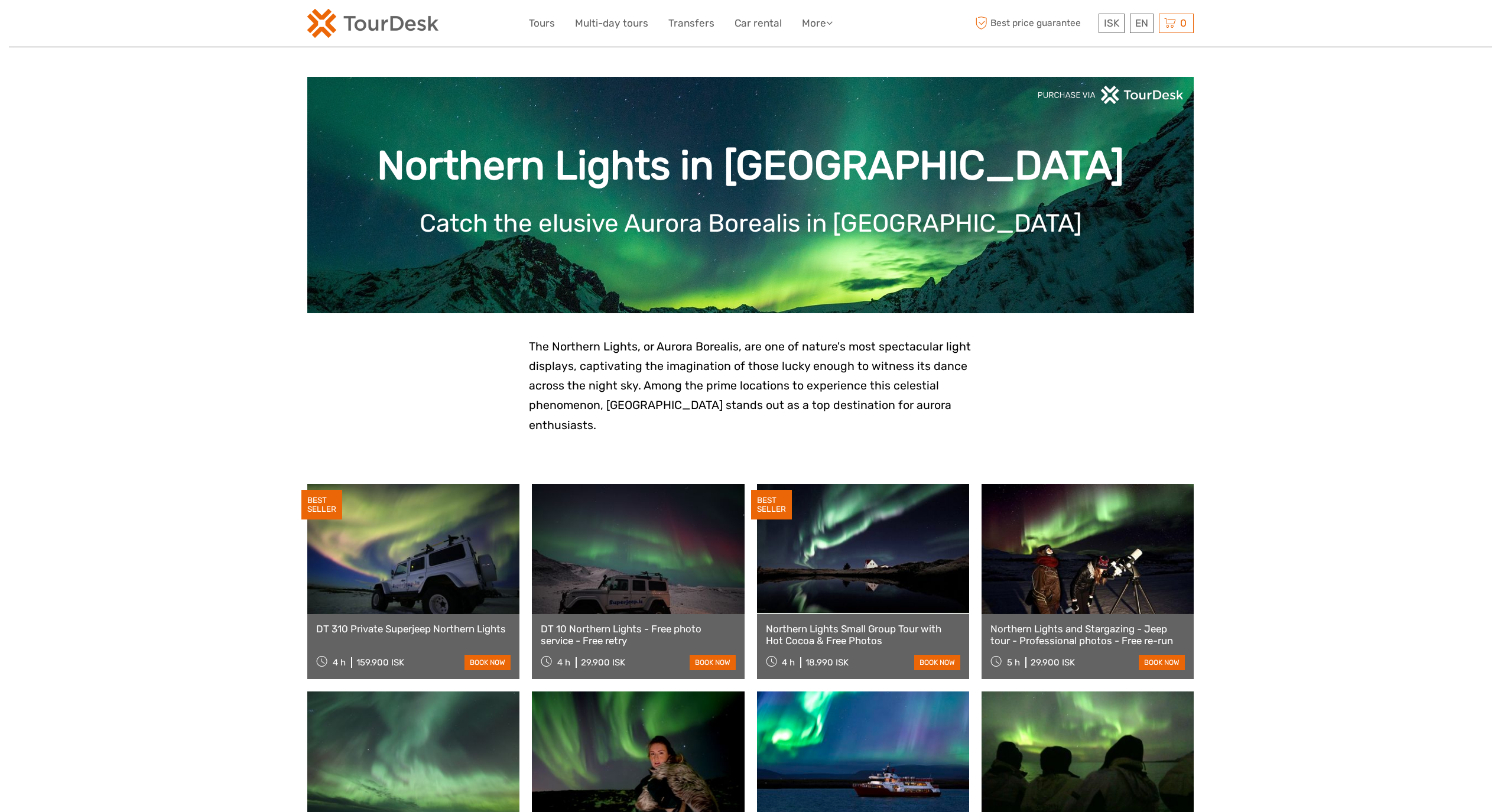
click at [633, 623] on link "DT 10 Northern Lights - Free photo service - Free retry" at bounding box center [638, 635] width 194 height 24
click at [819, 623] on link "Northern Lights Small Group Tour with Hot Cocoa & Free Photos" at bounding box center [863, 635] width 194 height 24
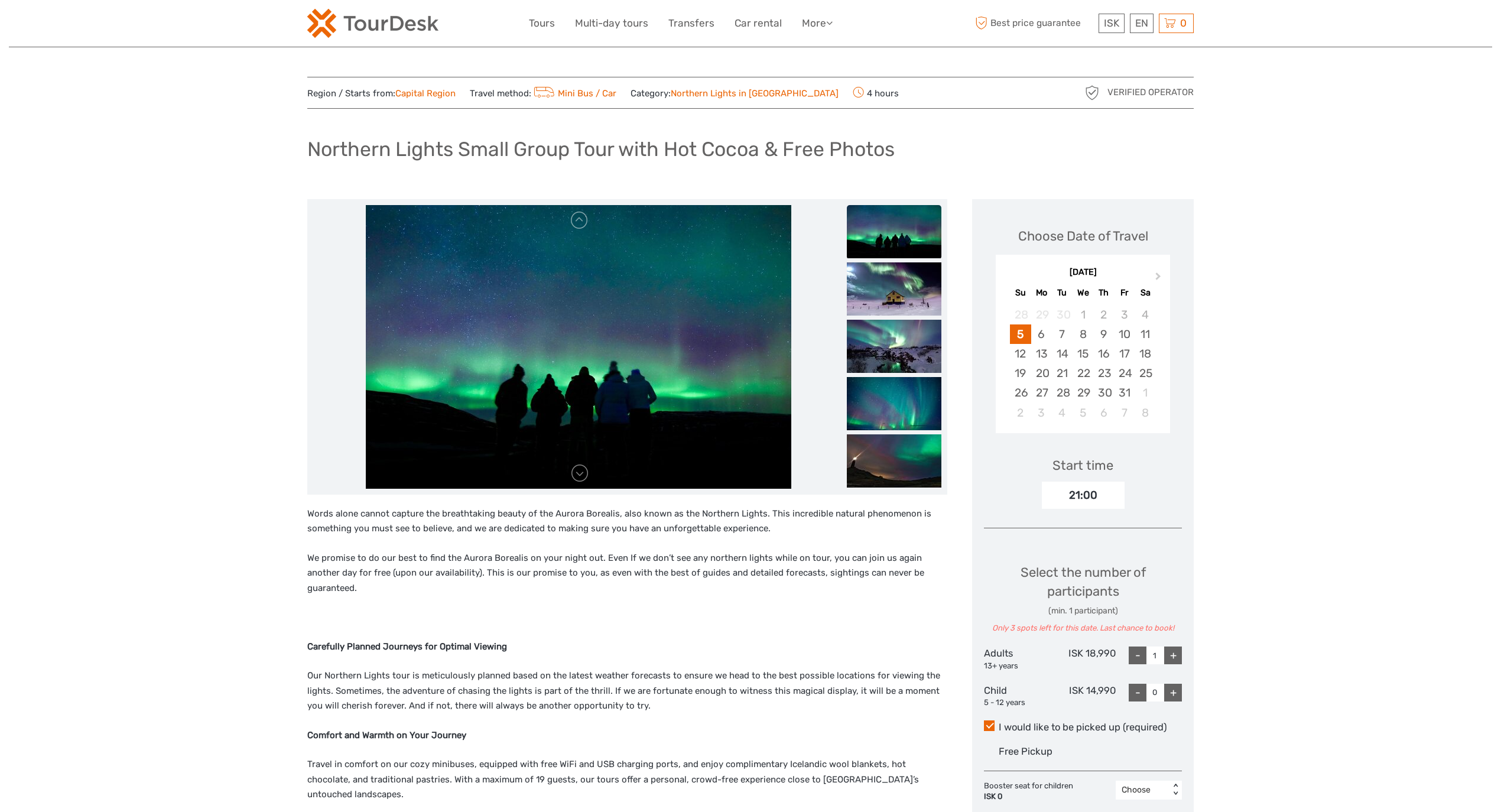
click at [1168, 655] on div "+" at bounding box center [1173, 655] width 18 height 18
type input "3"
click at [1168, 655] on div "+" at bounding box center [1173, 655] width 18 height 18
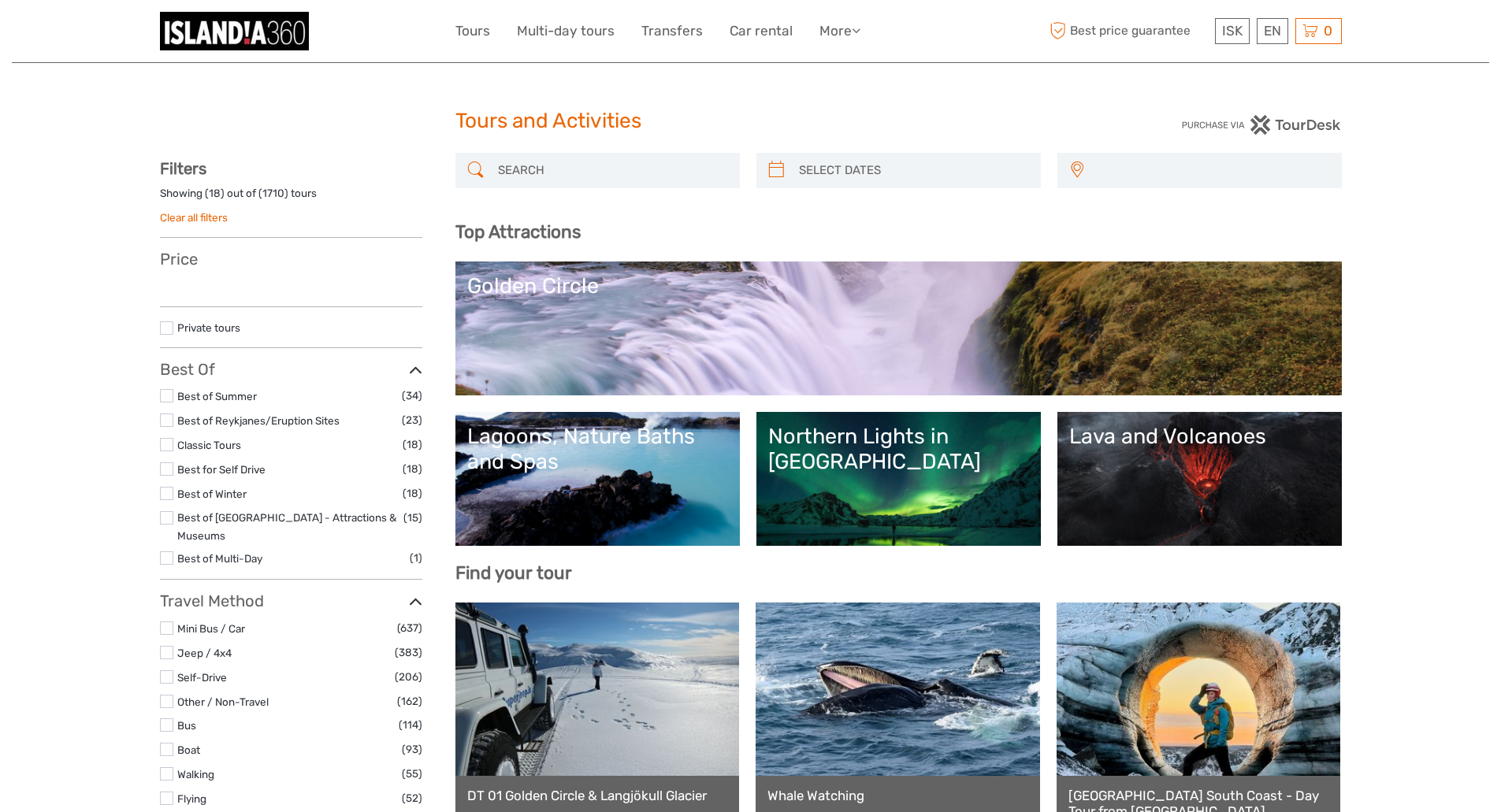
select select
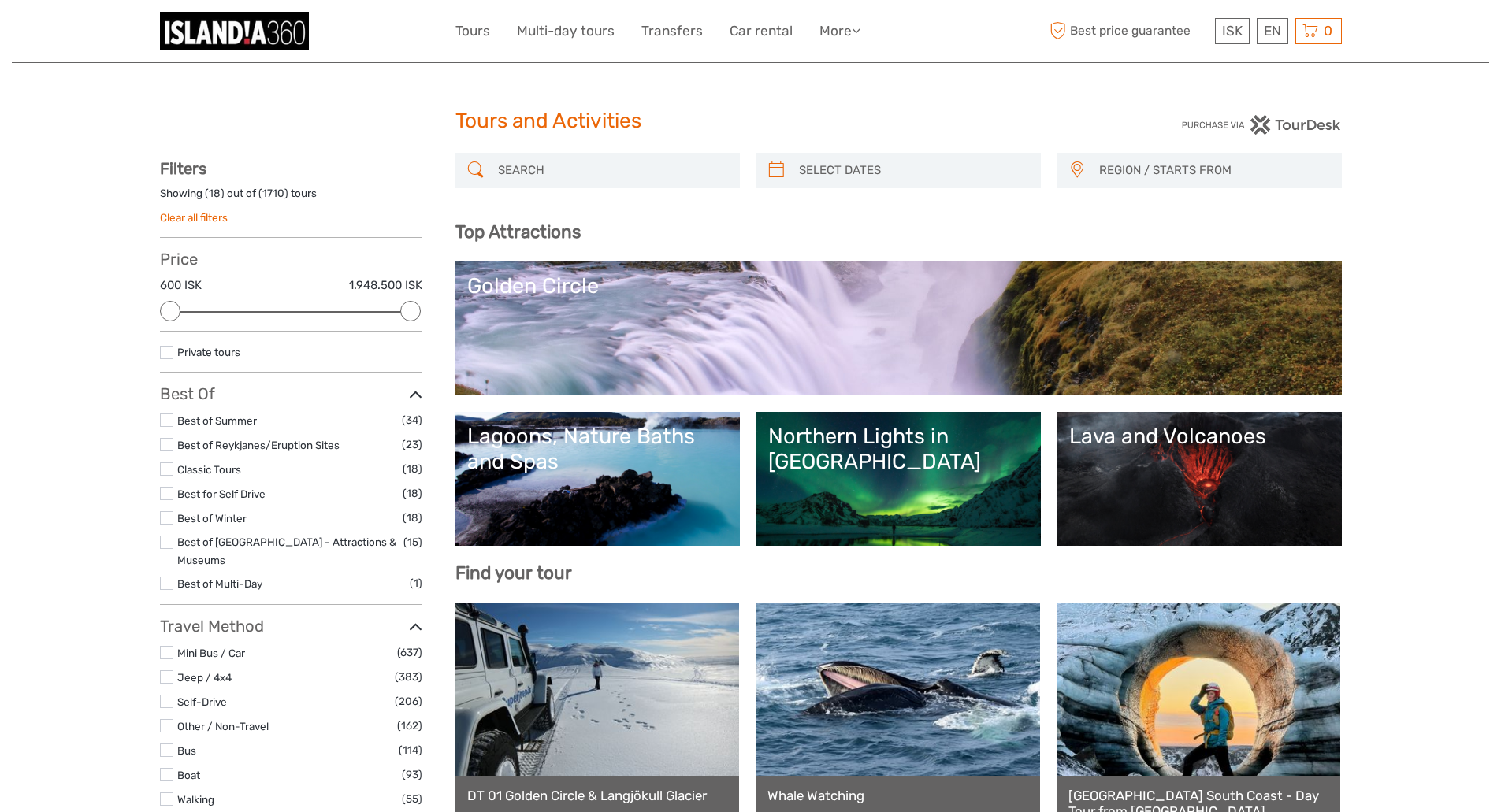
click at [816, 450] on link "Northern Lights in [GEOGRAPHIC_DATA]" at bounding box center [898, 478] width 261 height 110
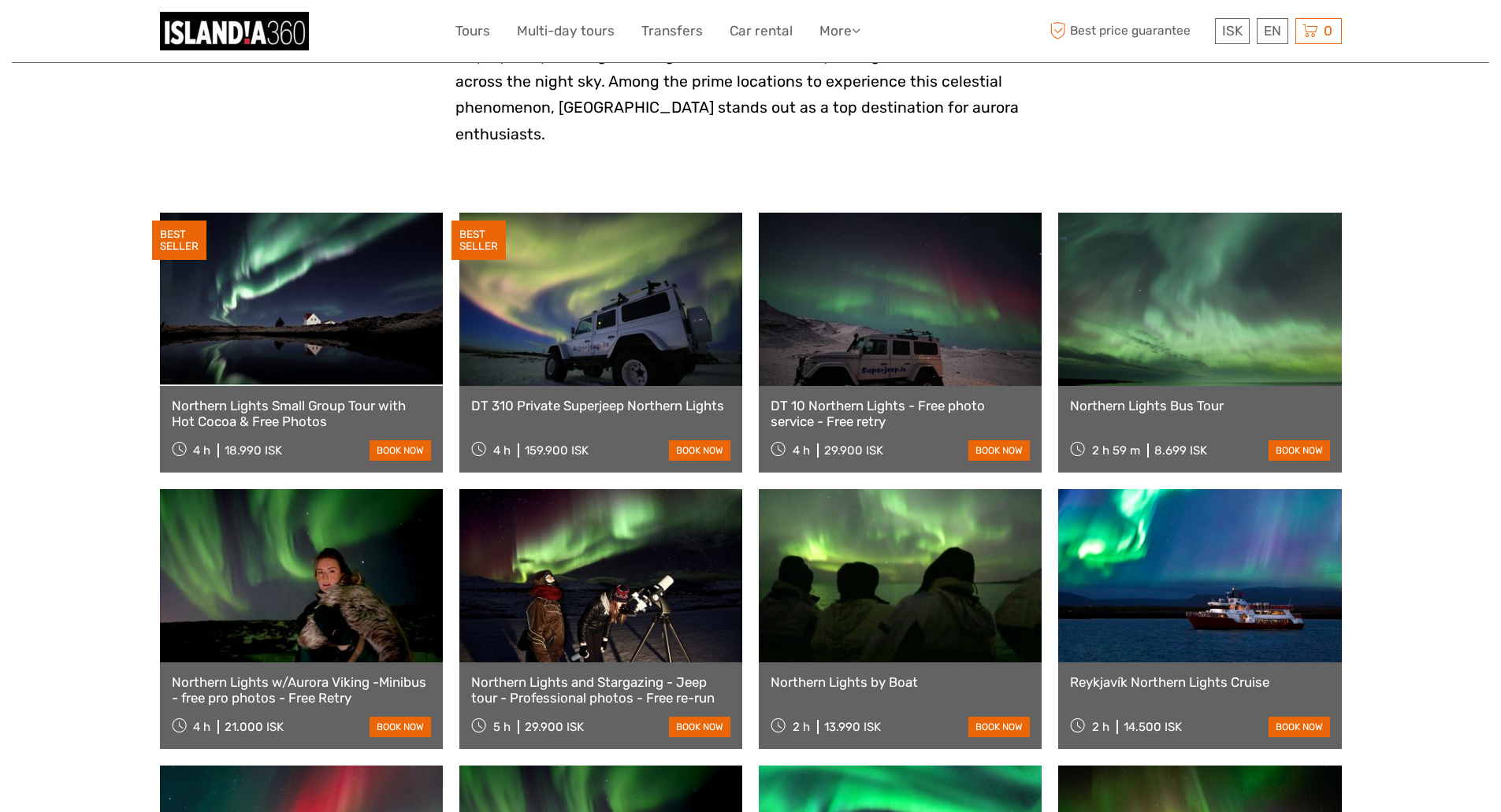
scroll to position [656, 0]
